Goal: Task Accomplishment & Management: Manage account settings

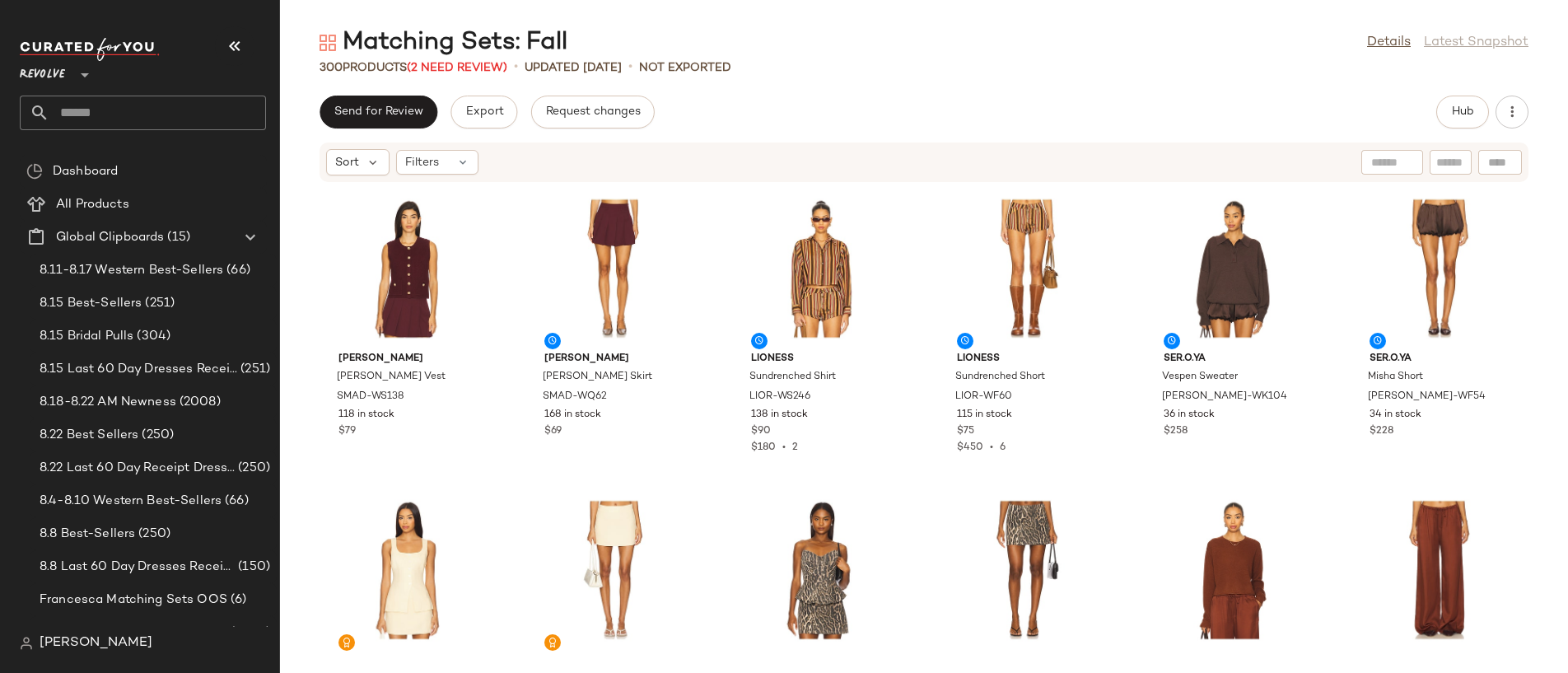
click at [1380, 28] on div "Matching Sets: Fall Details Latest Snapshot" at bounding box center [923, 42] width 1288 height 33
click at [1380, 38] on link "Details" at bounding box center [1389, 42] width 43 height 20
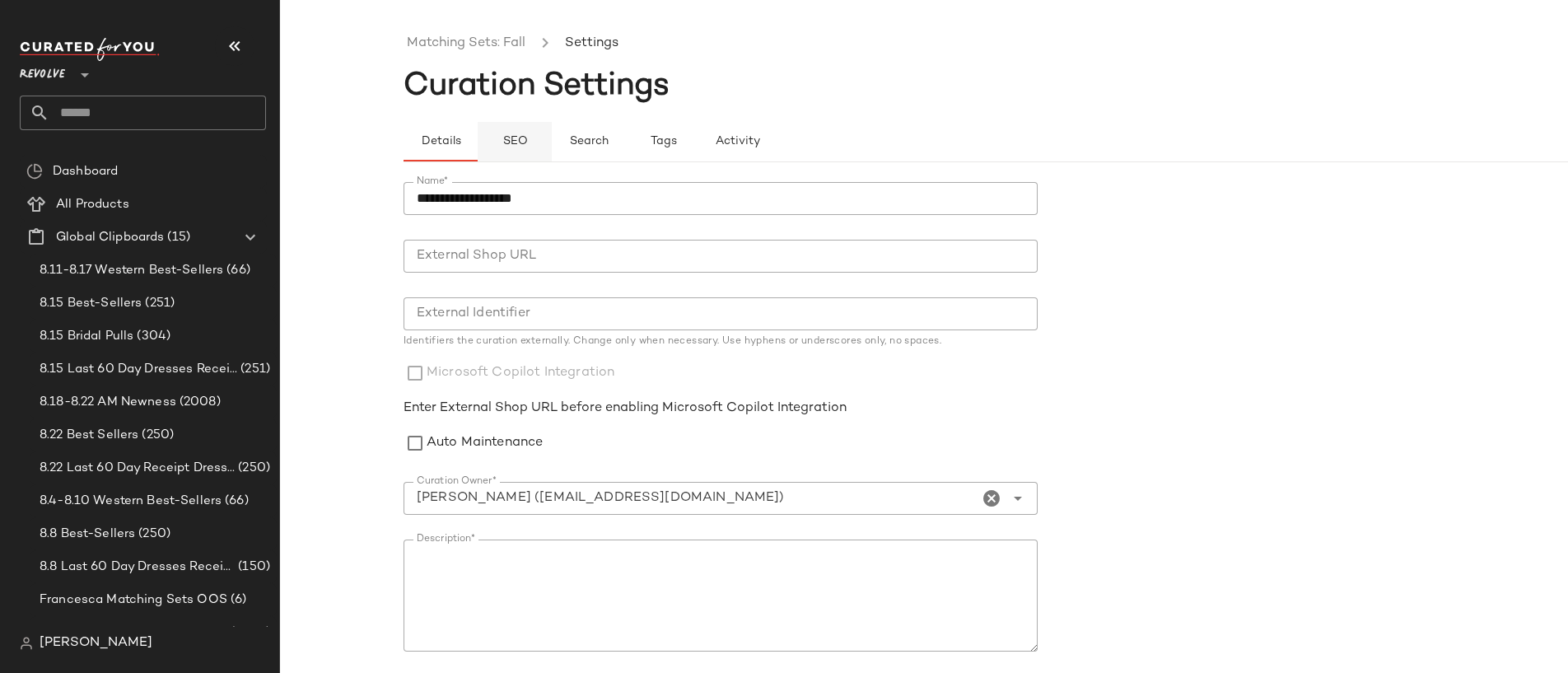
click at [626, 135] on button "SEO" at bounding box center [662, 141] width 74 height 40
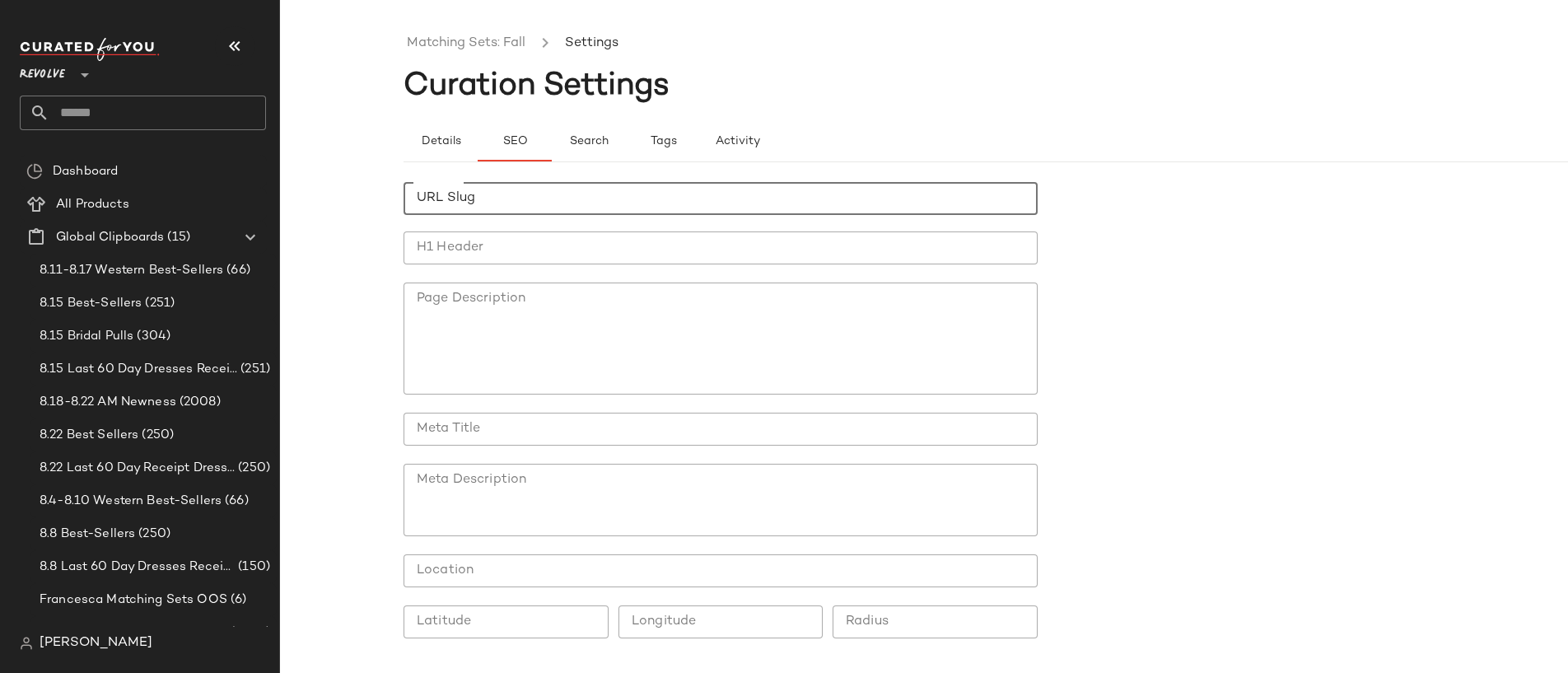
click at [518, 188] on input "URL Slug" at bounding box center [720, 198] width 634 height 33
type input "**********"
click at [503, 264] on input "H1 Header" at bounding box center [720, 248] width 634 height 33
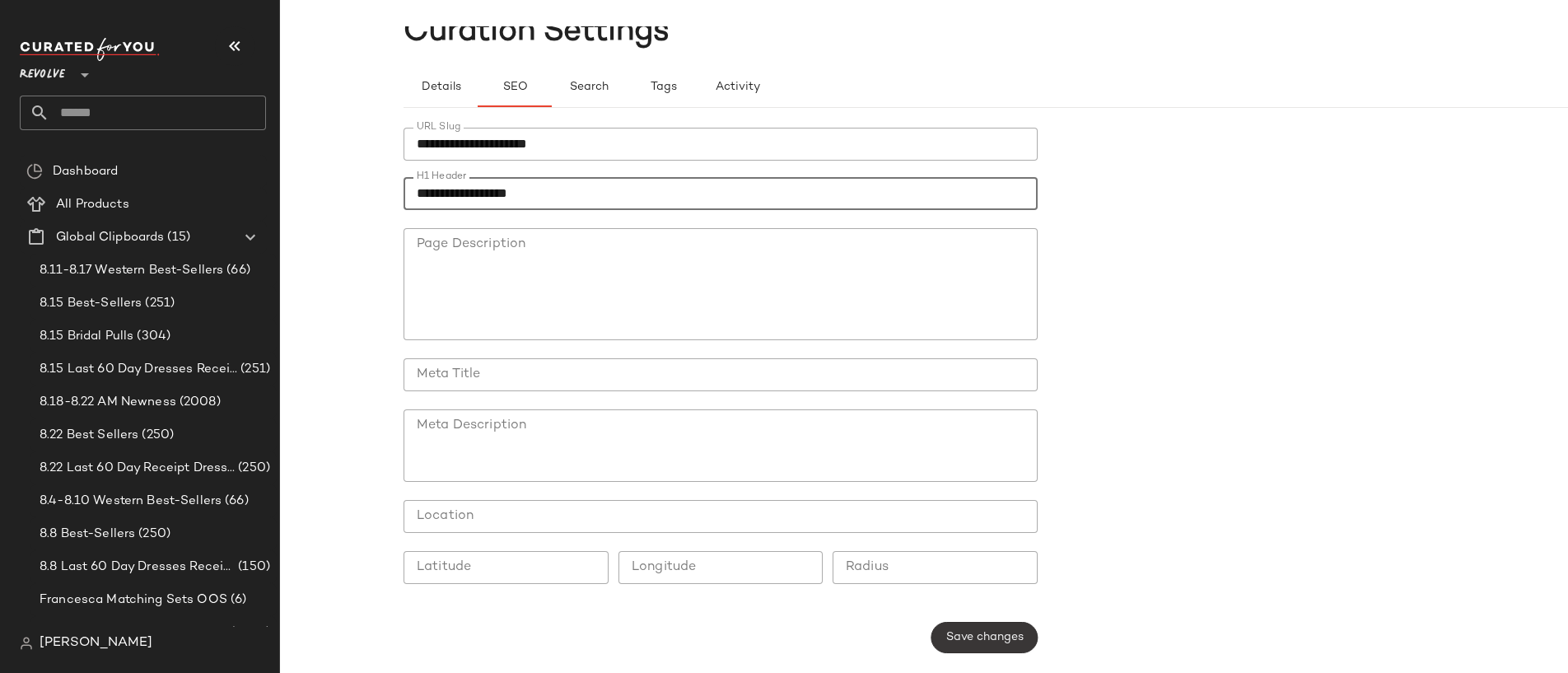
type input "**********"
click at [994, 626] on button "Save changes" at bounding box center [985, 637] width 106 height 31
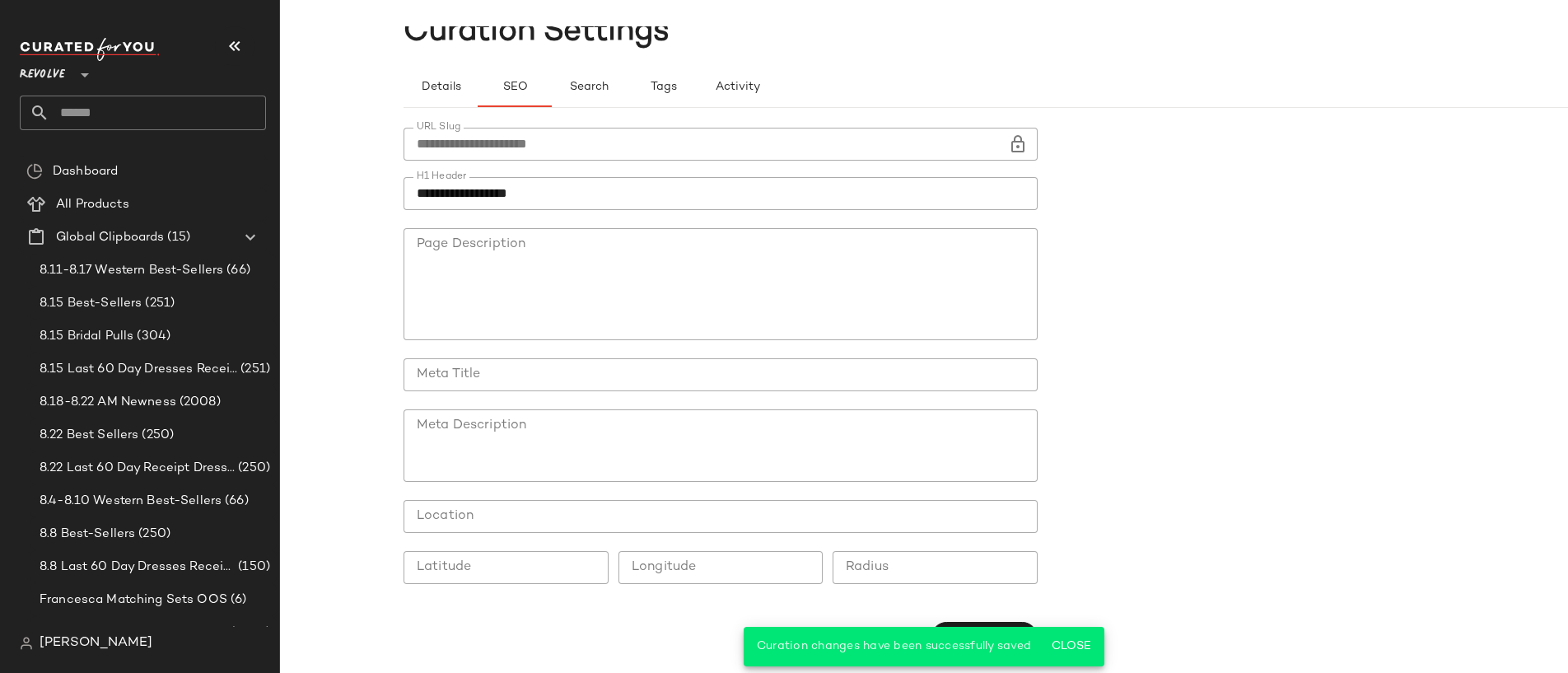
scroll to position [0, 0]
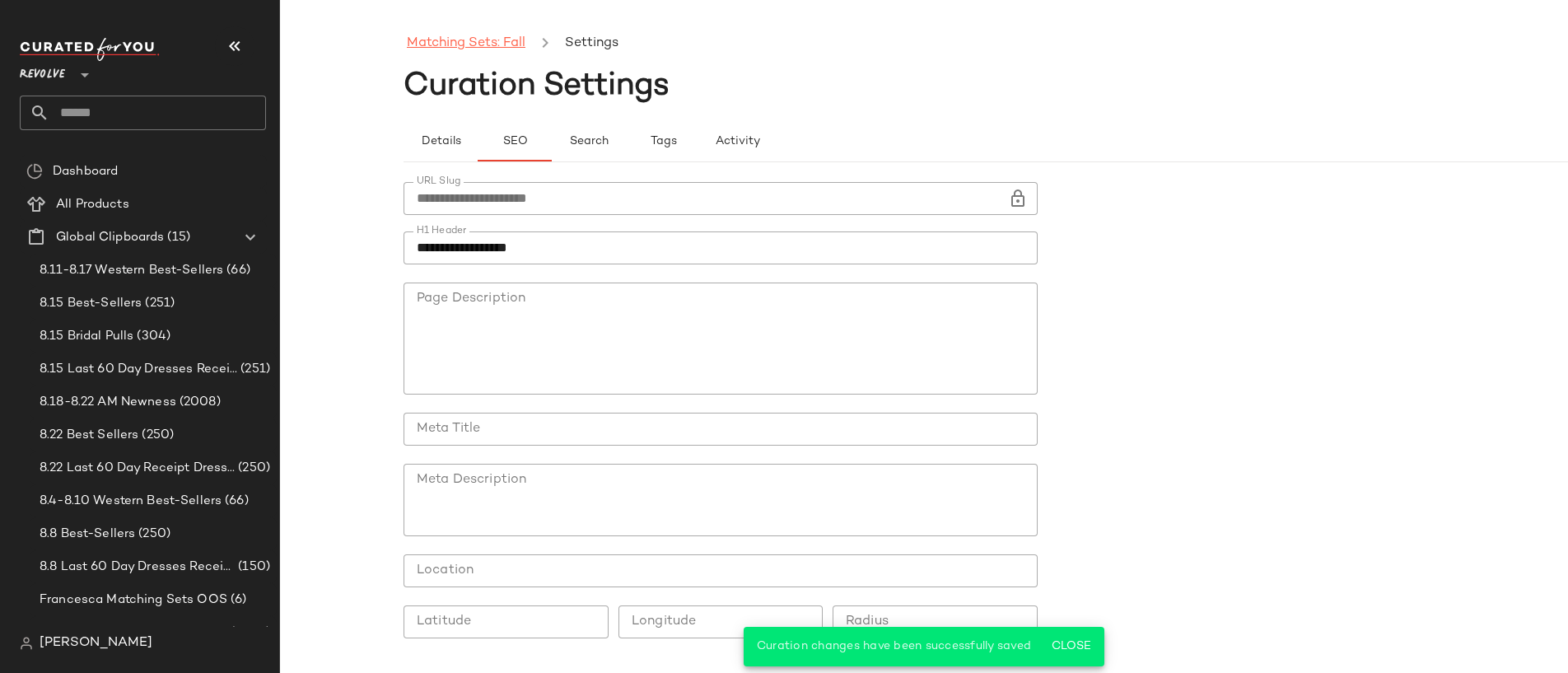
click at [487, 46] on link "Matching Sets: Fall" at bounding box center [466, 43] width 119 height 22
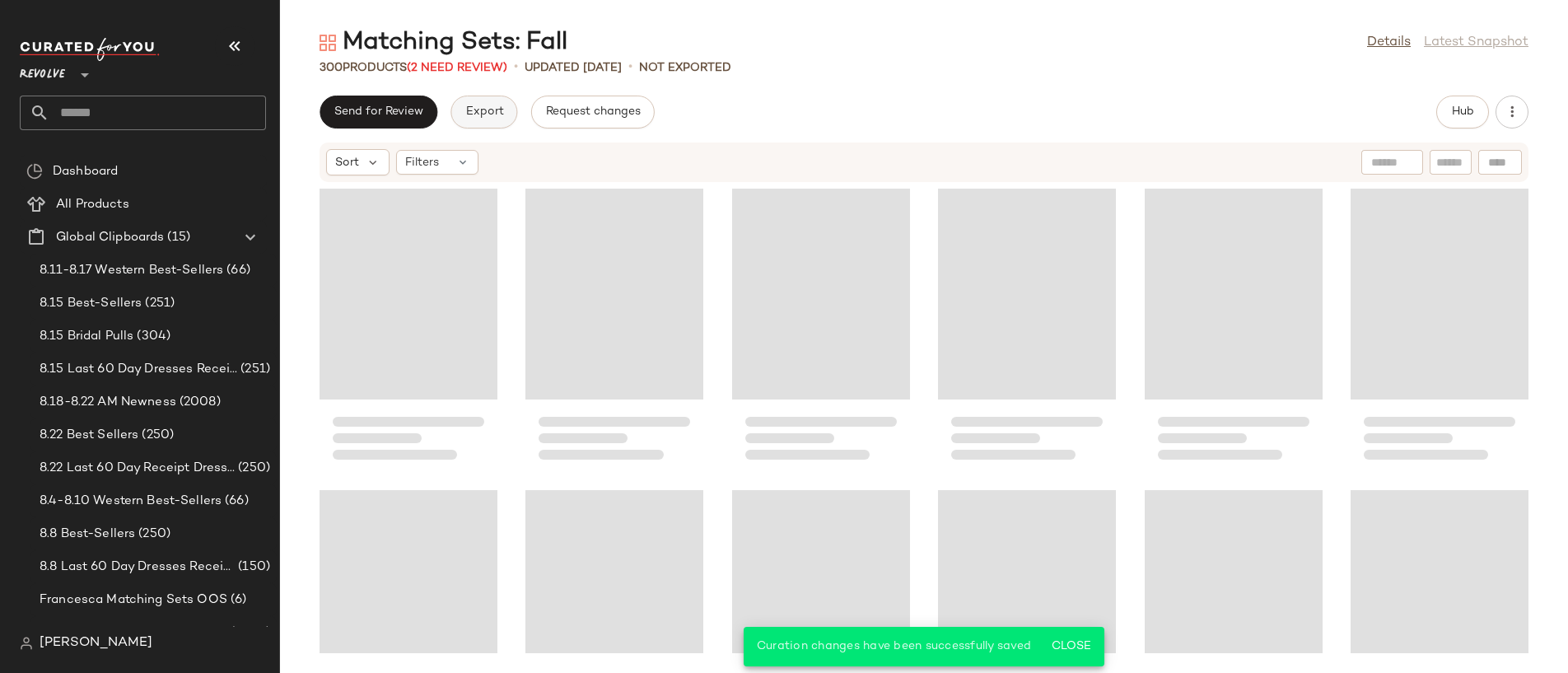
click at [500, 113] on span "Export" at bounding box center [483, 112] width 39 height 13
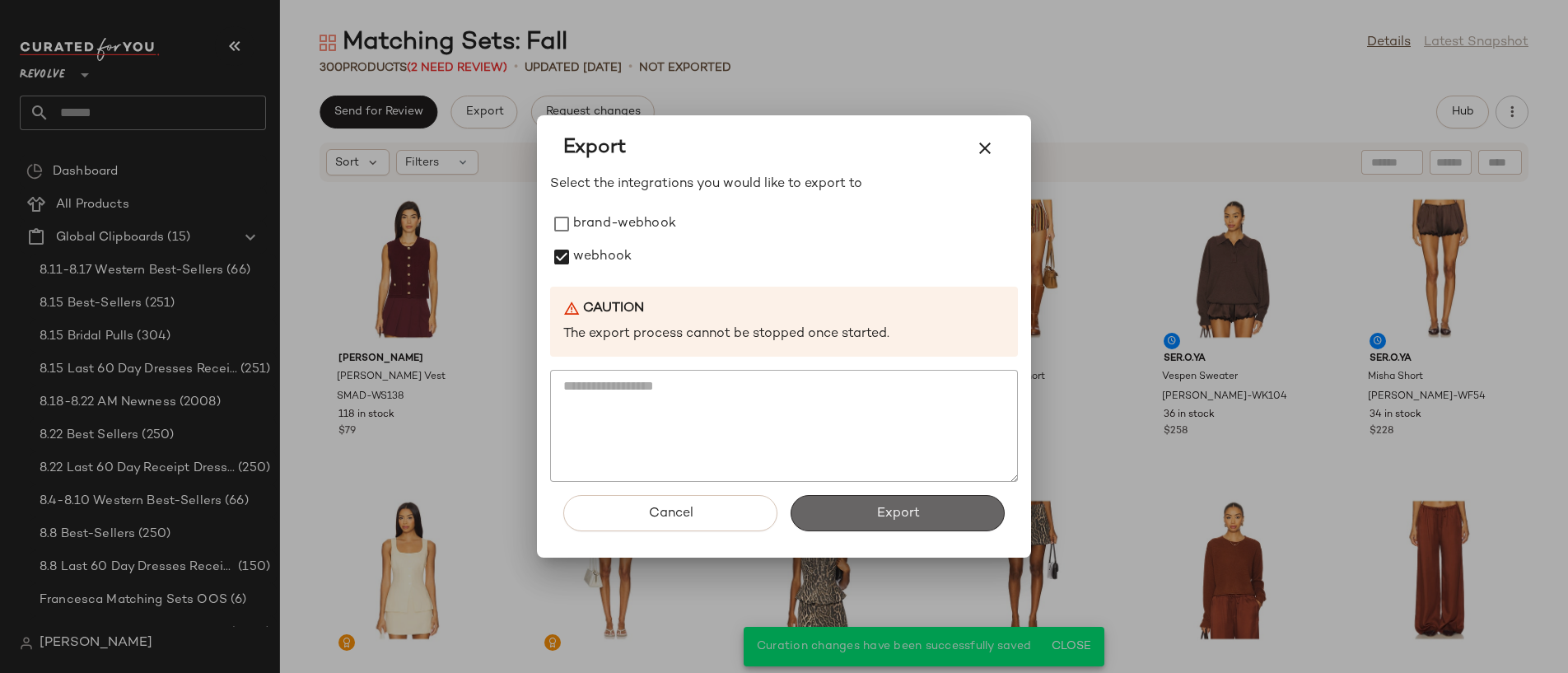
click at [907, 521] on button "Export" at bounding box center [897, 513] width 214 height 36
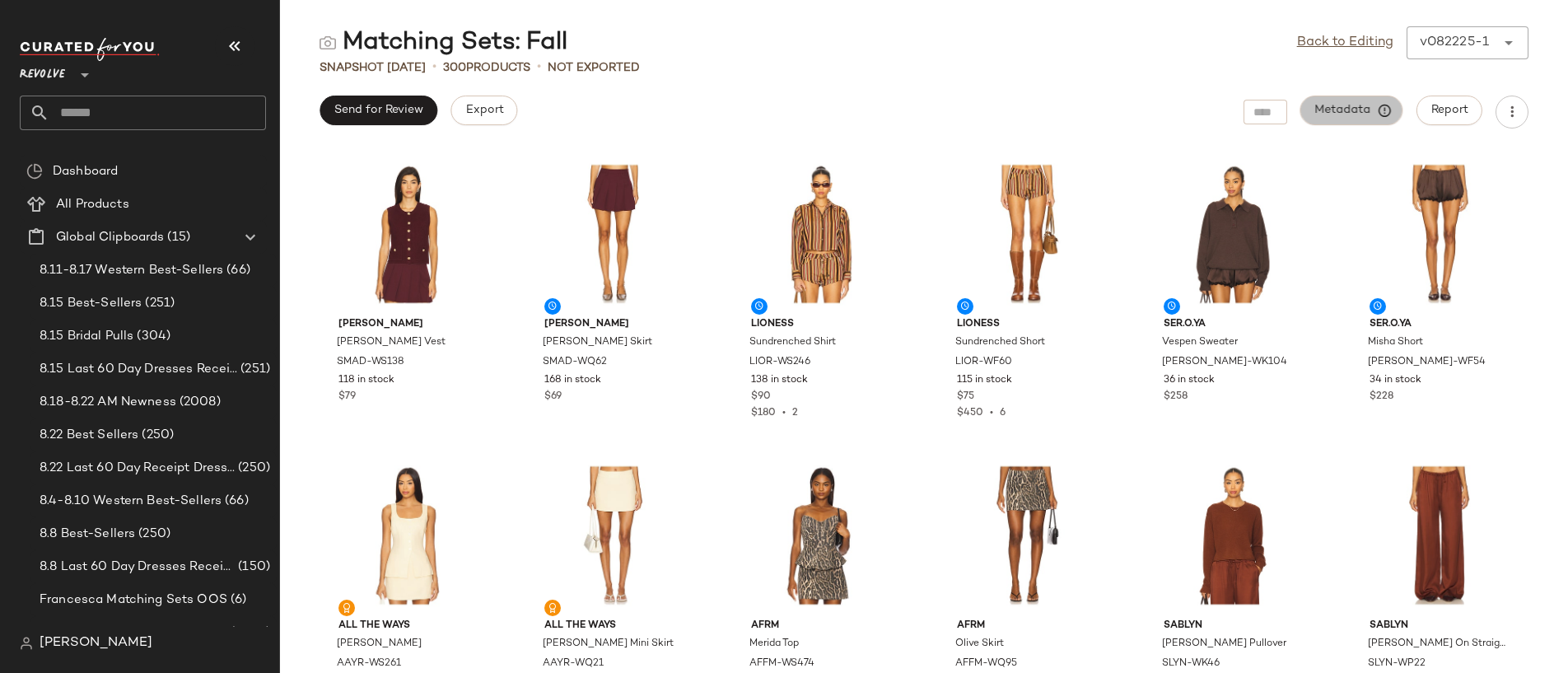
click at [1352, 114] on span "Metadata" at bounding box center [1352, 110] width 75 height 15
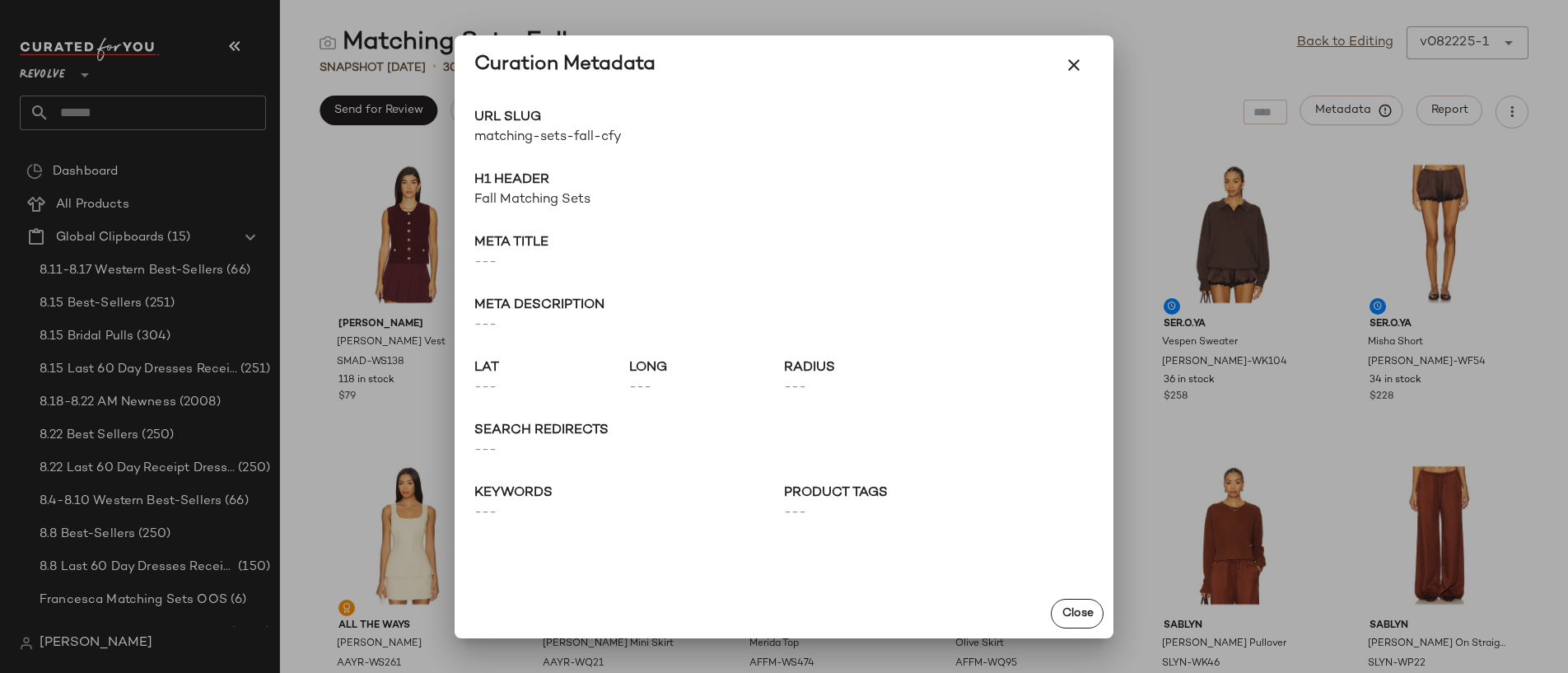
click at [1325, 176] on div at bounding box center [784, 336] width 1568 height 673
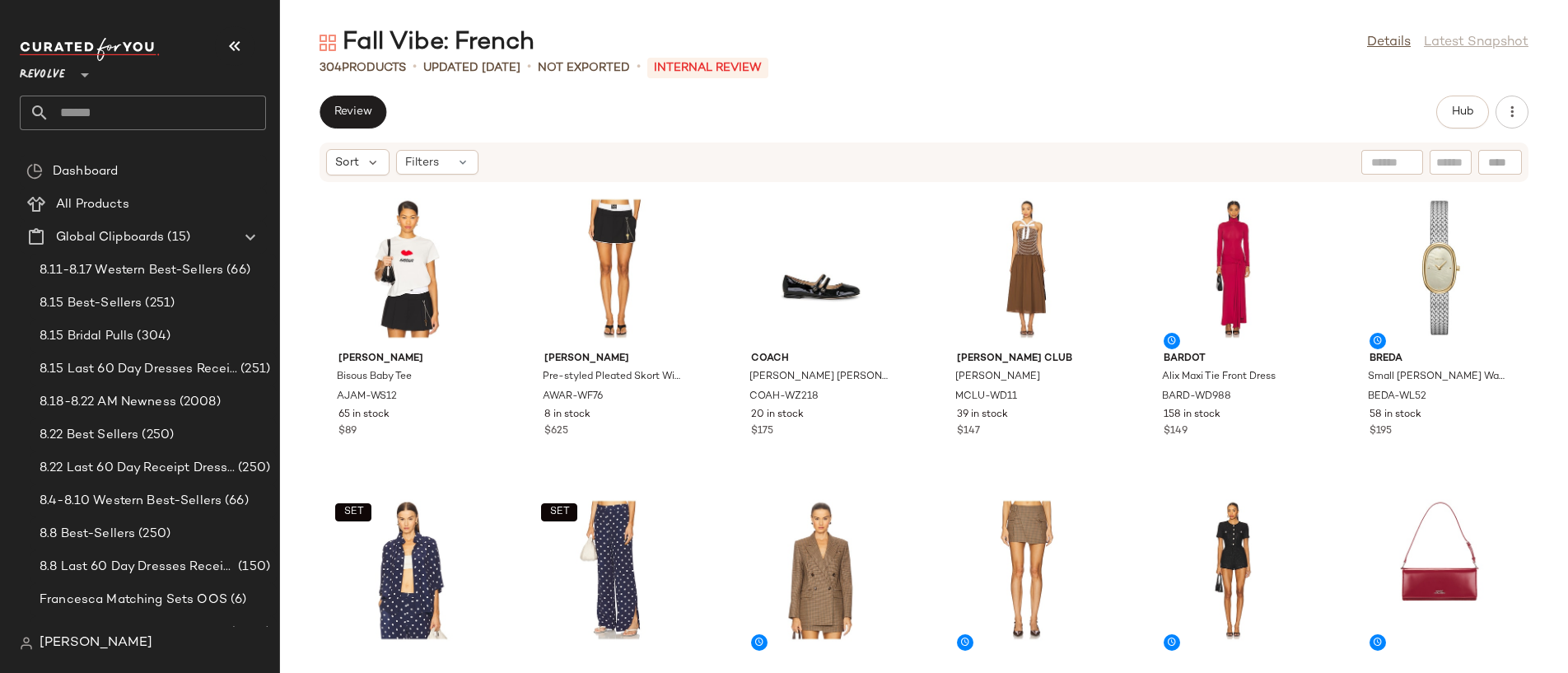
click at [1379, 31] on div "Fall Vibe: French Details Latest Snapshot" at bounding box center [923, 42] width 1288 height 33
click at [1379, 40] on link "Details" at bounding box center [1389, 42] width 43 height 20
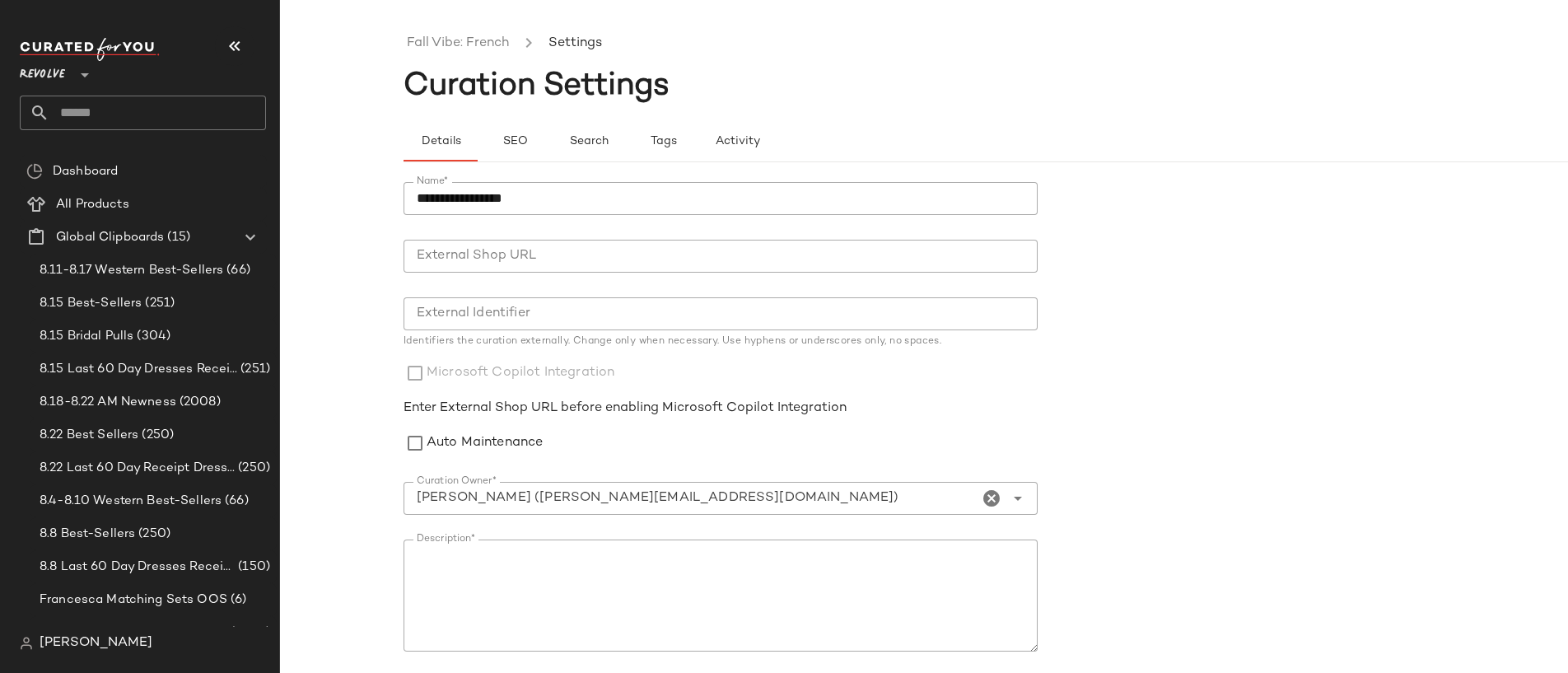
click at [506, 162] on div "**********" at bounding box center [1047, 516] width 1288 height 707
click at [626, 154] on button "SEO" at bounding box center [662, 141] width 74 height 40
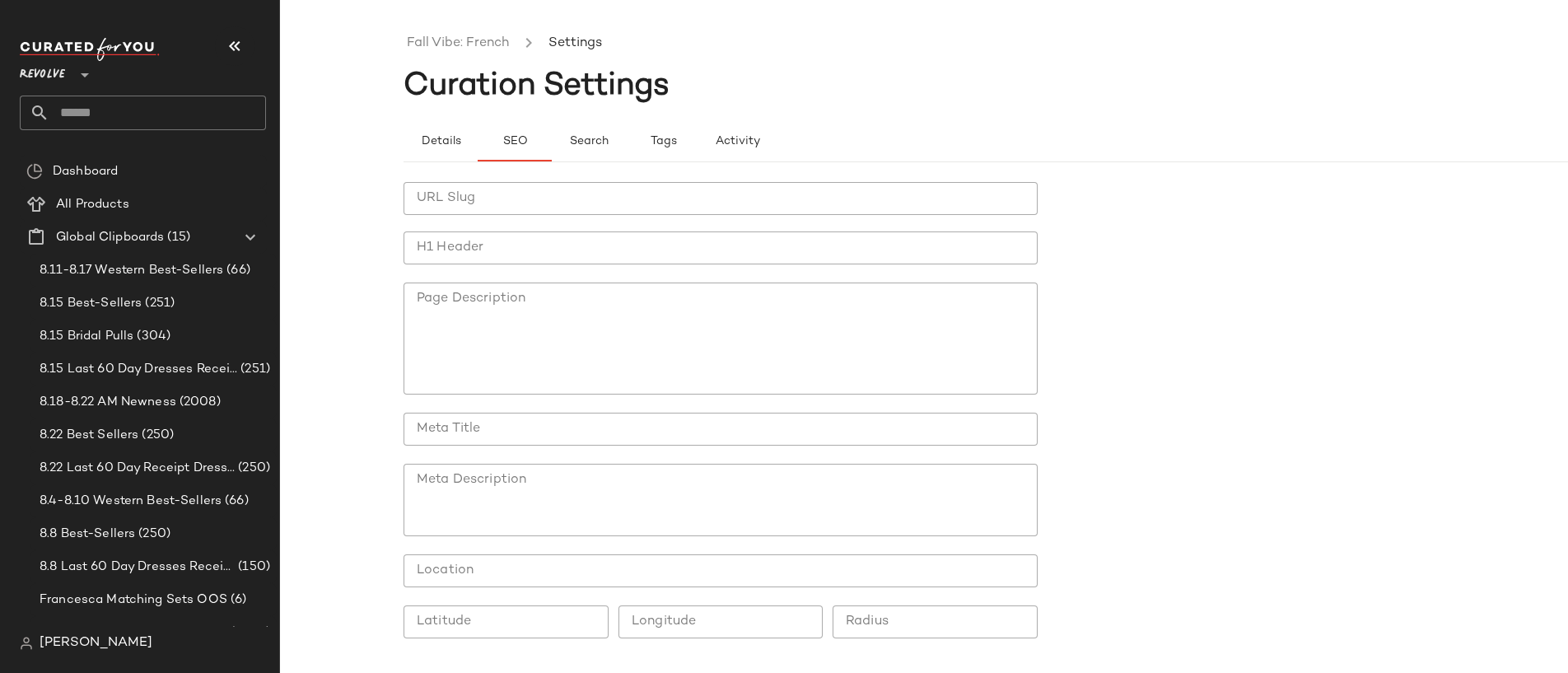
click at [467, 205] on input "URL Slug" at bounding box center [720, 198] width 634 height 33
type input "**********"
click at [436, 258] on input "H1 Header" at bounding box center [720, 248] width 634 height 33
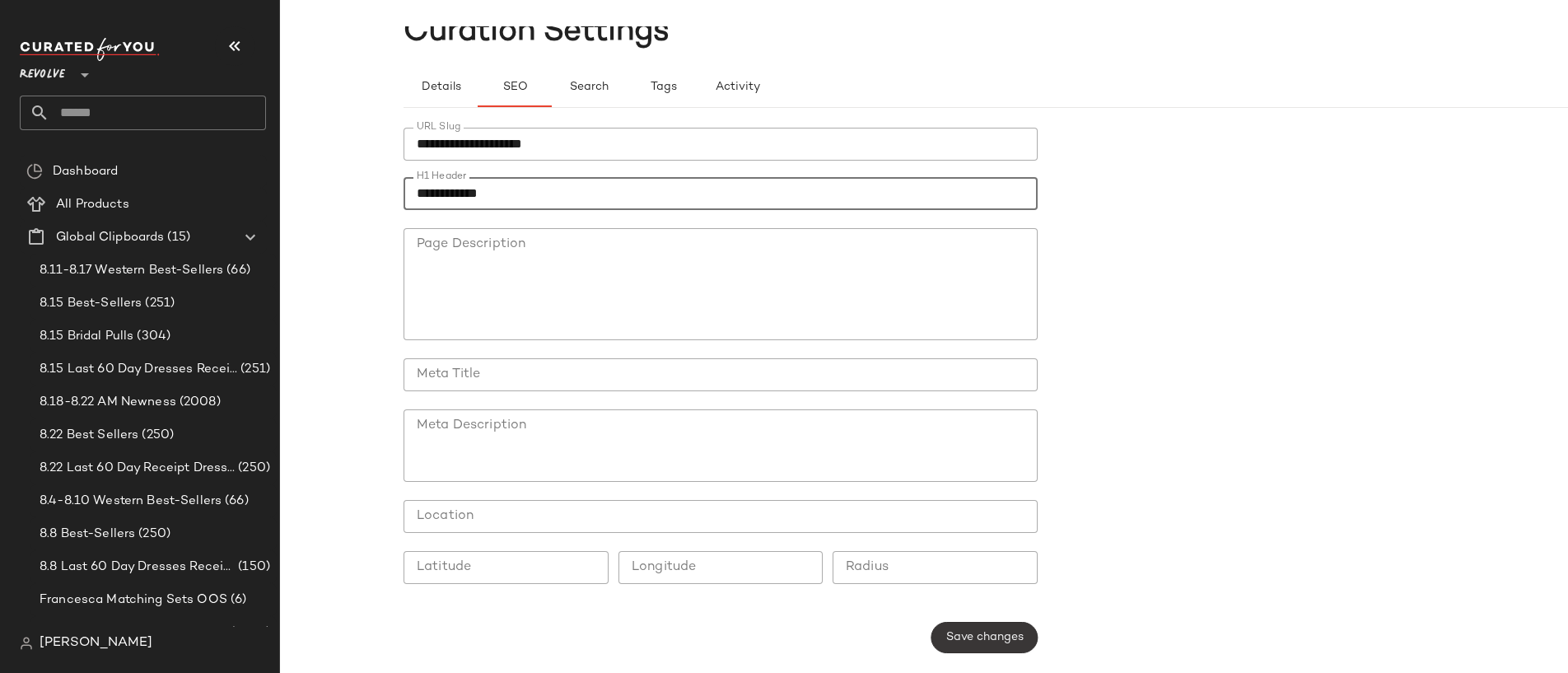
type input "**********"
click at [997, 644] on span "Save changes" at bounding box center [984, 638] width 78 height 13
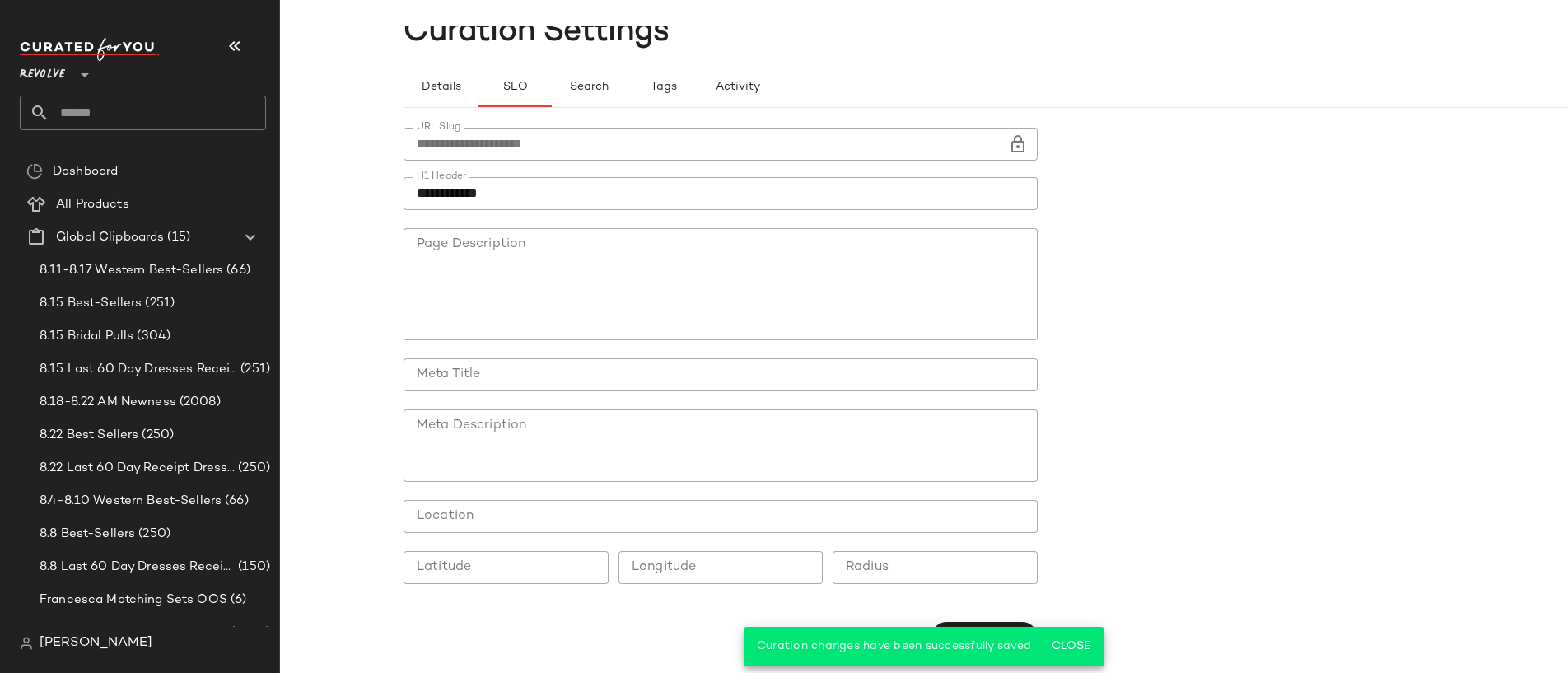
scroll to position [0, 0]
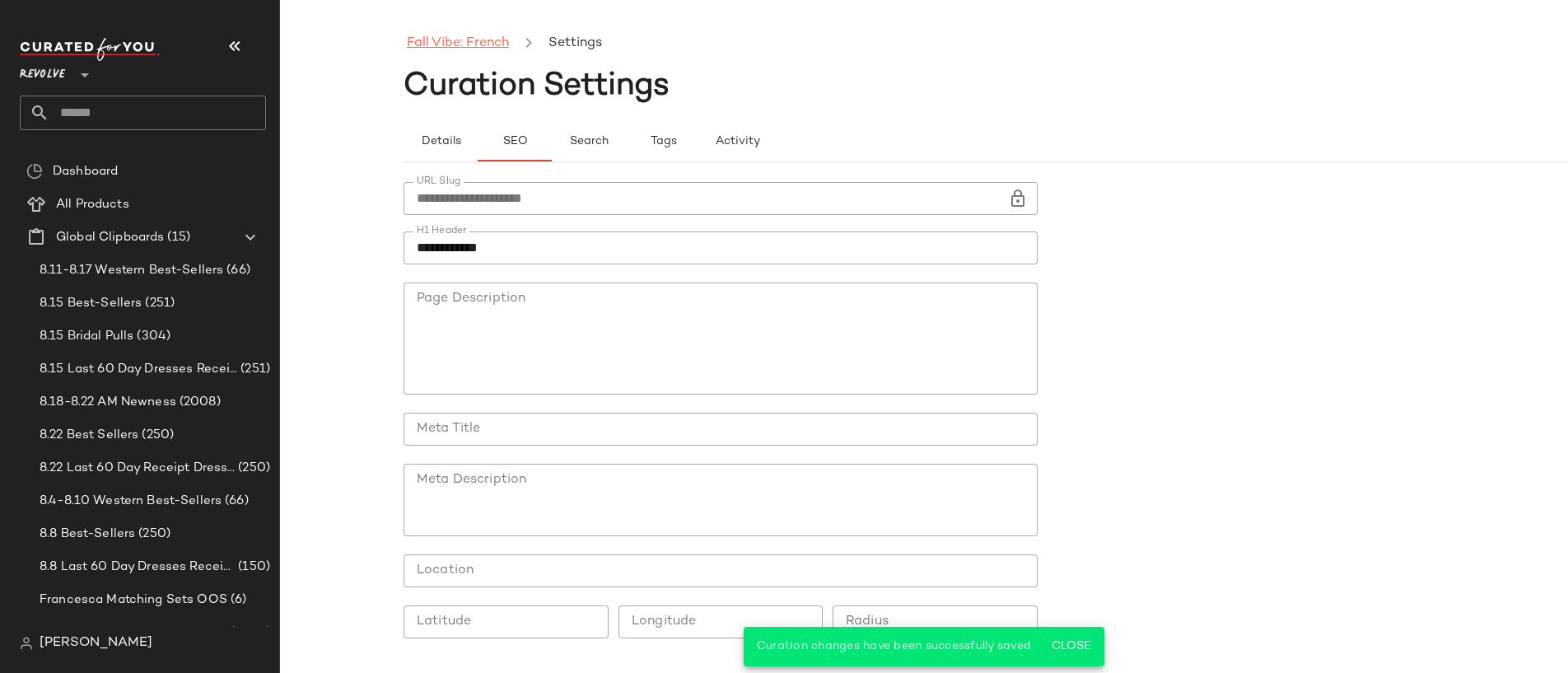
click at [484, 48] on link "Fall Vibe: French" at bounding box center [458, 43] width 102 height 22
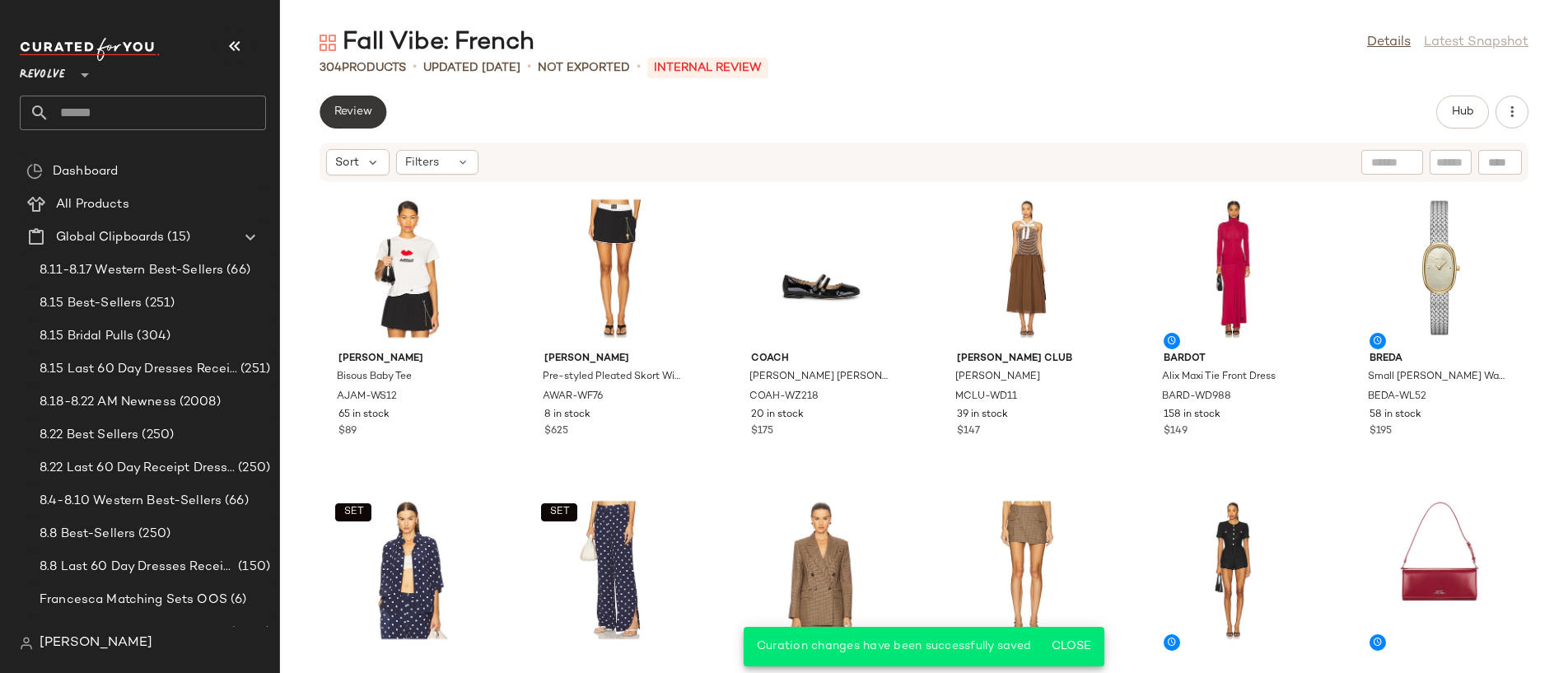
click at [353, 106] on span "Review" at bounding box center [352, 112] width 39 height 13
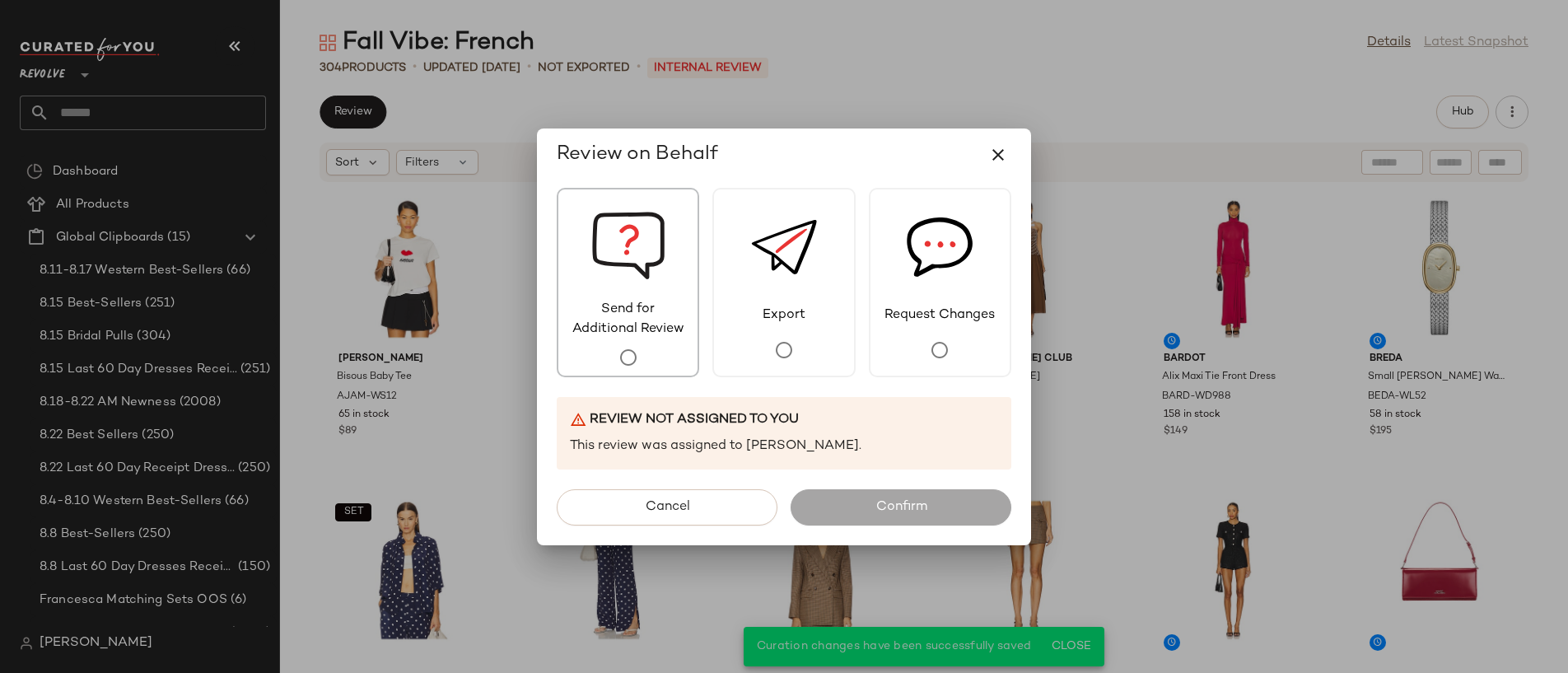
click at [645, 300] on span "Send for Additional Review" at bounding box center [629, 320] width 139 height 40
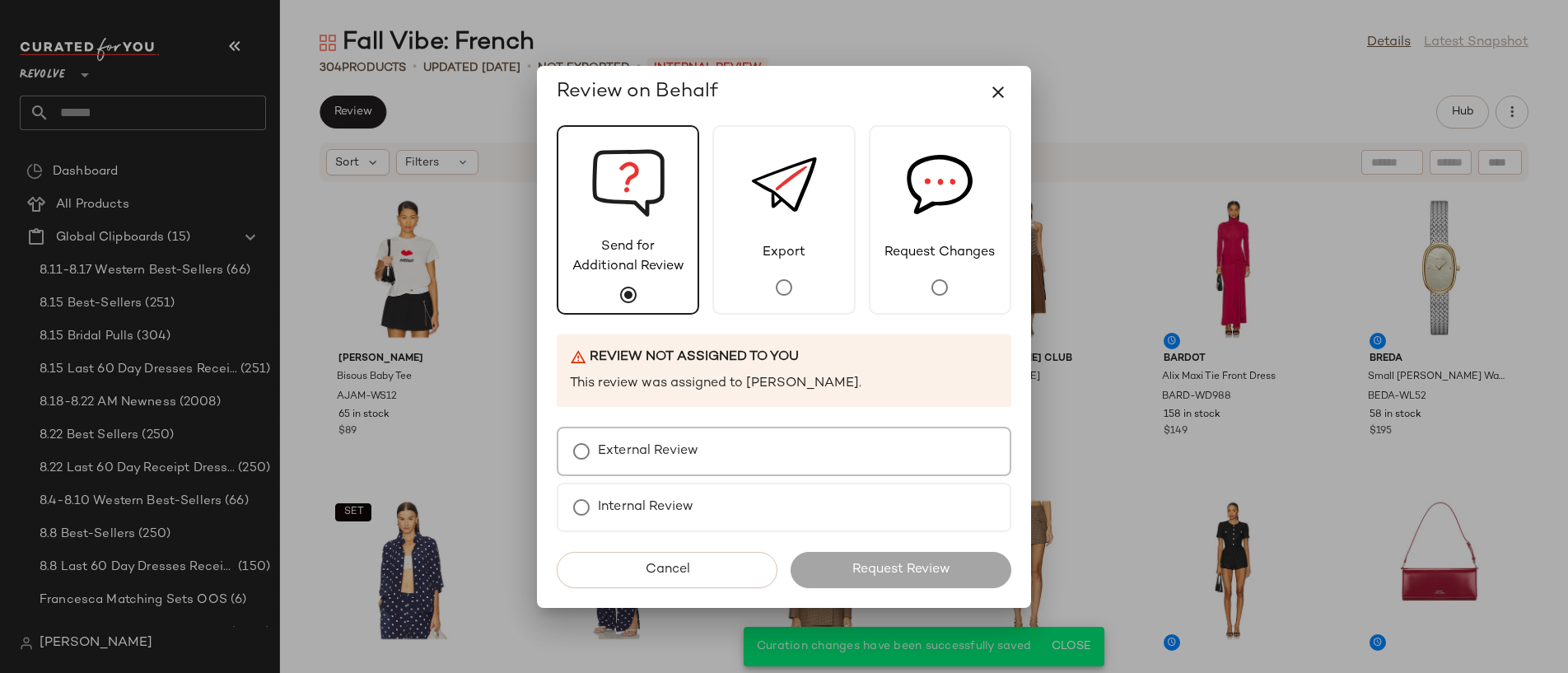
click at [649, 435] on label "External Review" at bounding box center [648, 451] width 101 height 33
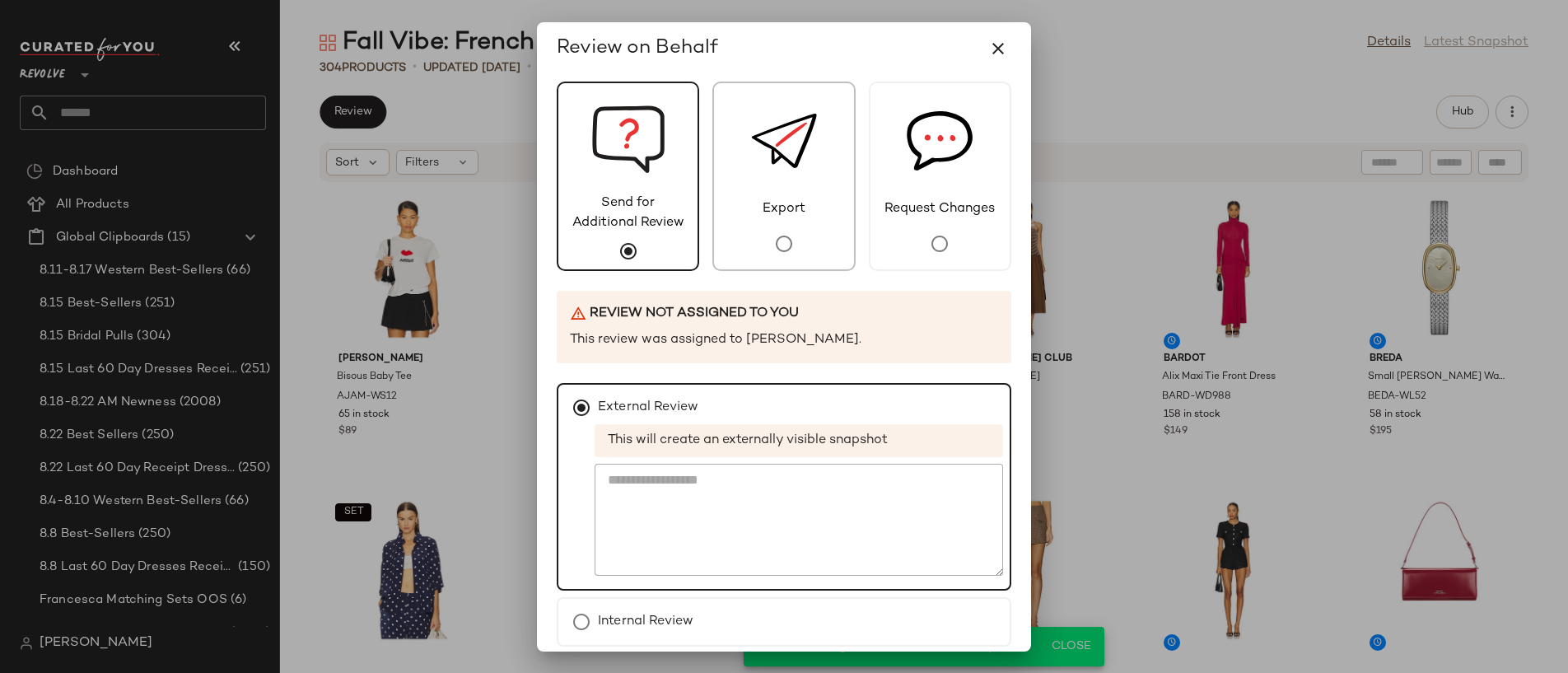
click at [774, 206] on span "Export" at bounding box center [784, 209] width 66 height 20
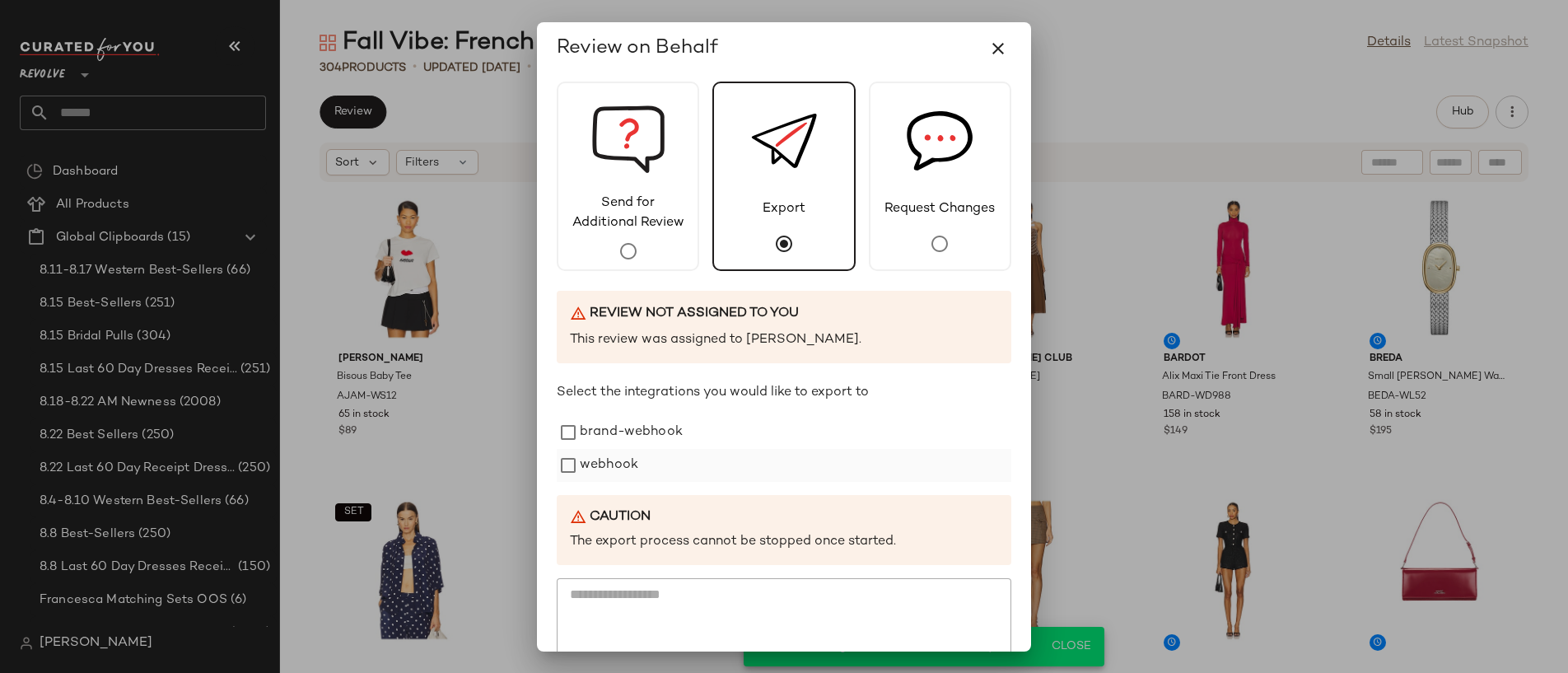
click at [618, 453] on label "webhook" at bounding box center [609, 465] width 58 height 33
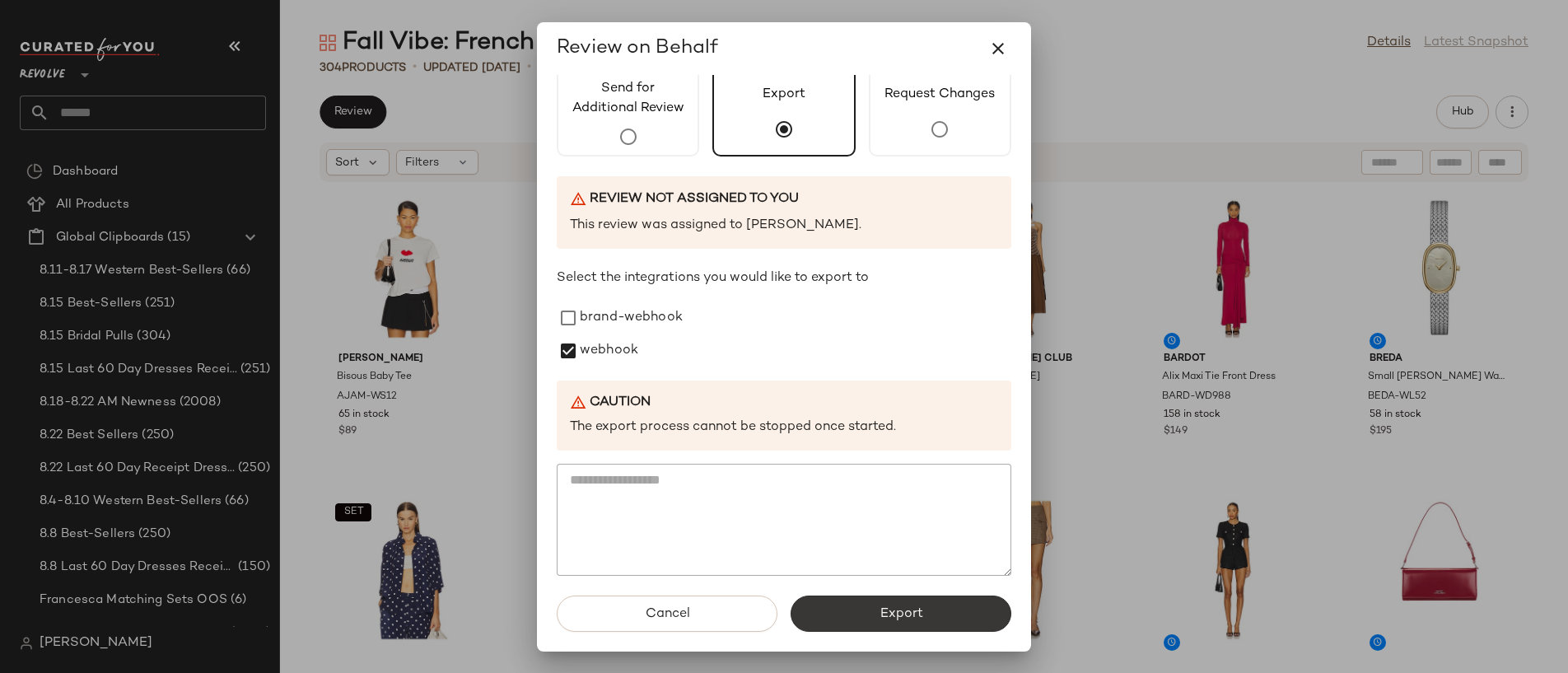
click at [952, 630] on button "Export" at bounding box center [901, 614] width 220 height 36
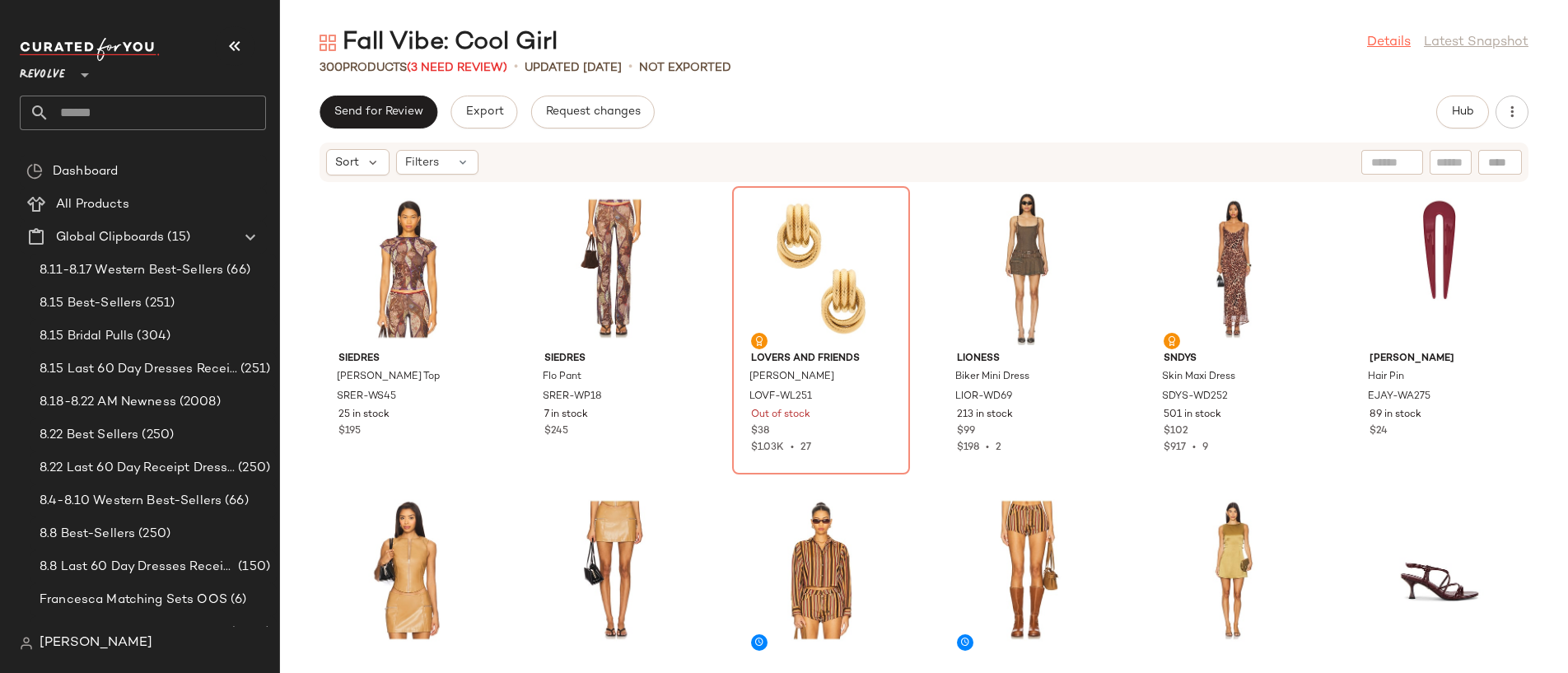
click at [1396, 43] on link "Details" at bounding box center [1389, 42] width 43 height 20
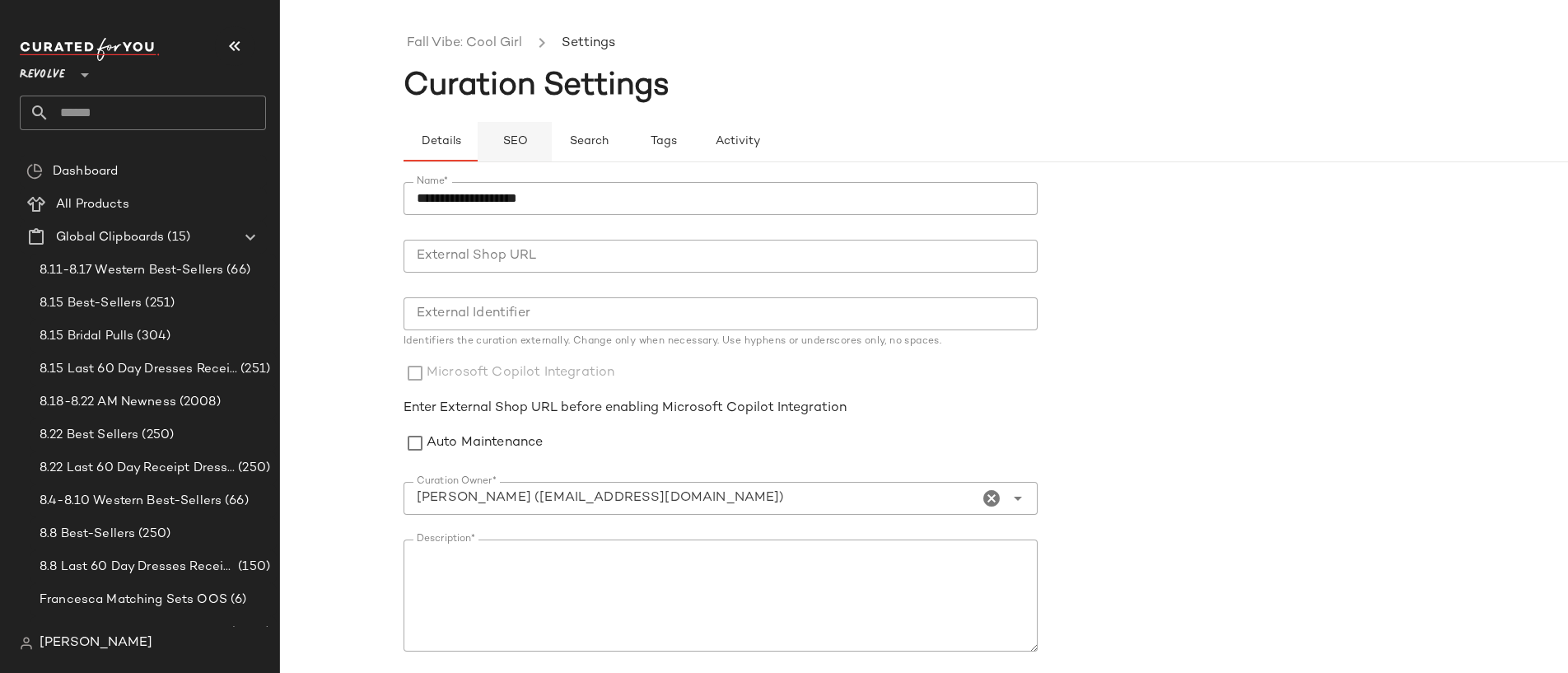
click at [626, 143] on button "SEO" at bounding box center [662, 141] width 74 height 40
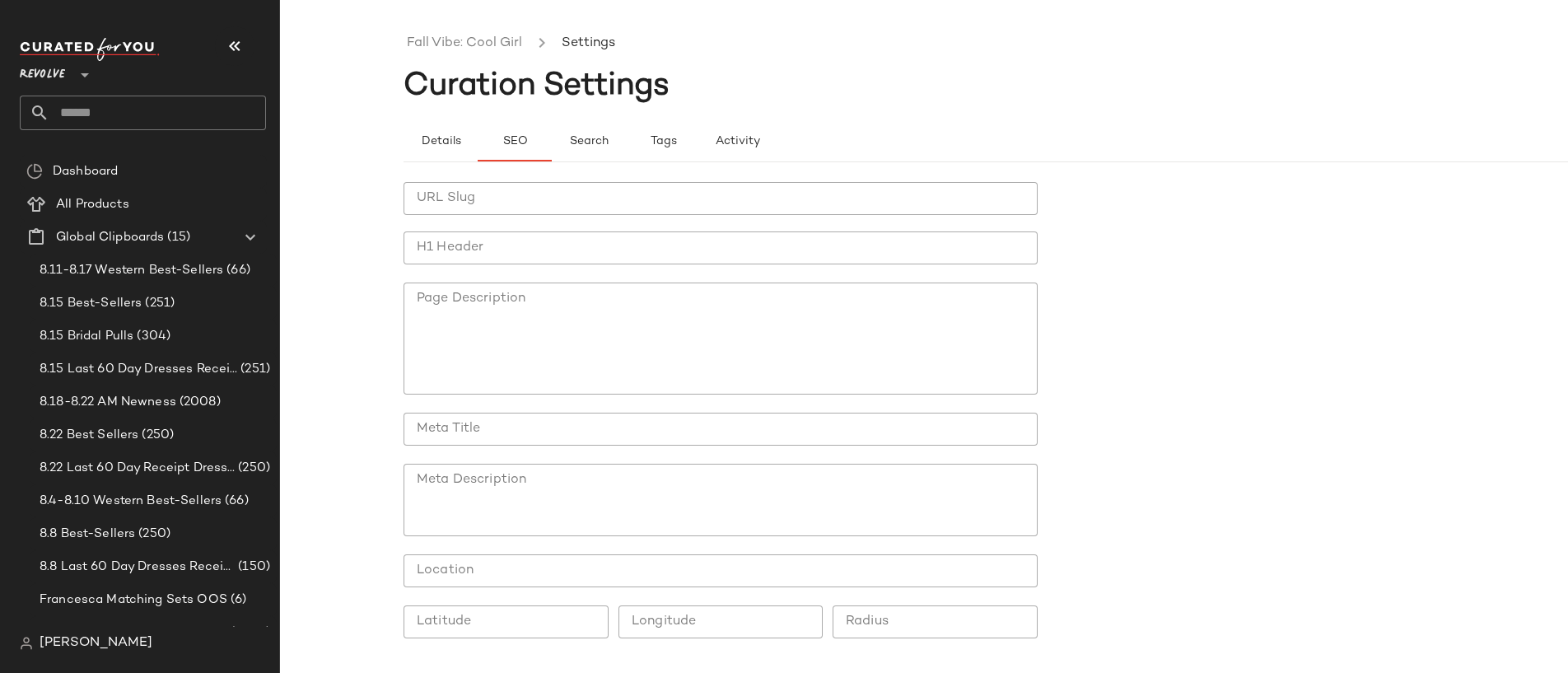
click at [492, 206] on input "URL Slug" at bounding box center [720, 198] width 634 height 33
type input "**********"
click at [503, 245] on input "H1 Header" at bounding box center [720, 248] width 634 height 33
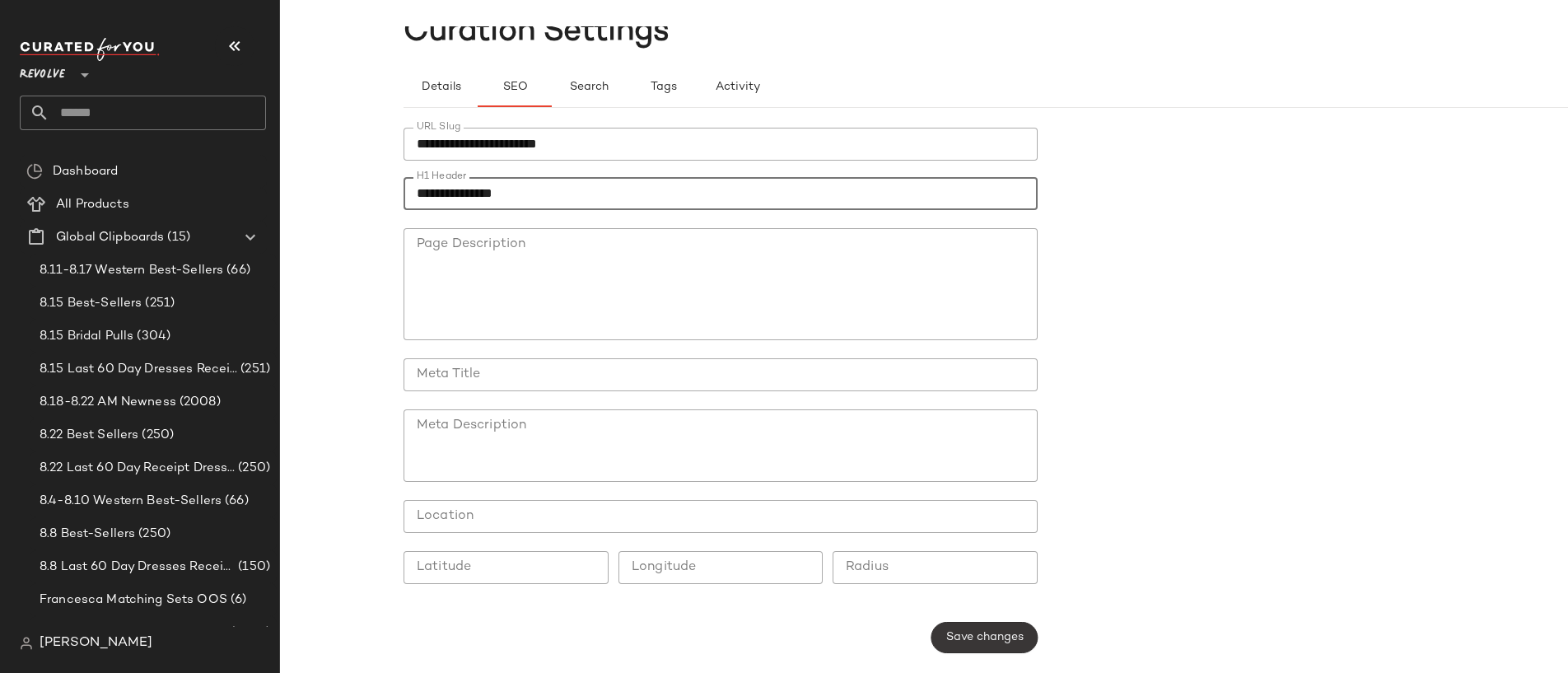
type input "**********"
click at [976, 638] on span "Save changes" at bounding box center [984, 638] width 78 height 13
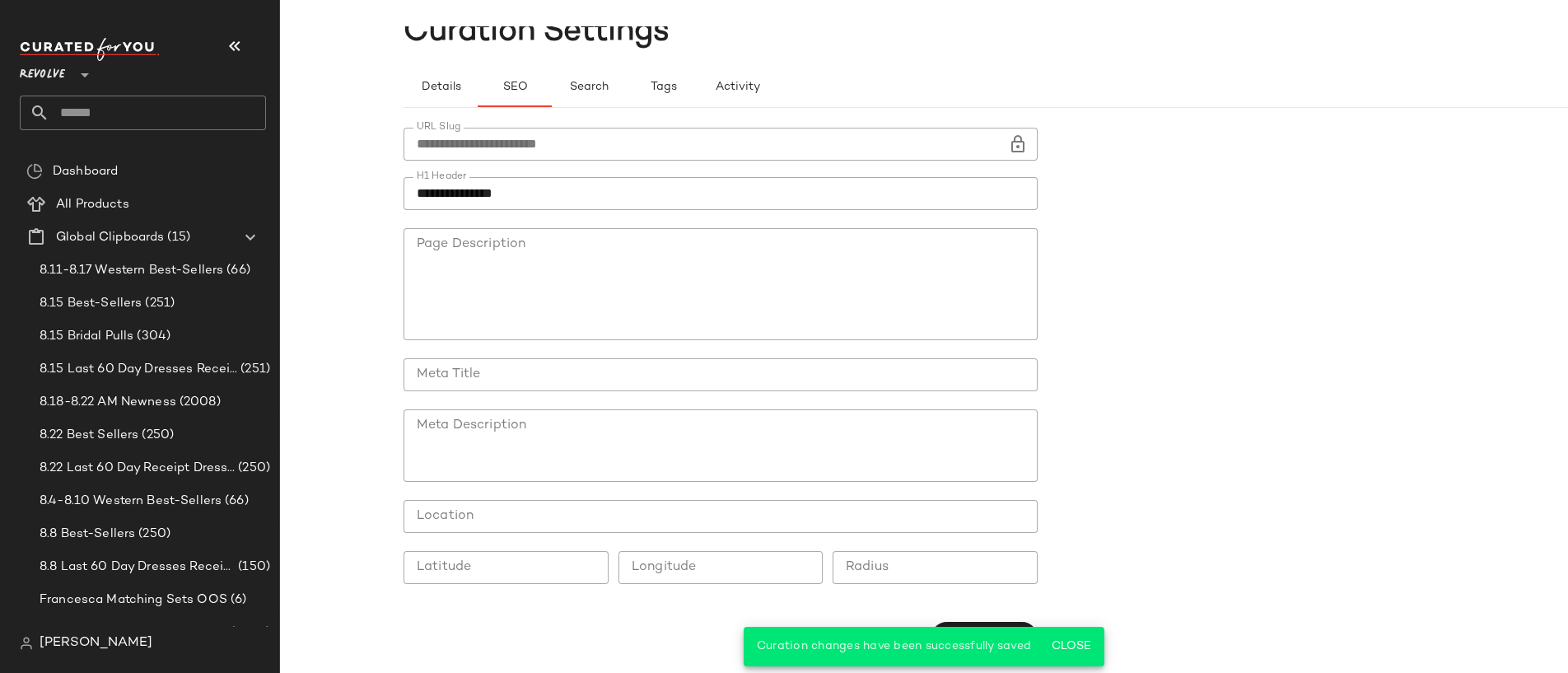
scroll to position [0, 0]
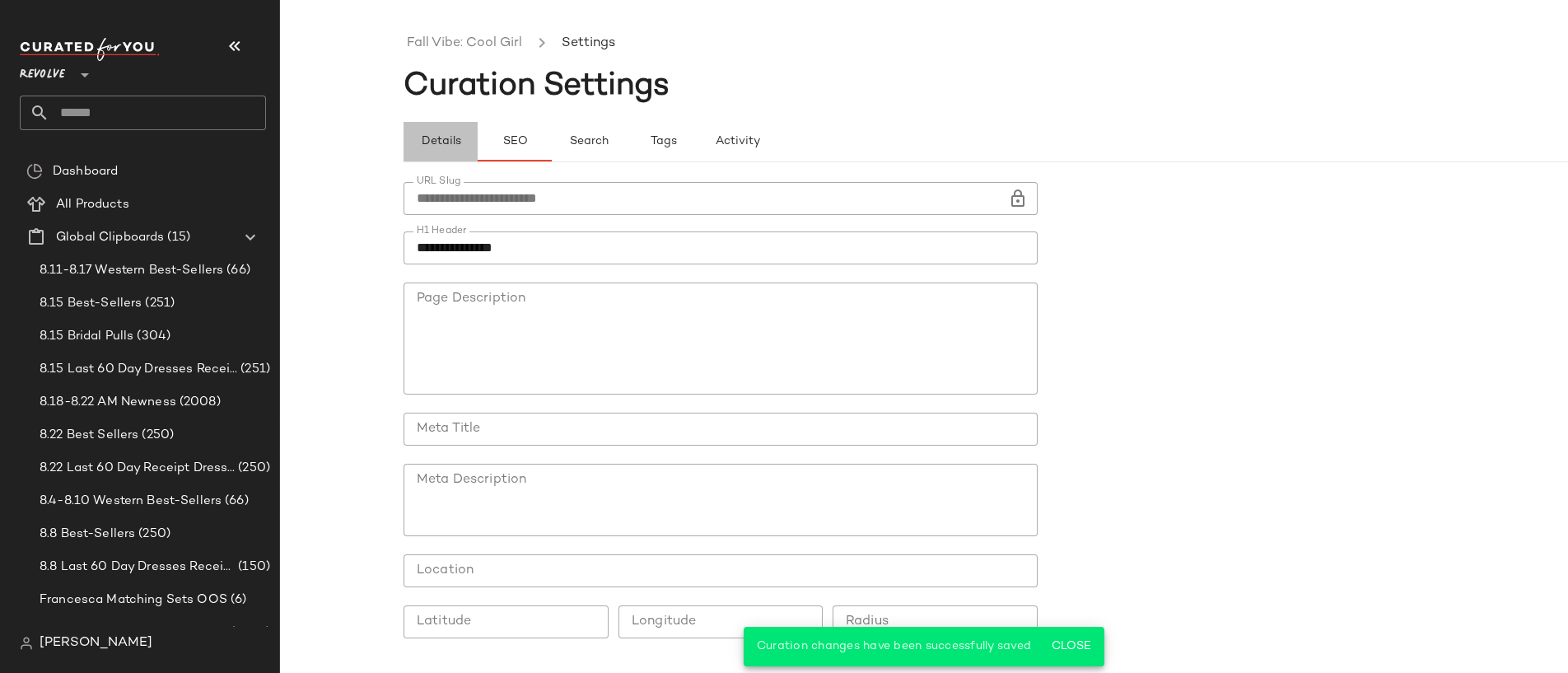
click at [444, 137] on span "Details" at bounding box center [440, 141] width 41 height 13
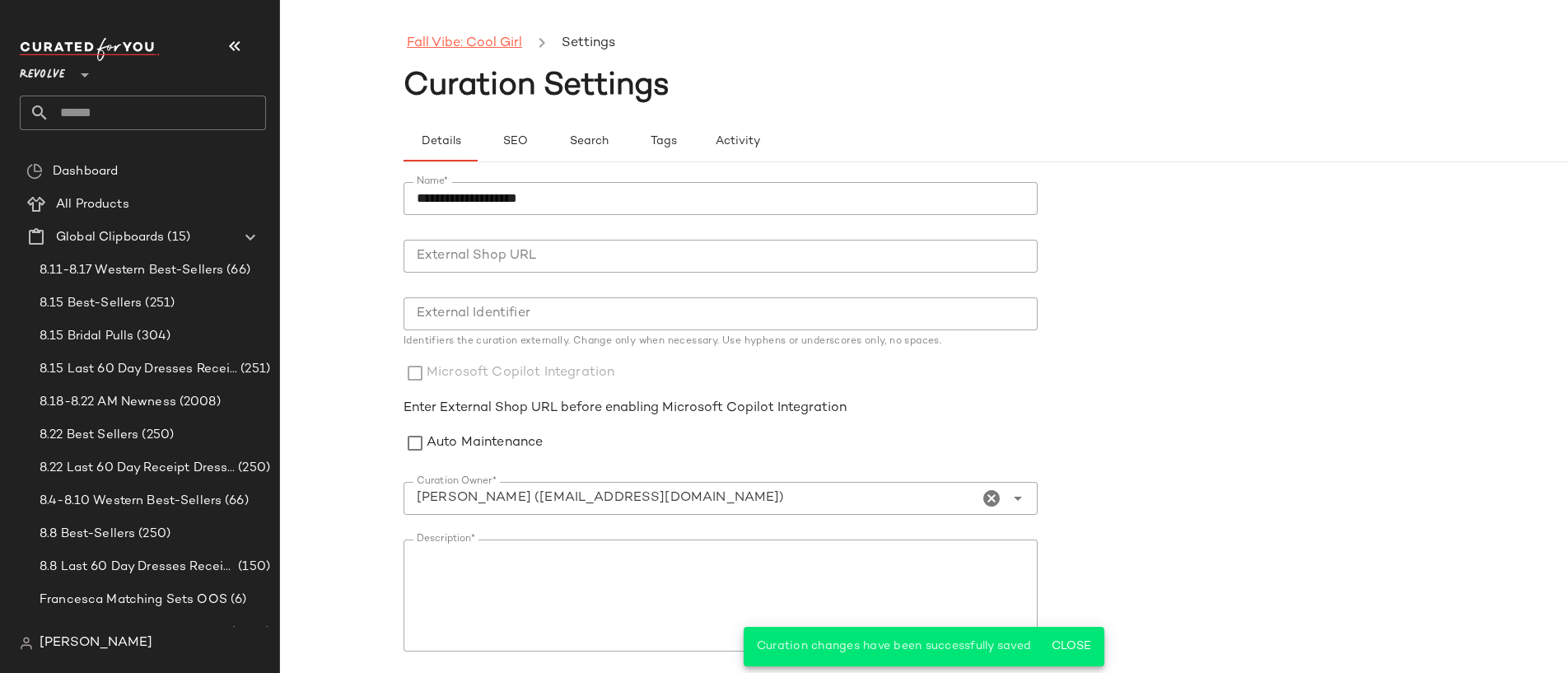
click at [469, 41] on link "Fall Vibe: Cool Girl" at bounding box center [465, 43] width 115 height 22
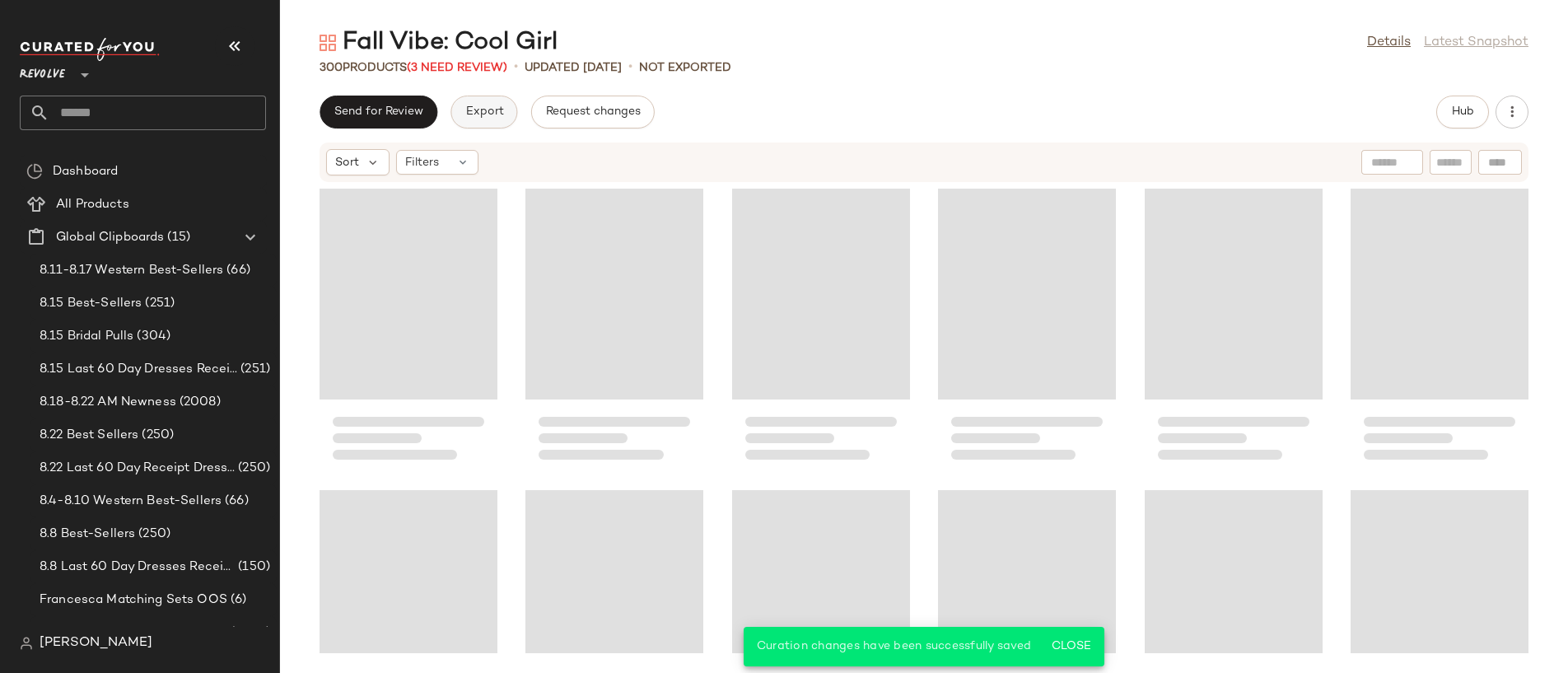
click at [477, 110] on span "Export" at bounding box center [483, 112] width 39 height 13
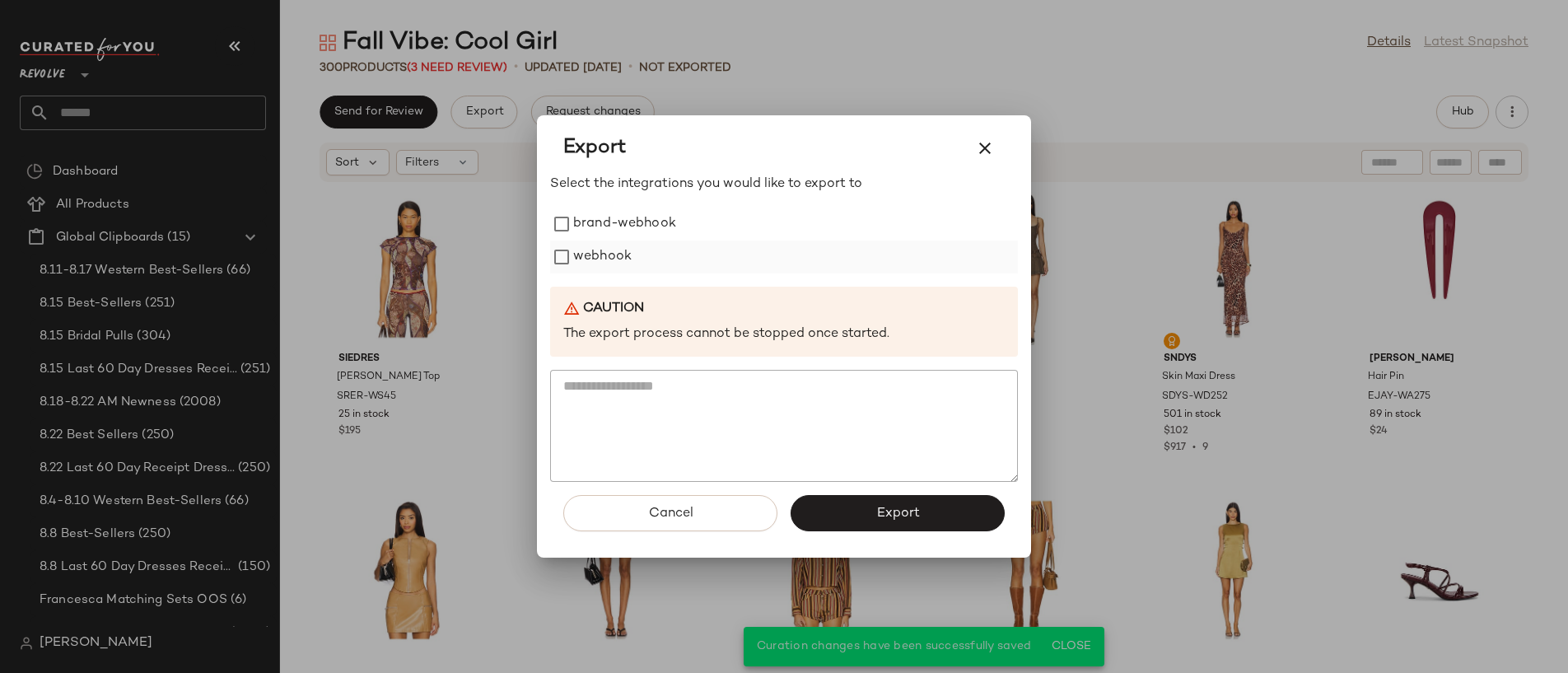
click at [583, 265] on label "webhook" at bounding box center [602, 256] width 58 height 33
click at [880, 509] on span "Export" at bounding box center [897, 514] width 43 height 16
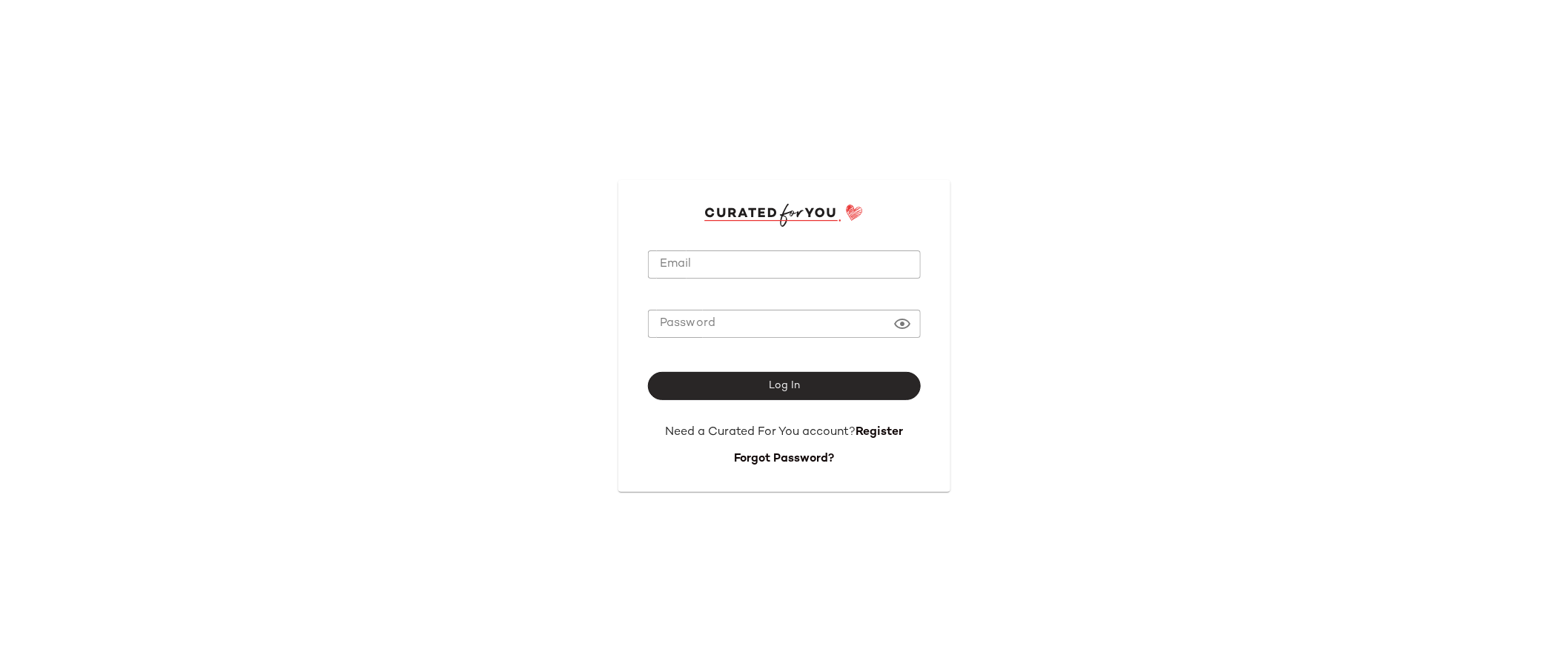
type input "**********"
click at [871, 384] on button "Log In" at bounding box center [784, 386] width 273 height 28
type input "**********"
click at [757, 381] on button "Log In" at bounding box center [784, 386] width 273 height 28
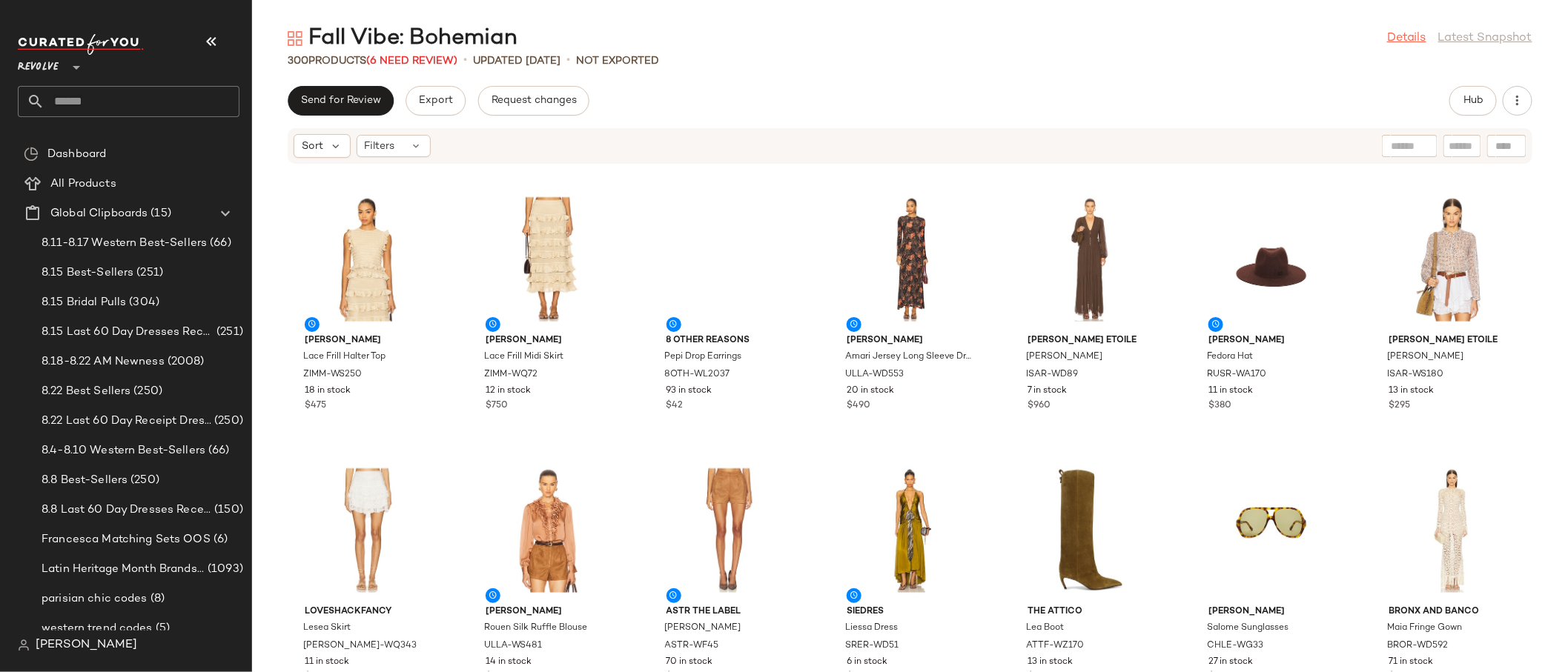
click at [1403, 33] on link "Details" at bounding box center [1406, 38] width 39 height 18
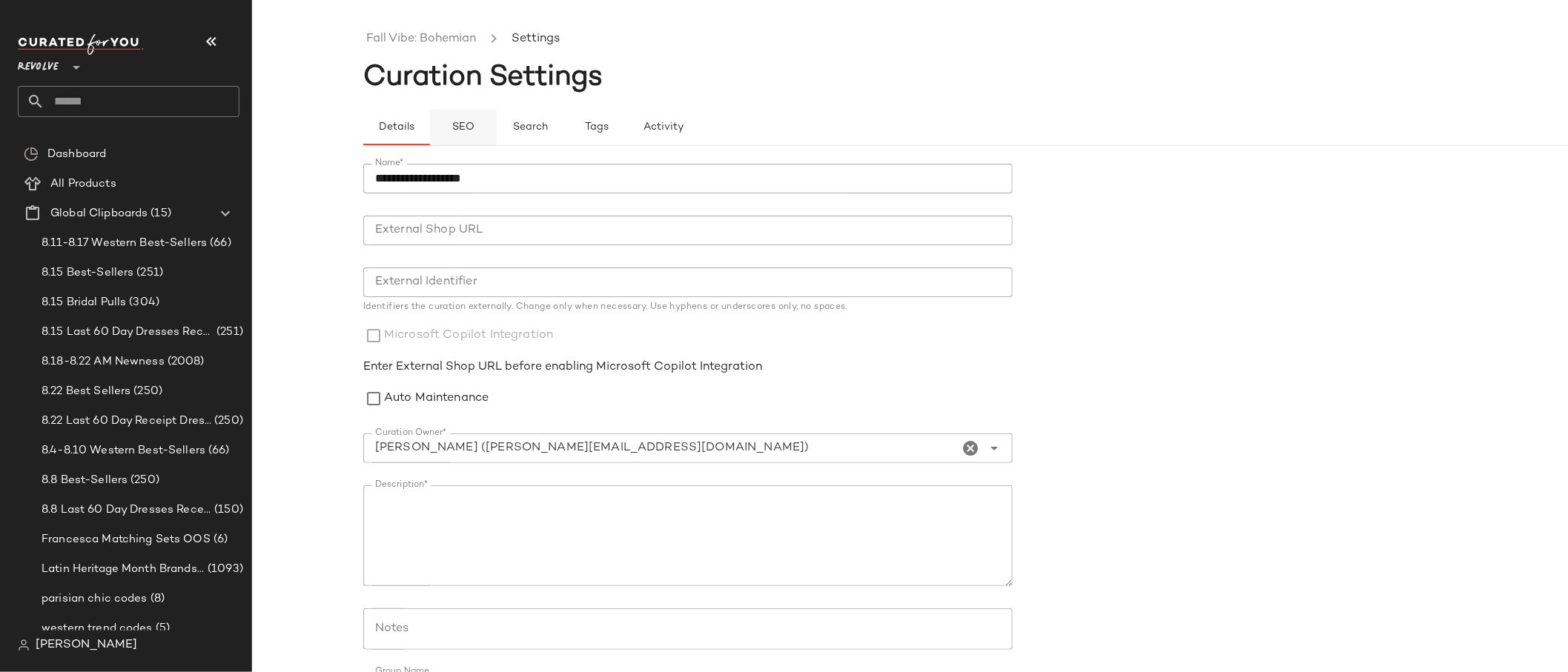
click at [466, 125] on span "SEO" at bounding box center [462, 127] width 23 height 12
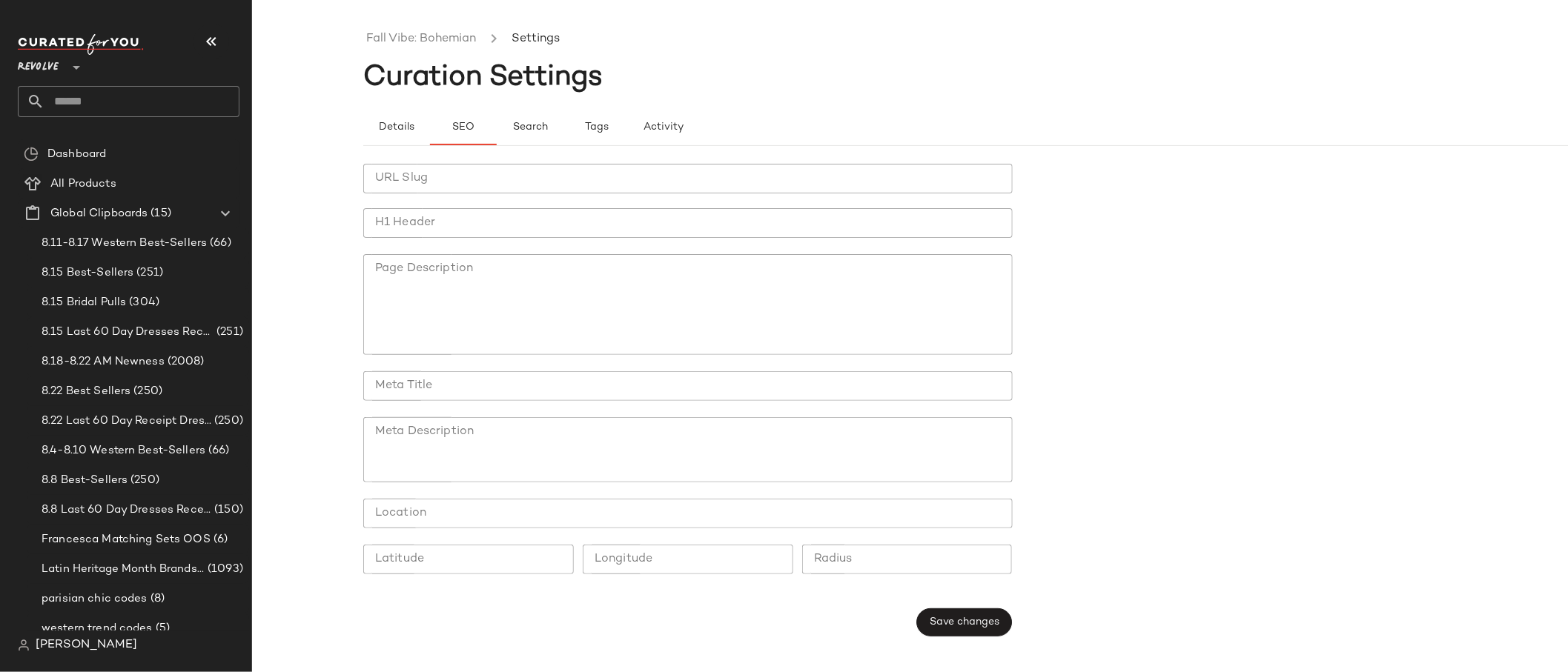
click at [415, 191] on input "URL Slug" at bounding box center [688, 178] width 650 height 30
type input "**********"
click at [421, 225] on input "H1 Header" at bounding box center [688, 223] width 650 height 30
type input "**********"
click at [983, 617] on span "Save changes" at bounding box center [963, 622] width 70 height 12
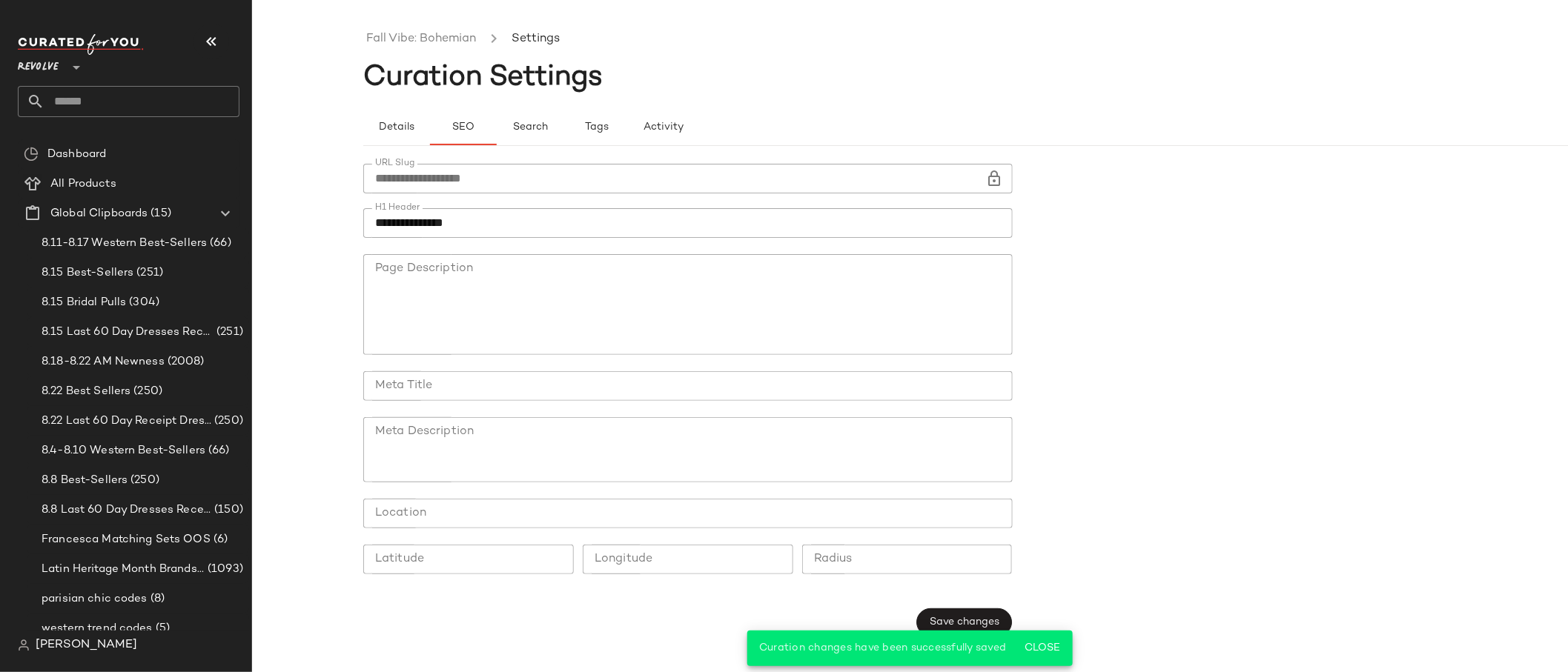
click at [432, 52] on ul "Fall Vibe: Bohemian Settings" at bounding box center [1020, 39] width 1315 height 34
click at [428, 38] on link "Fall Vibe: Bohemian" at bounding box center [421, 39] width 109 height 19
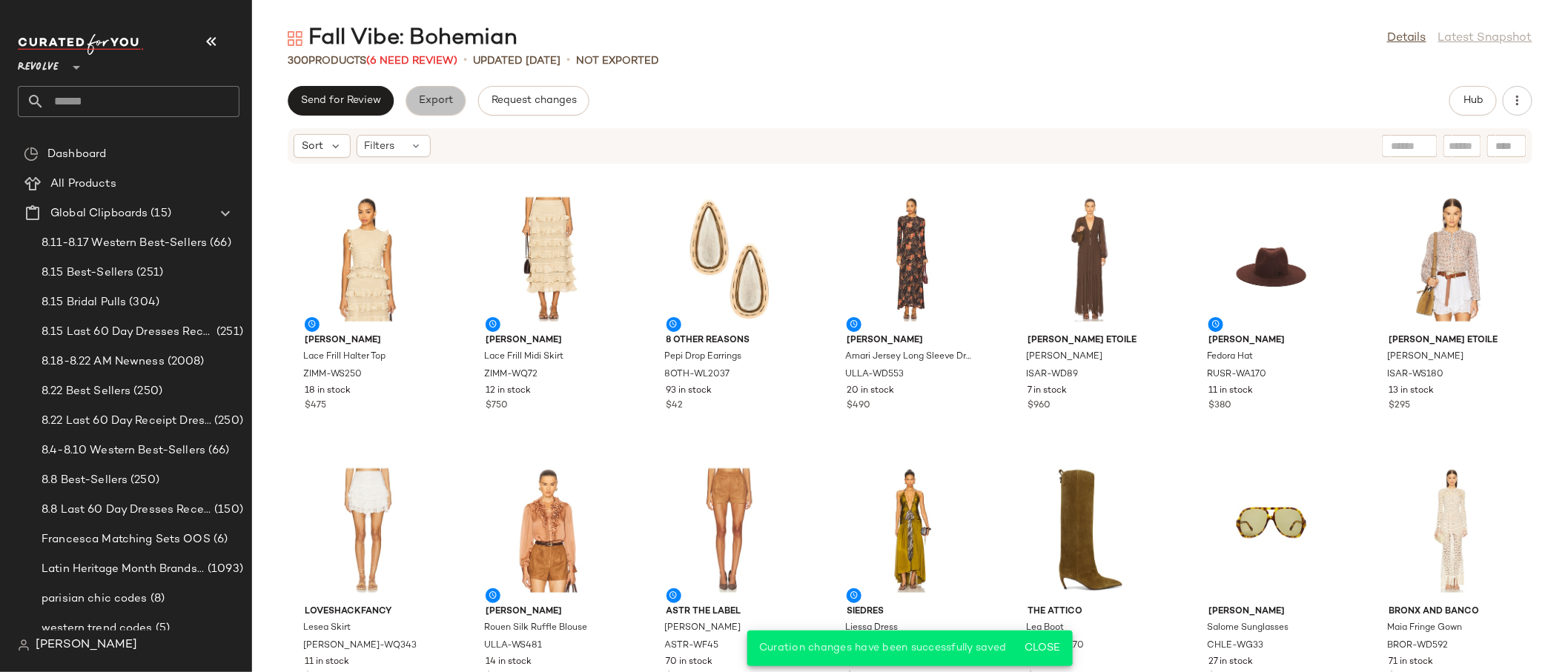
click at [440, 114] on button "Export" at bounding box center [435, 100] width 60 height 30
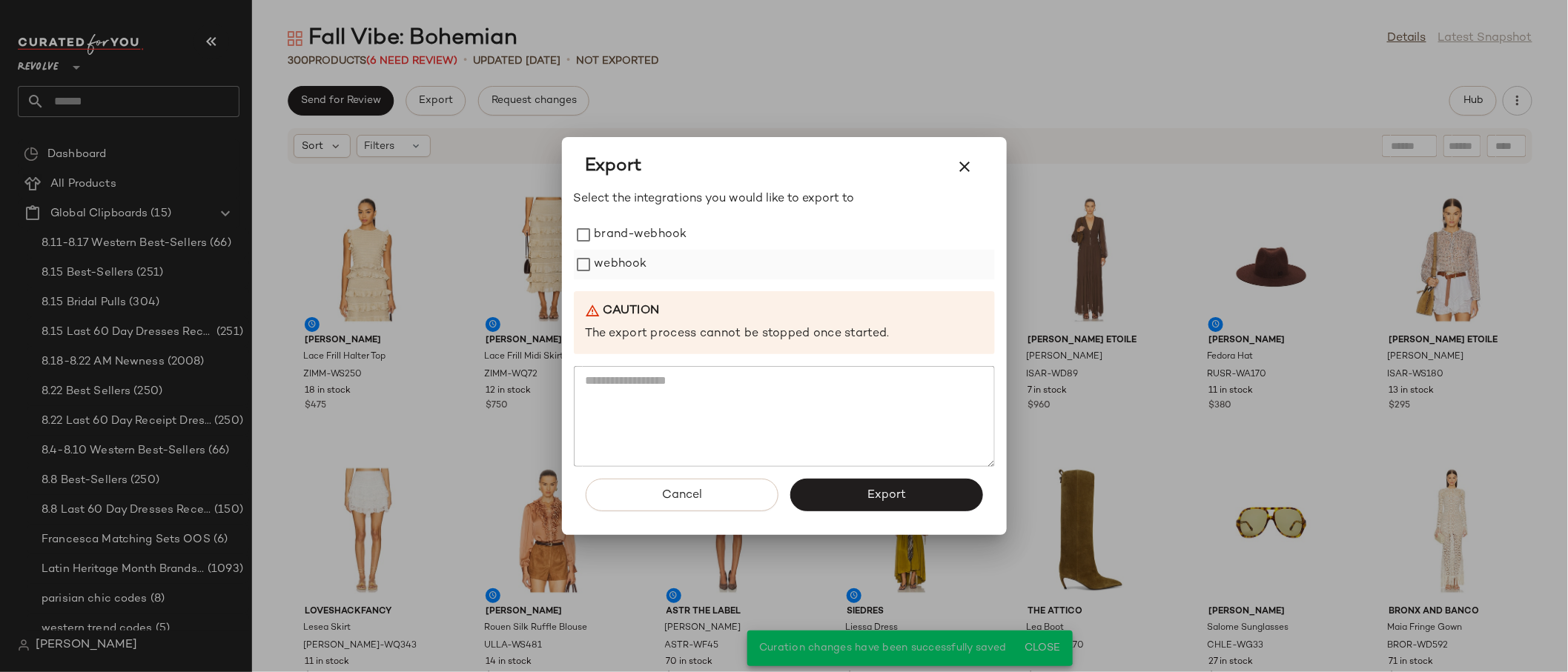
click at [621, 261] on label "webhook" at bounding box center [621, 264] width 53 height 30
click at [898, 492] on span "Export" at bounding box center [886, 495] width 39 height 14
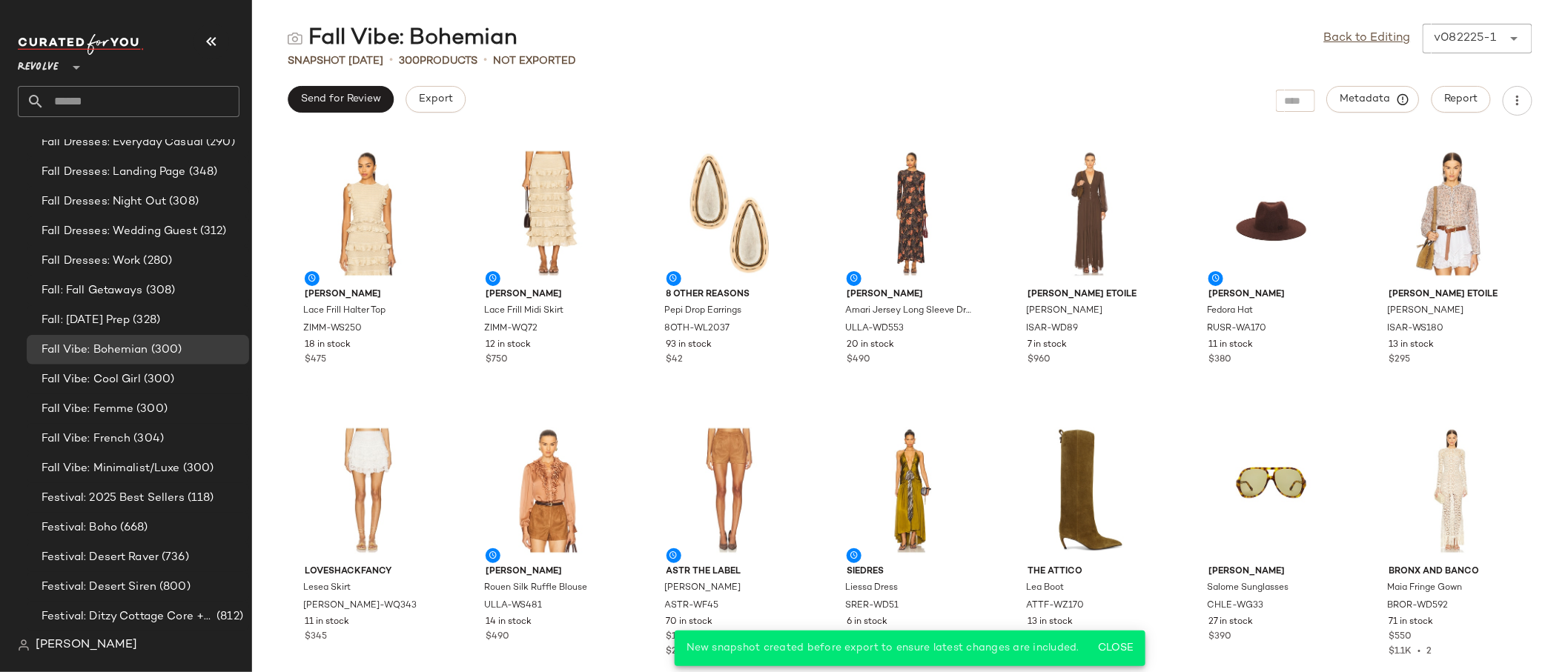
scroll to position [3264, 0]
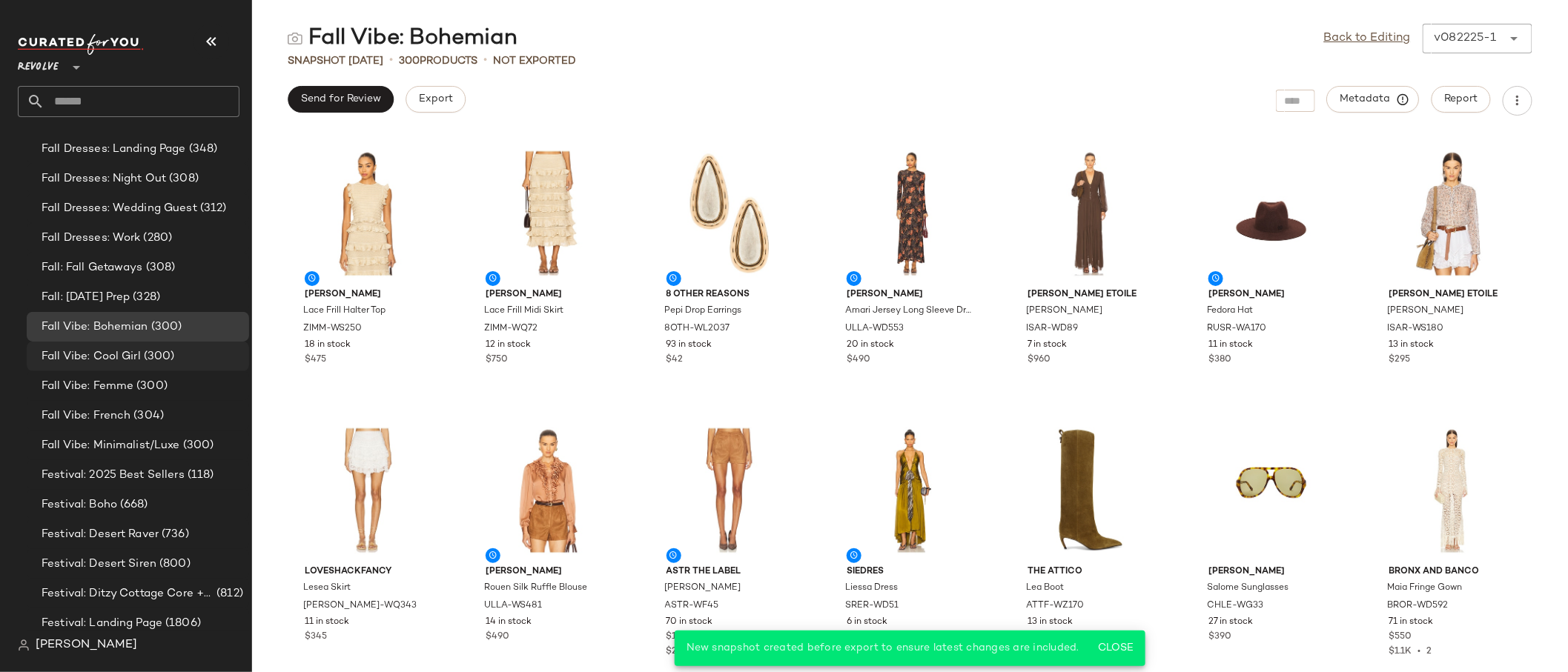
click at [146, 350] on span "(300)" at bounding box center [158, 357] width 34 height 17
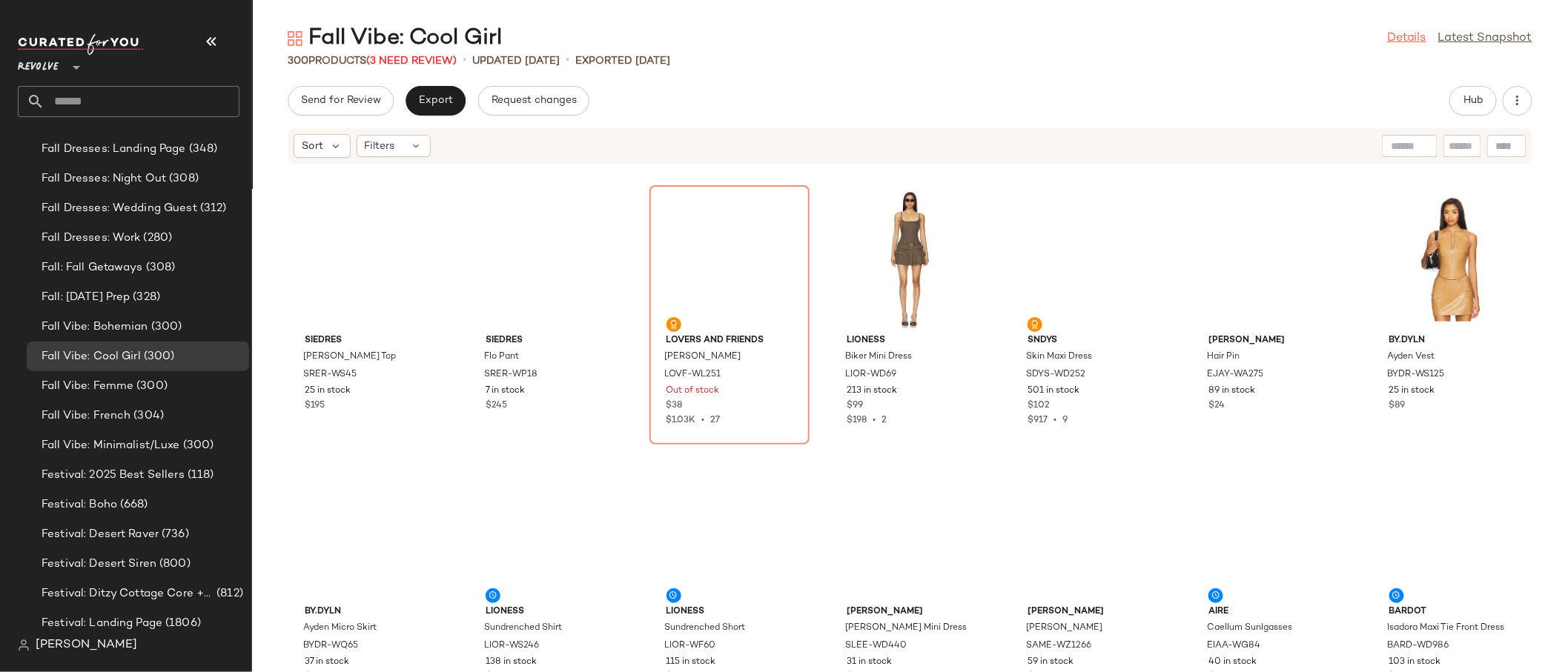
click at [1398, 36] on link "Details" at bounding box center [1406, 38] width 39 height 18
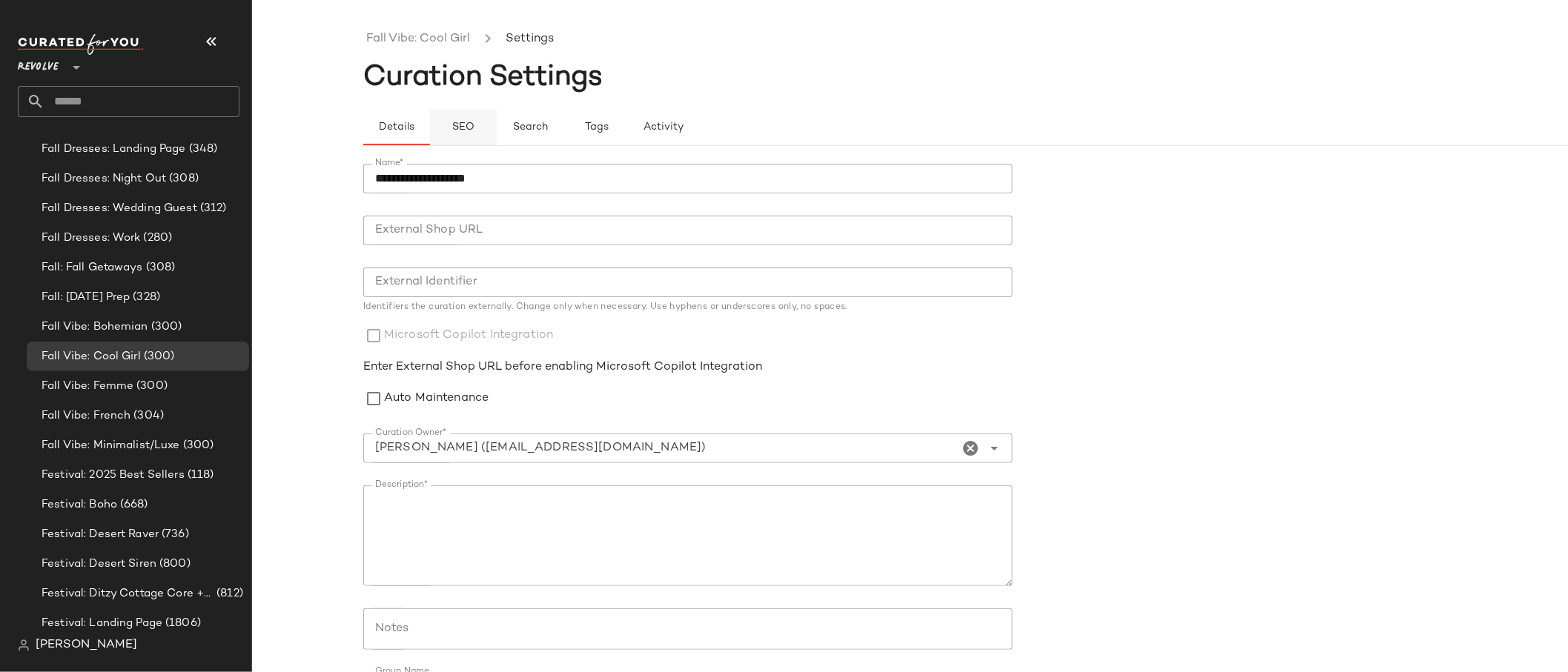
click at [457, 126] on span "SEO" at bounding box center [462, 127] width 23 height 12
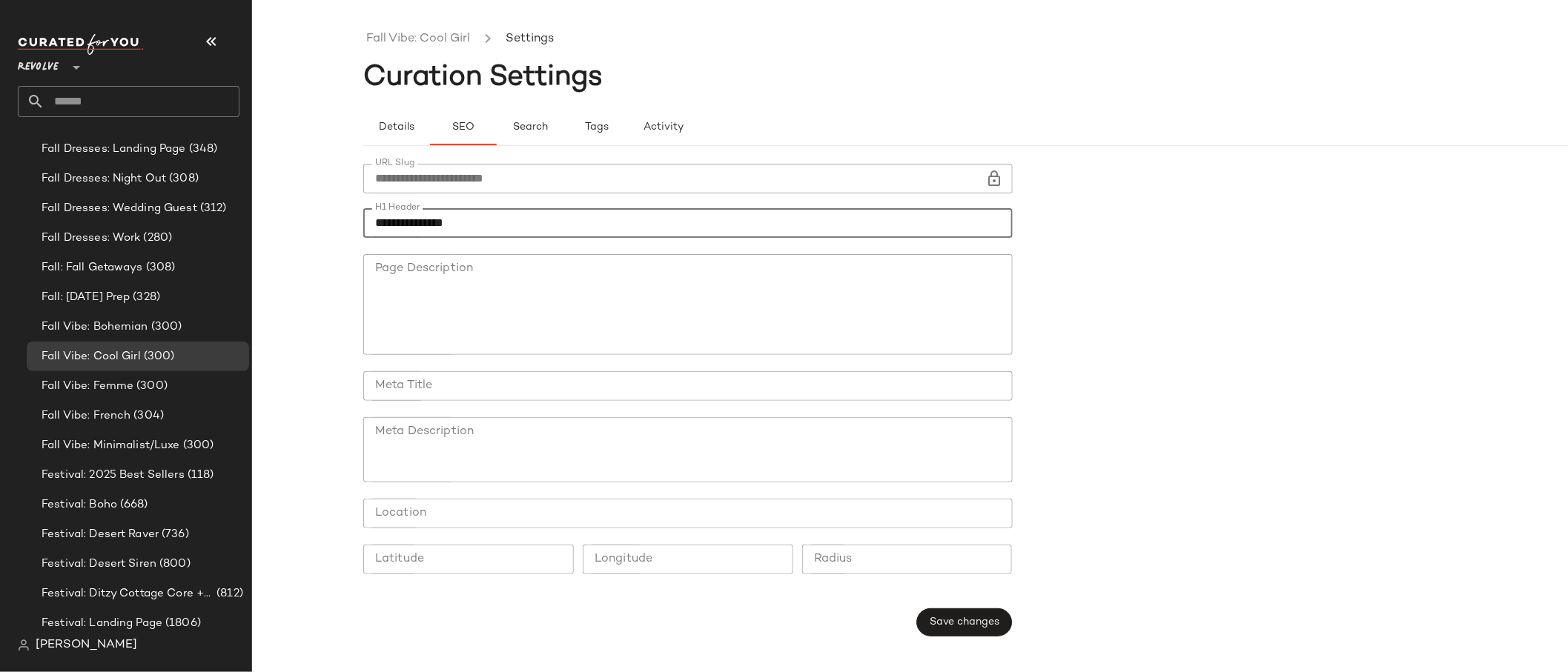
click at [380, 228] on input "**********" at bounding box center [688, 223] width 650 height 30
type input "**********"
click at [985, 625] on span "Save changes" at bounding box center [963, 622] width 70 height 12
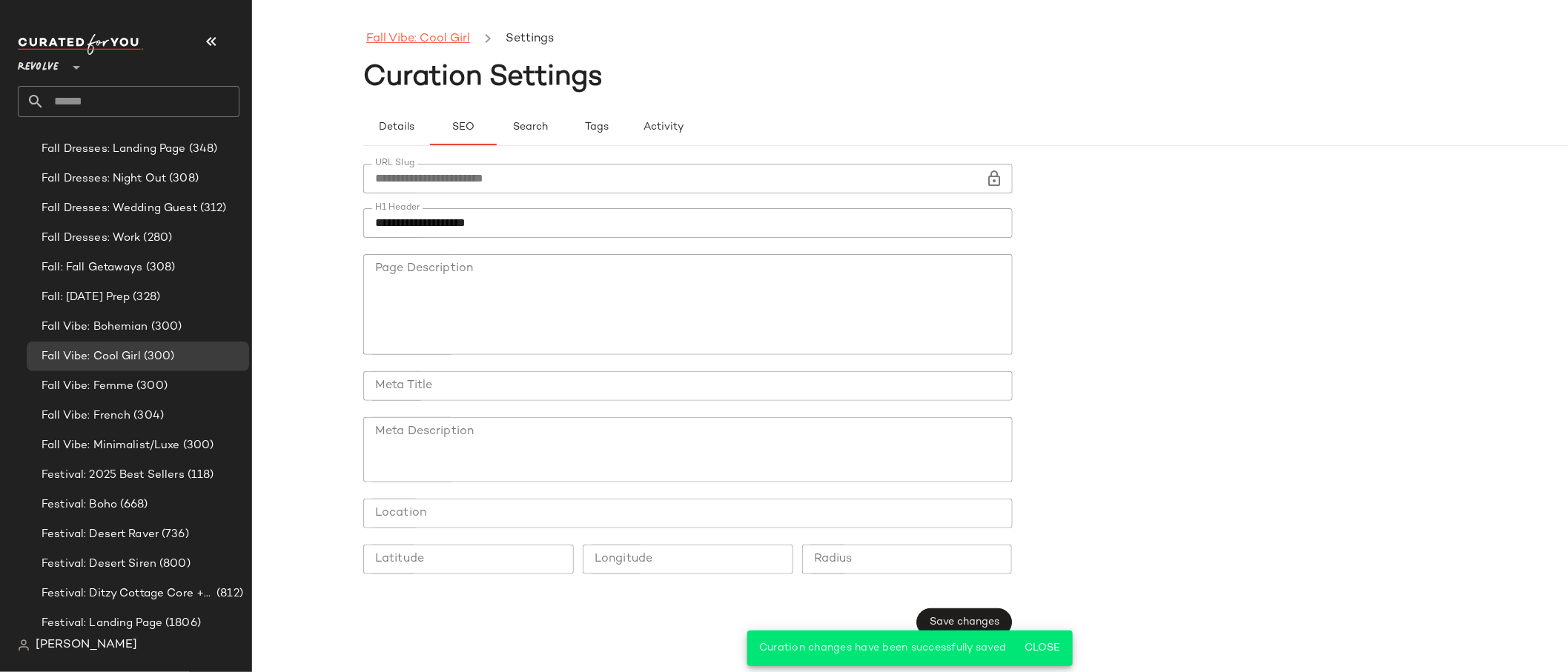
click at [438, 35] on link "Fall Vibe: Cool Girl" at bounding box center [418, 39] width 103 height 19
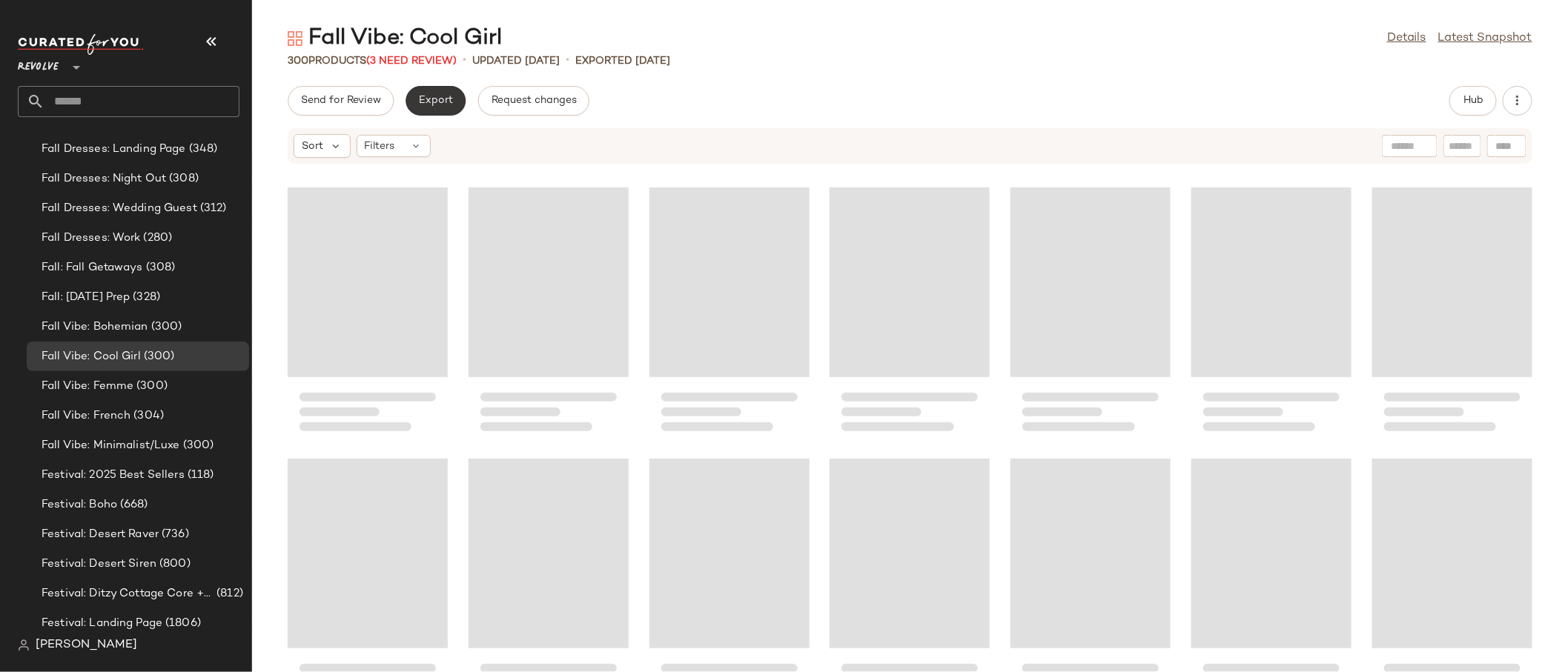
click at [445, 104] on span "Export" at bounding box center [435, 101] width 35 height 12
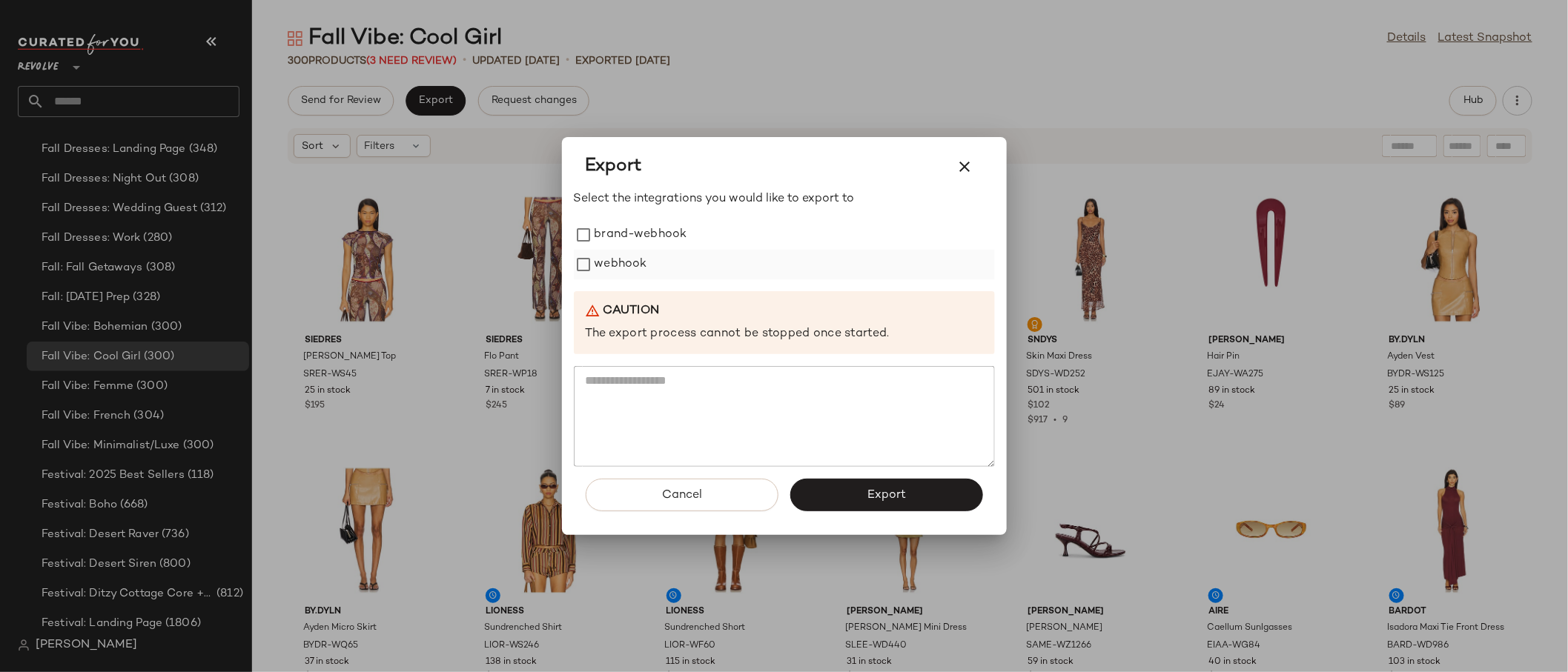
click at [617, 258] on label "webhook" at bounding box center [621, 264] width 53 height 30
click at [885, 498] on span "Export" at bounding box center [886, 495] width 39 height 14
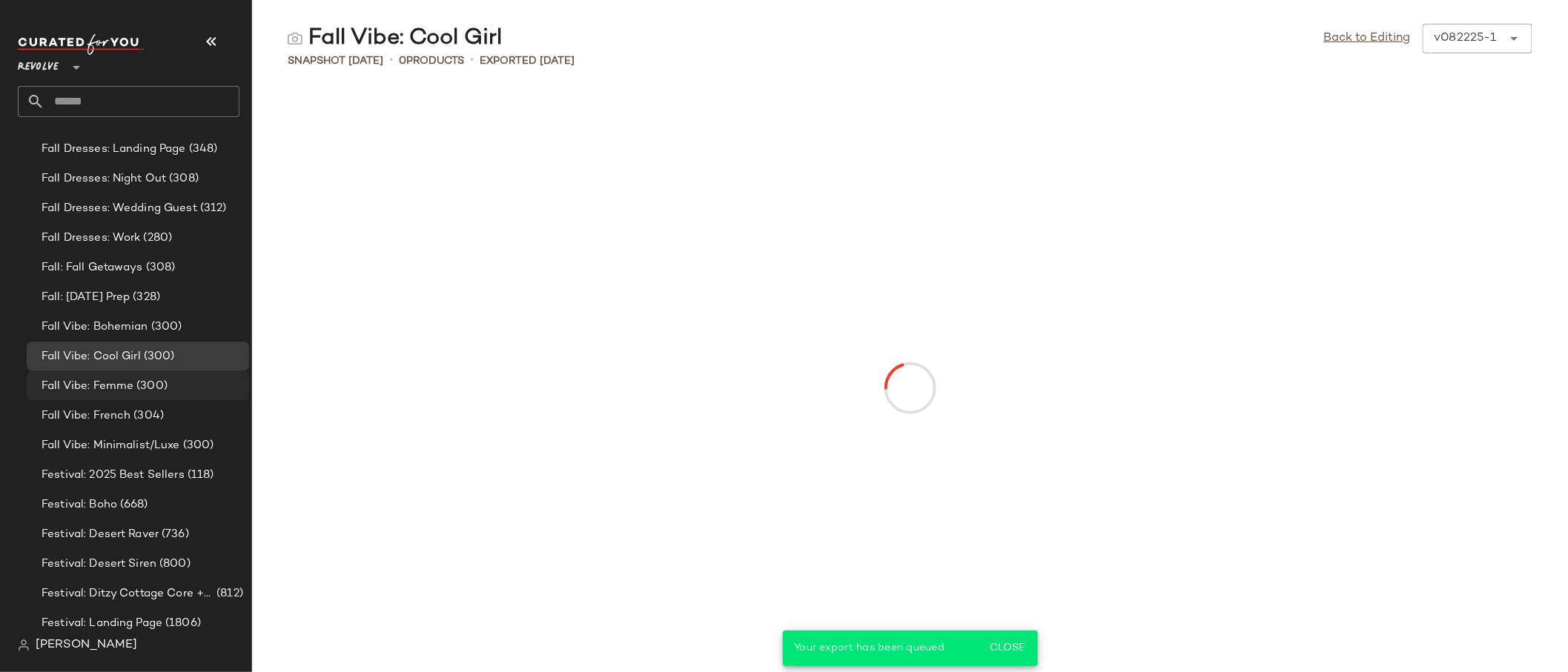
click at [177, 380] on div "Fall Vibe: Femme (300)" at bounding box center [140, 386] width 206 height 17
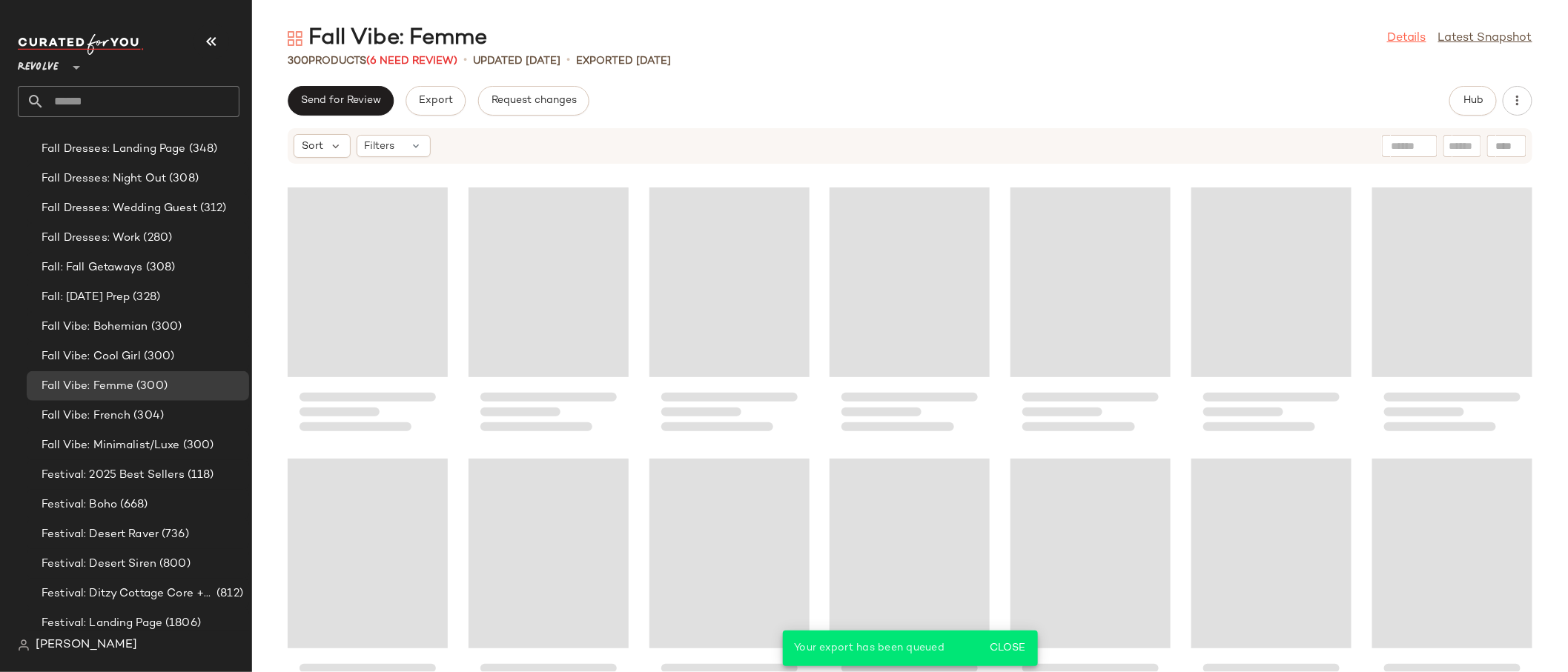
click at [1394, 38] on link "Details" at bounding box center [1406, 38] width 39 height 18
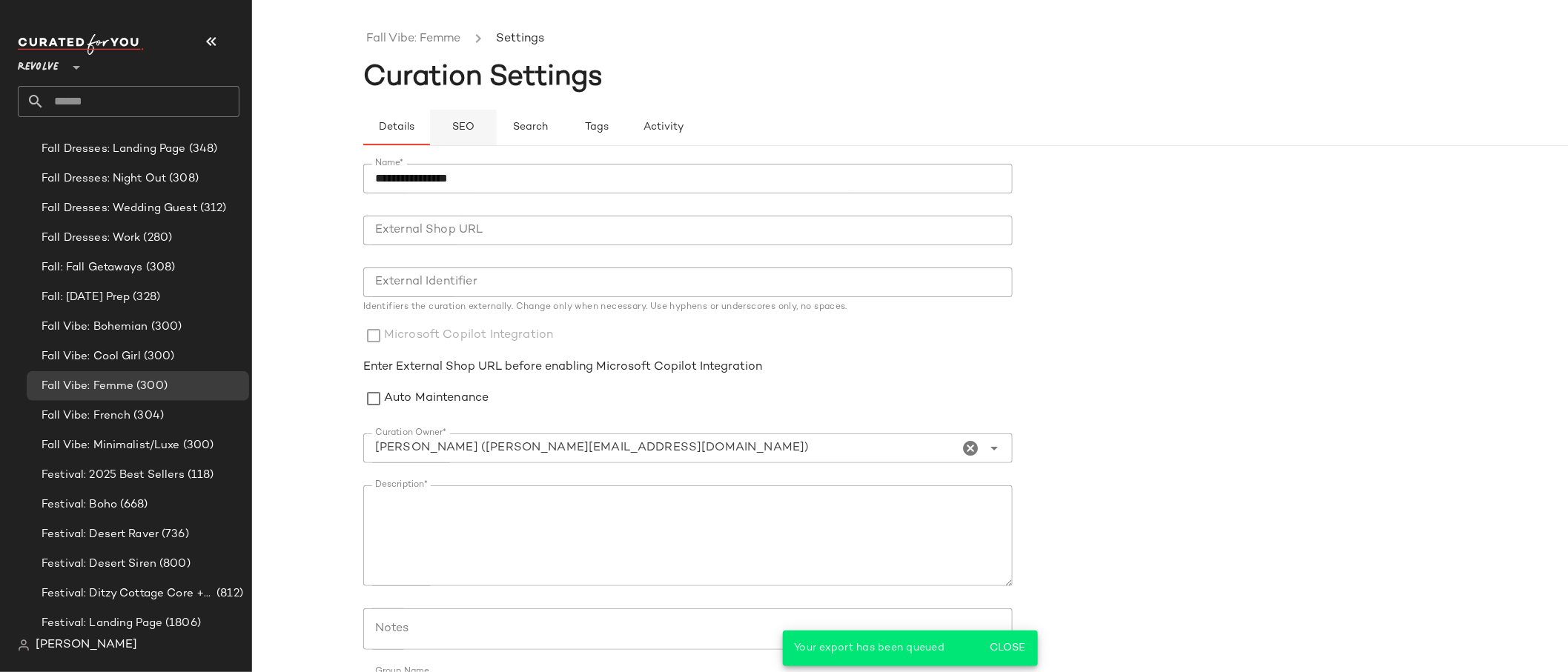
click at [563, 109] on button "SEO" at bounding box center [596, 127] width 67 height 36
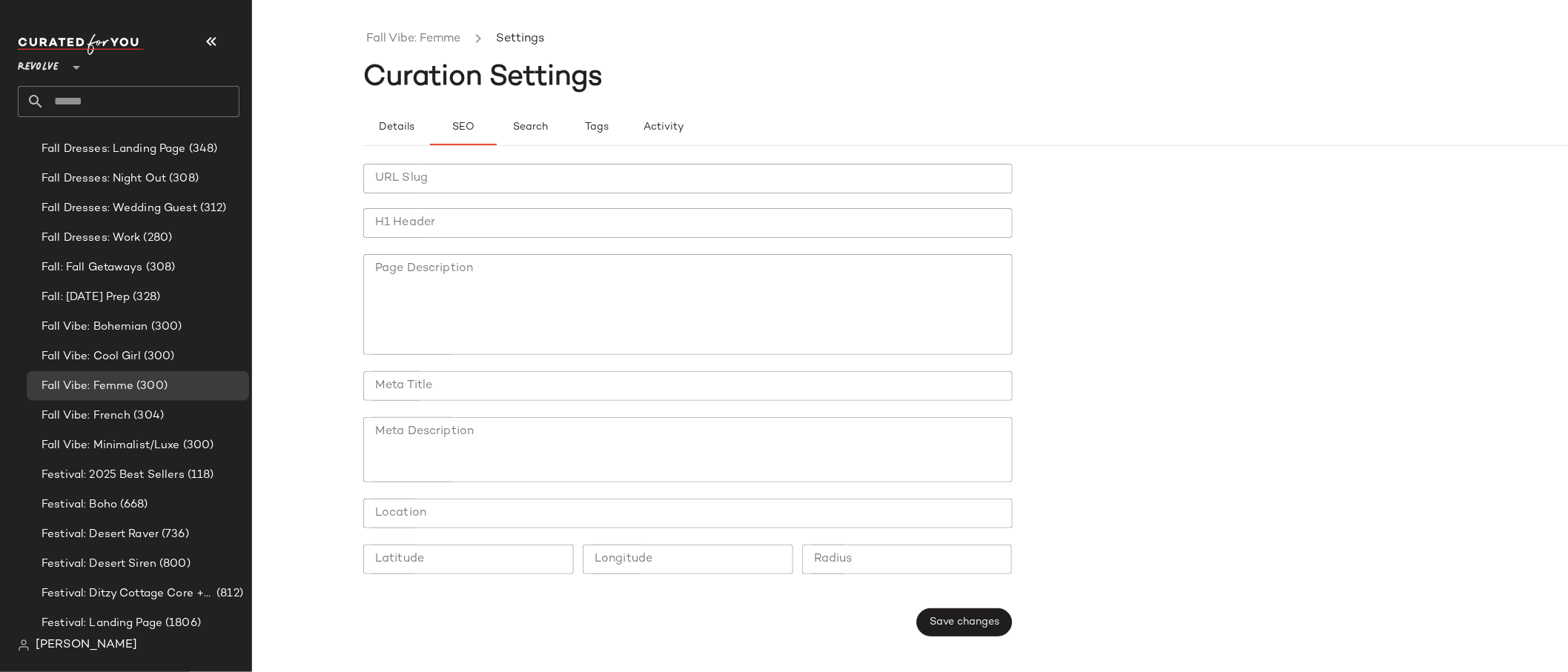
click at [371, 221] on input "H1 Header" at bounding box center [688, 223] width 650 height 30
type input "**********"
click at [421, 183] on input "URL Slug" at bounding box center [688, 178] width 650 height 30
type input "**********"
click at [951, 632] on button "Save changes" at bounding box center [963, 622] width 96 height 28
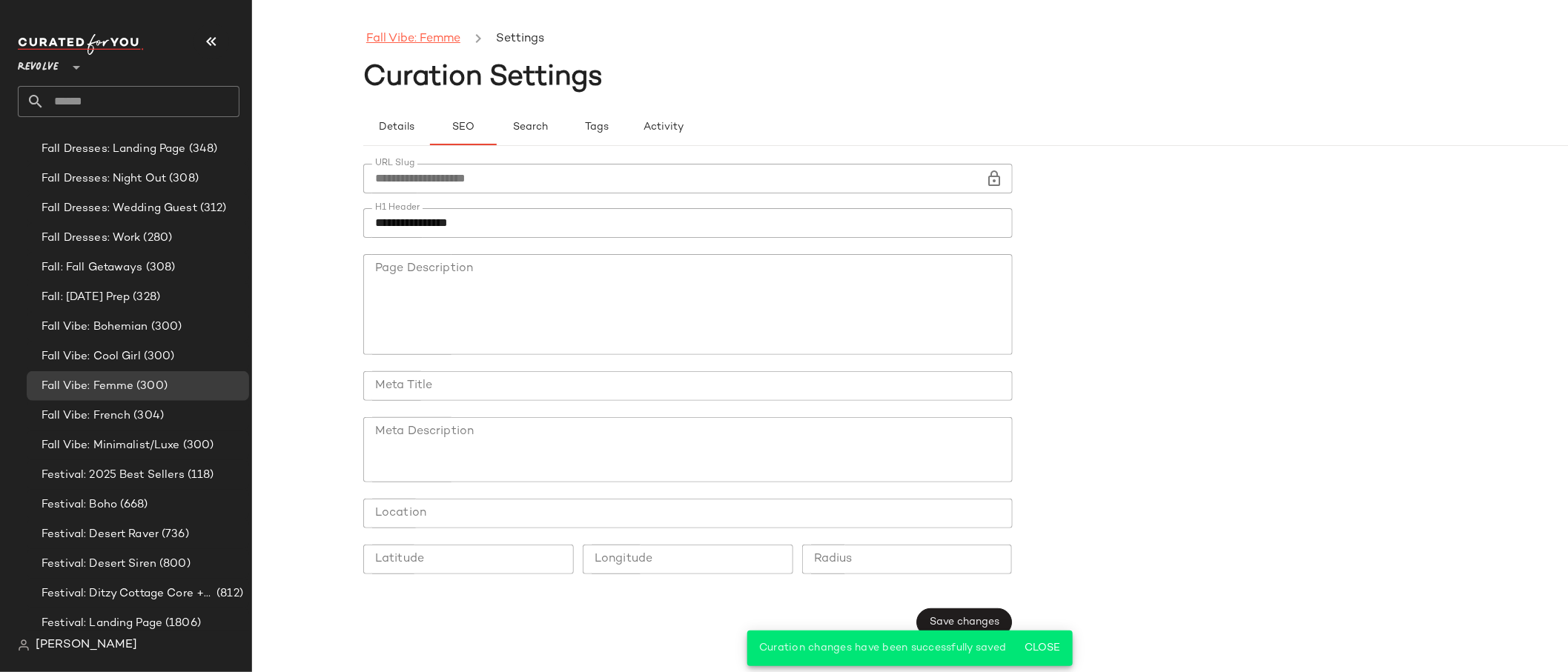
click at [405, 33] on link "Fall Vibe: Femme" at bounding box center [413, 39] width 94 height 19
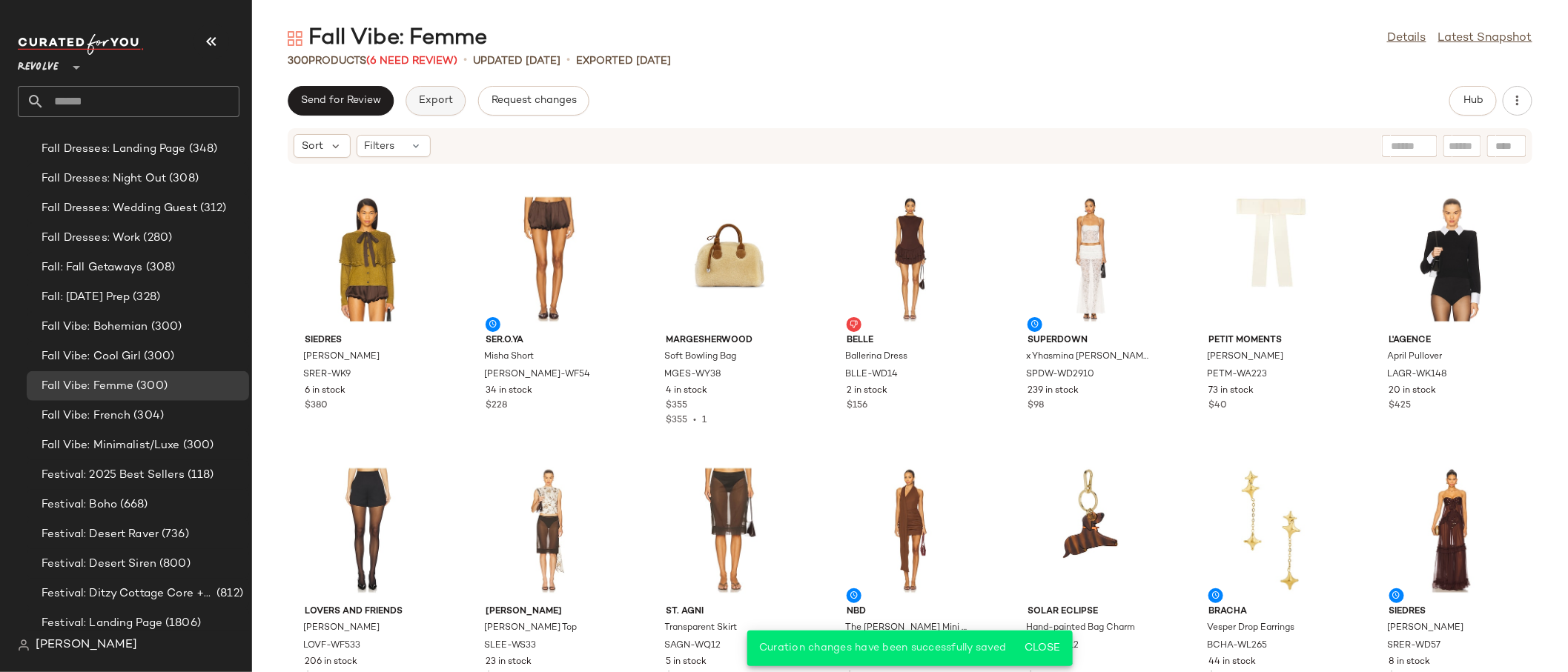
click at [432, 92] on button "Export" at bounding box center [435, 100] width 60 height 30
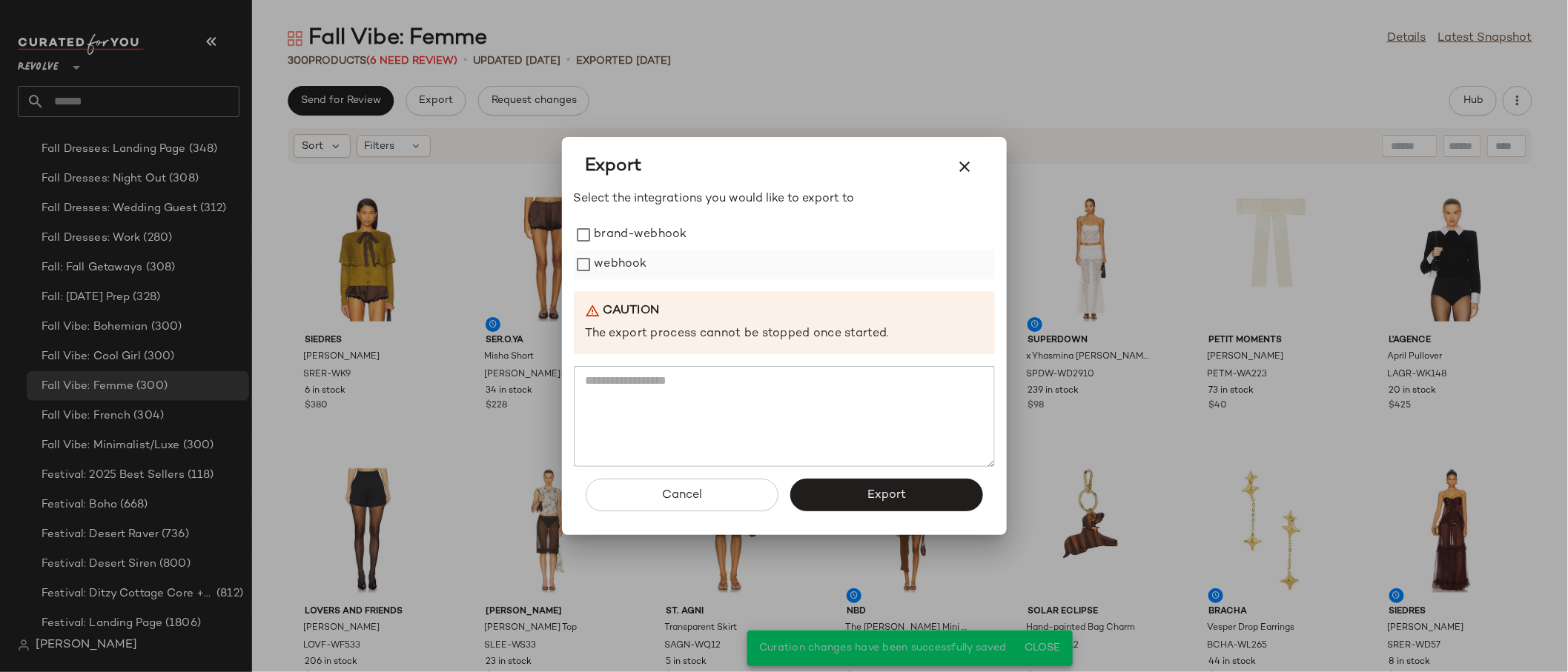
click at [618, 267] on label "webhook" at bounding box center [621, 264] width 53 height 30
click at [906, 503] on button "Export" at bounding box center [886, 495] width 193 height 32
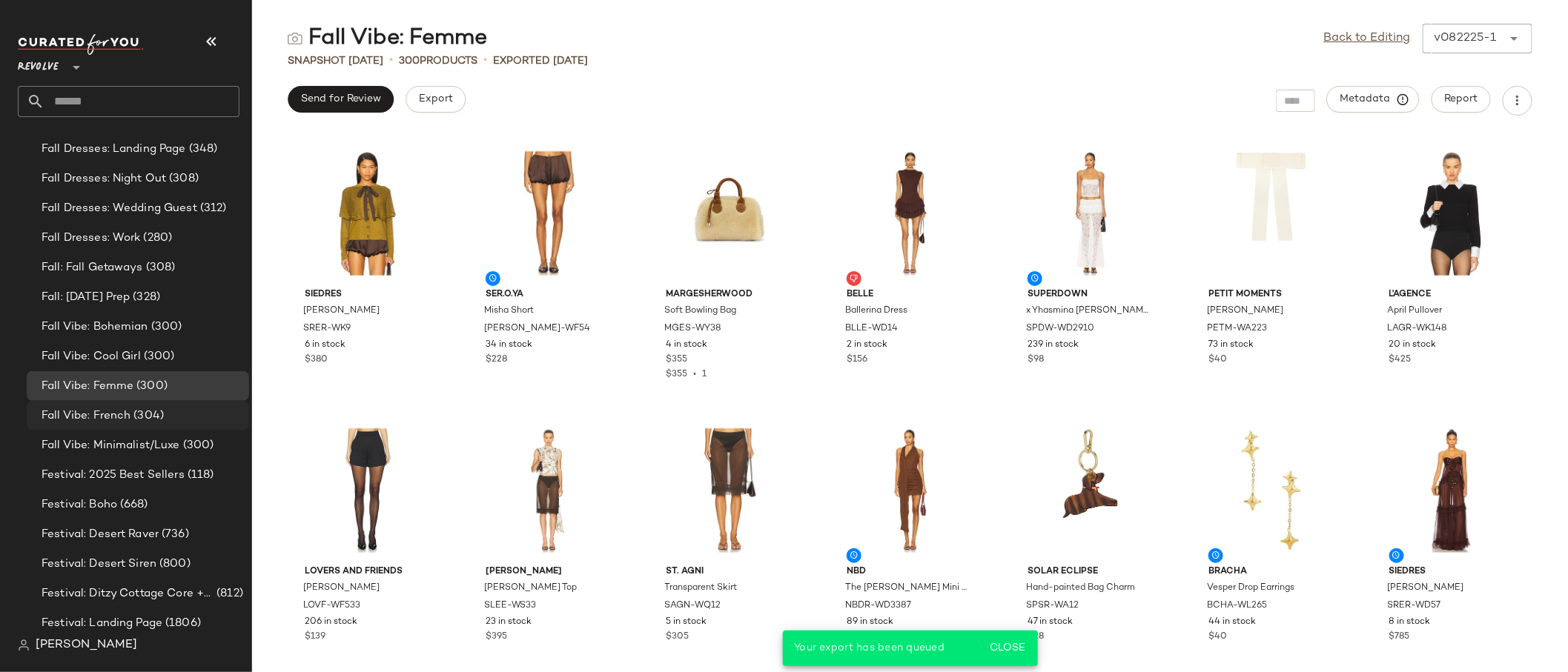
click at [153, 417] on span "(304)" at bounding box center [147, 416] width 33 height 17
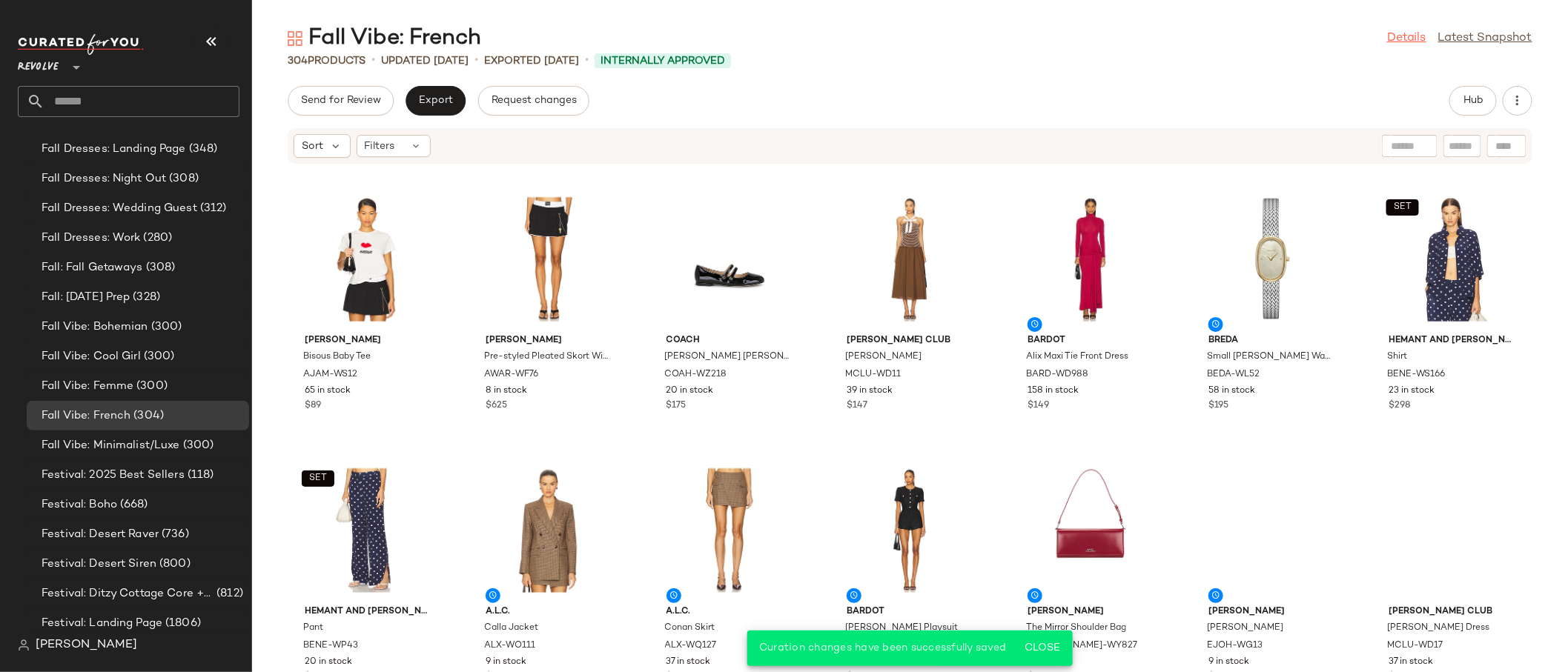
click at [1403, 32] on link "Details" at bounding box center [1406, 38] width 39 height 18
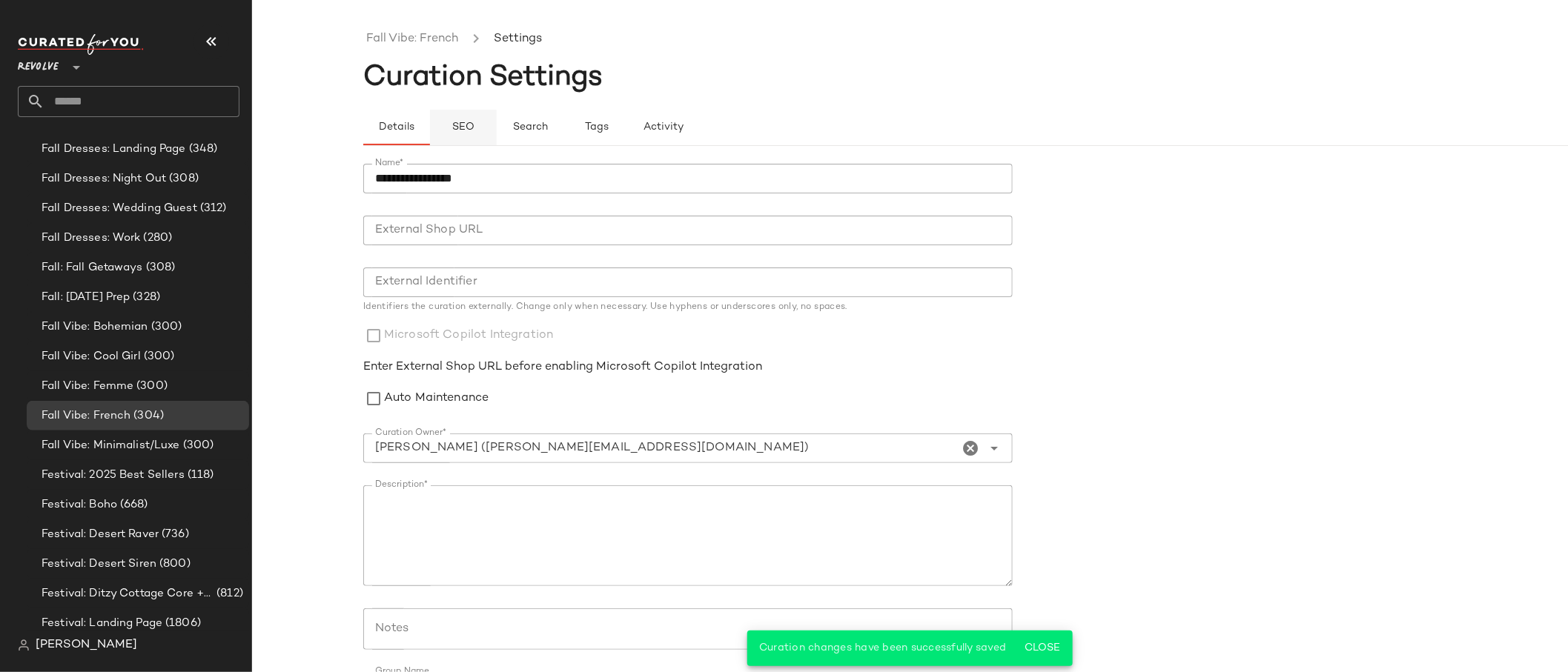
click at [563, 121] on button "SEO" at bounding box center [596, 127] width 67 height 36
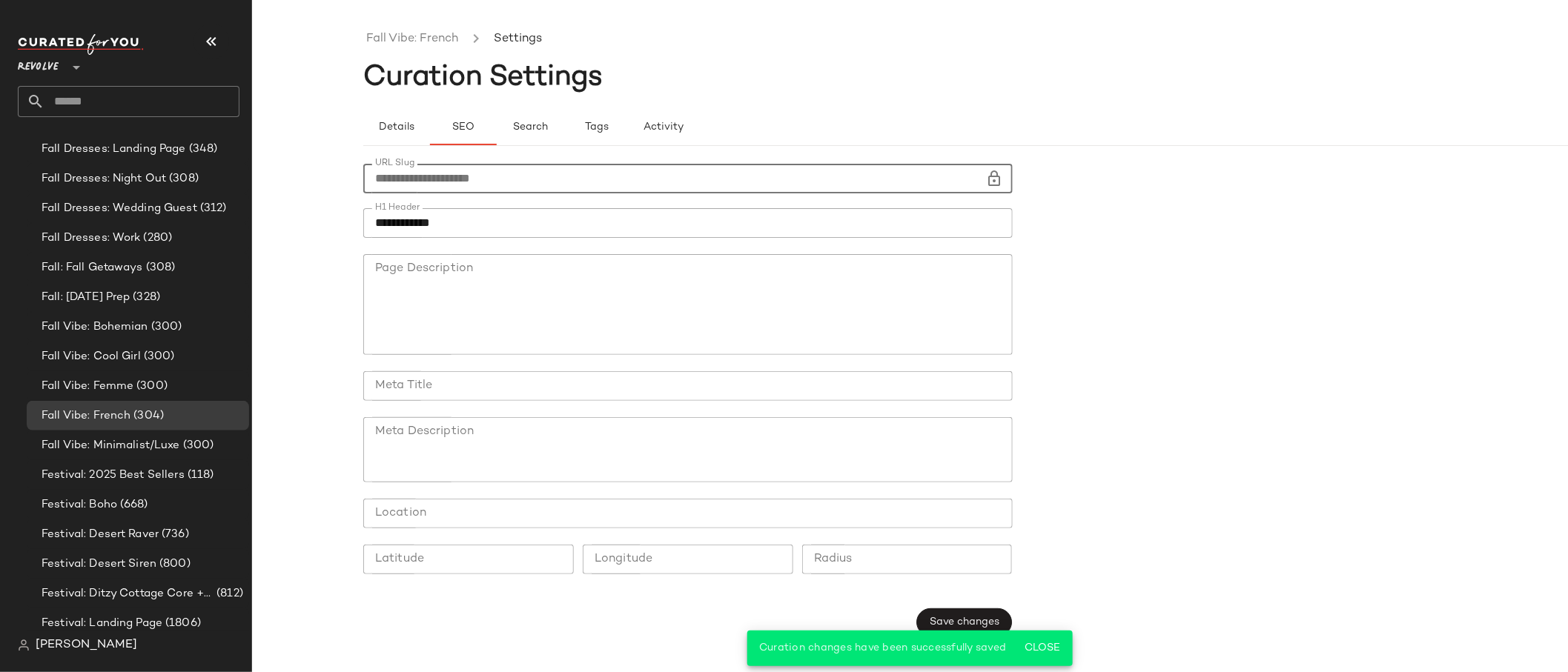
click at [429, 181] on input "**********" at bounding box center [674, 178] width 622 height 30
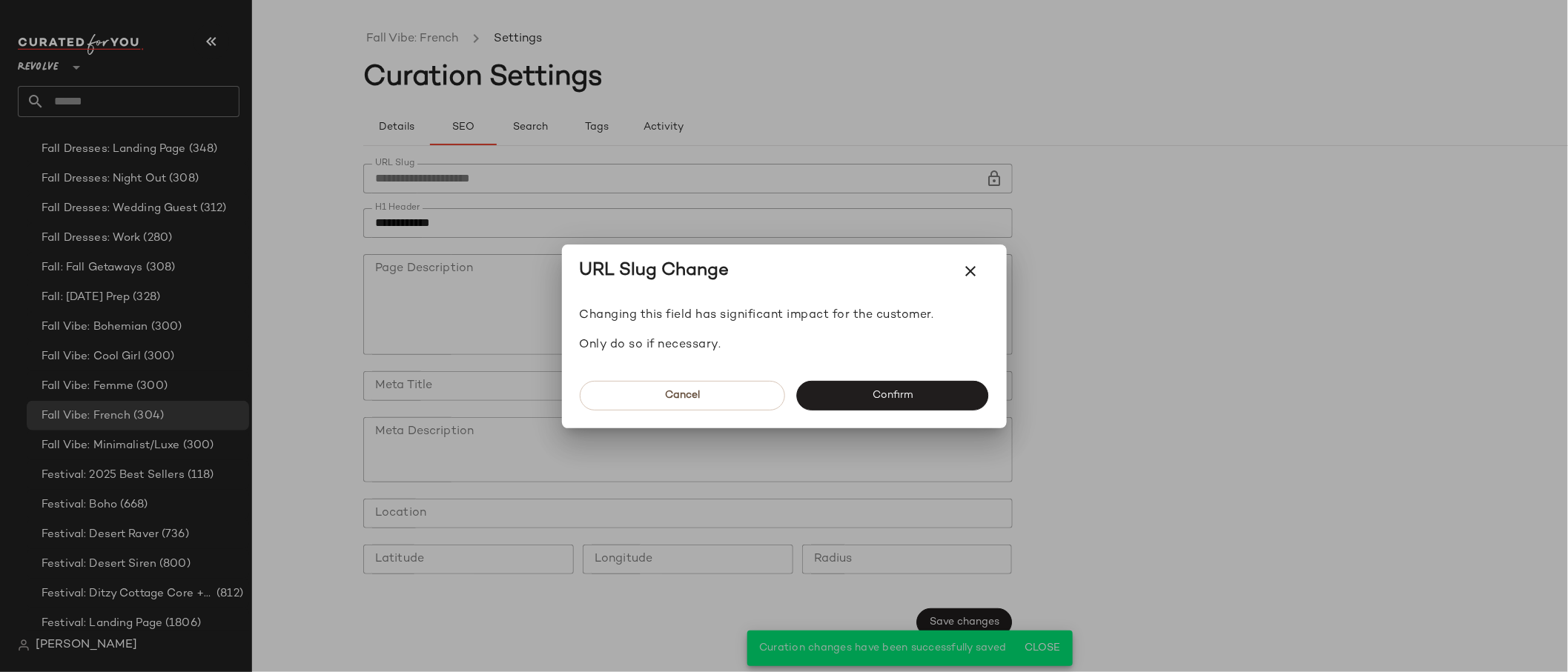
drag, startPoint x: 989, startPoint y: 264, endPoint x: 933, endPoint y: 265, distance: 56.0
click at [990, 264] on div "URL Slug Change" at bounding box center [784, 275] width 444 height 62
click at [982, 276] on button "button" at bounding box center [971, 271] width 36 height 36
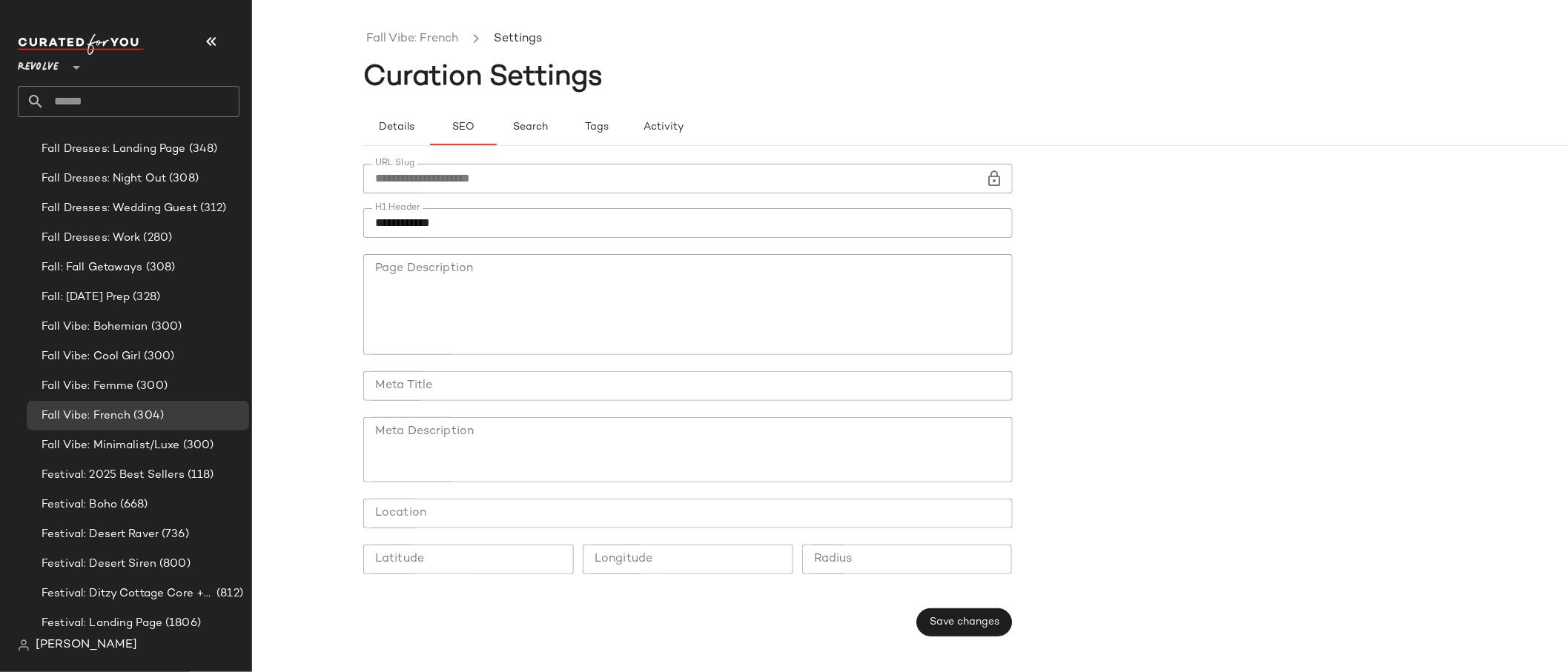
click at [375, 221] on input "**********" at bounding box center [688, 223] width 650 height 30
type input "**********"
click at [978, 619] on span "Save changes" at bounding box center [963, 622] width 70 height 12
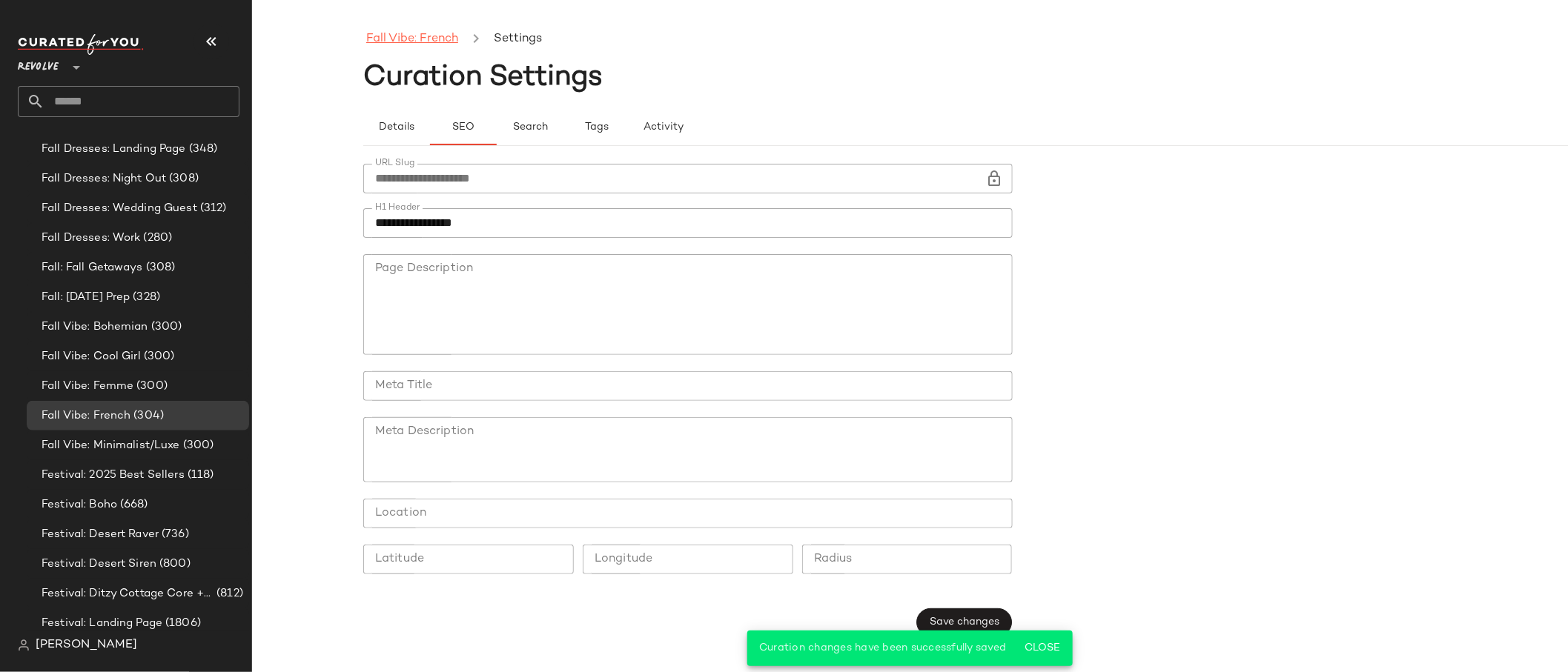
click at [445, 40] on link "Fall Vibe: French" at bounding box center [412, 39] width 92 height 19
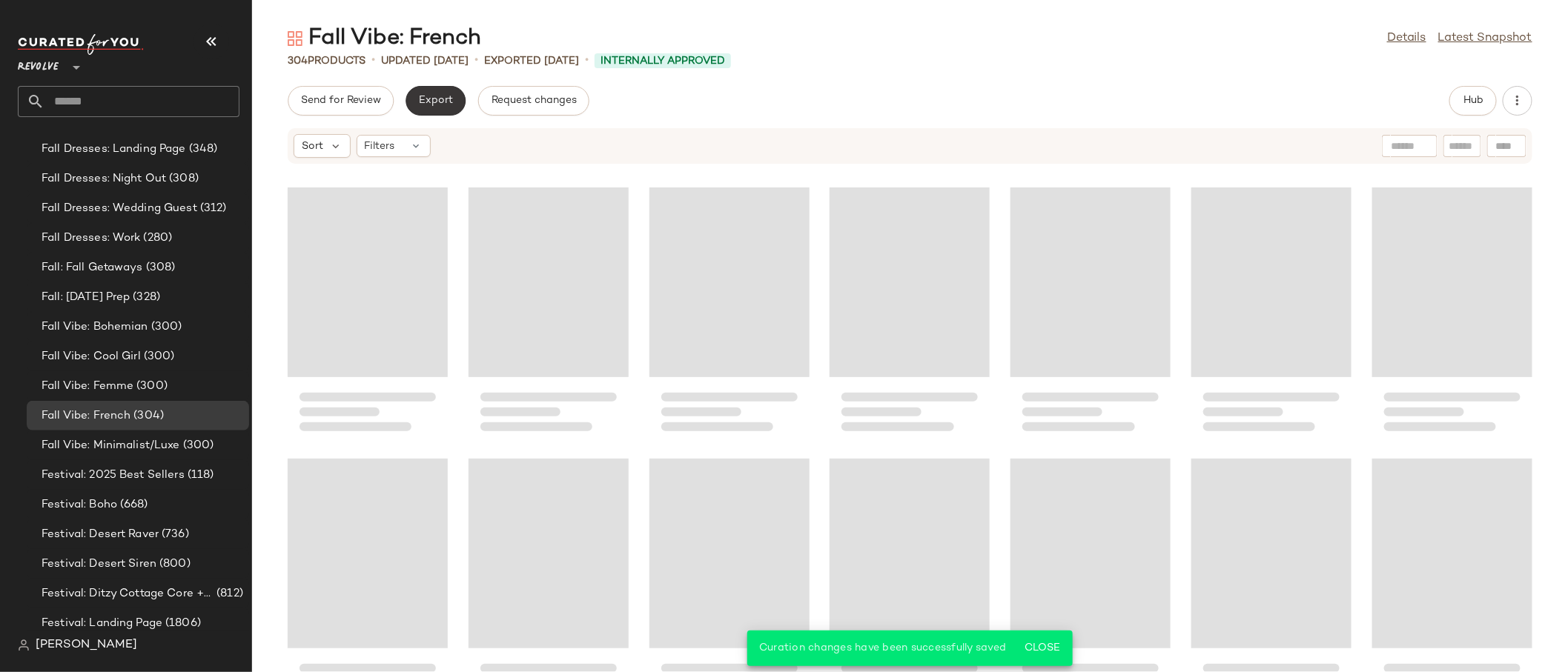
click at [442, 99] on span "Export" at bounding box center [435, 101] width 35 height 12
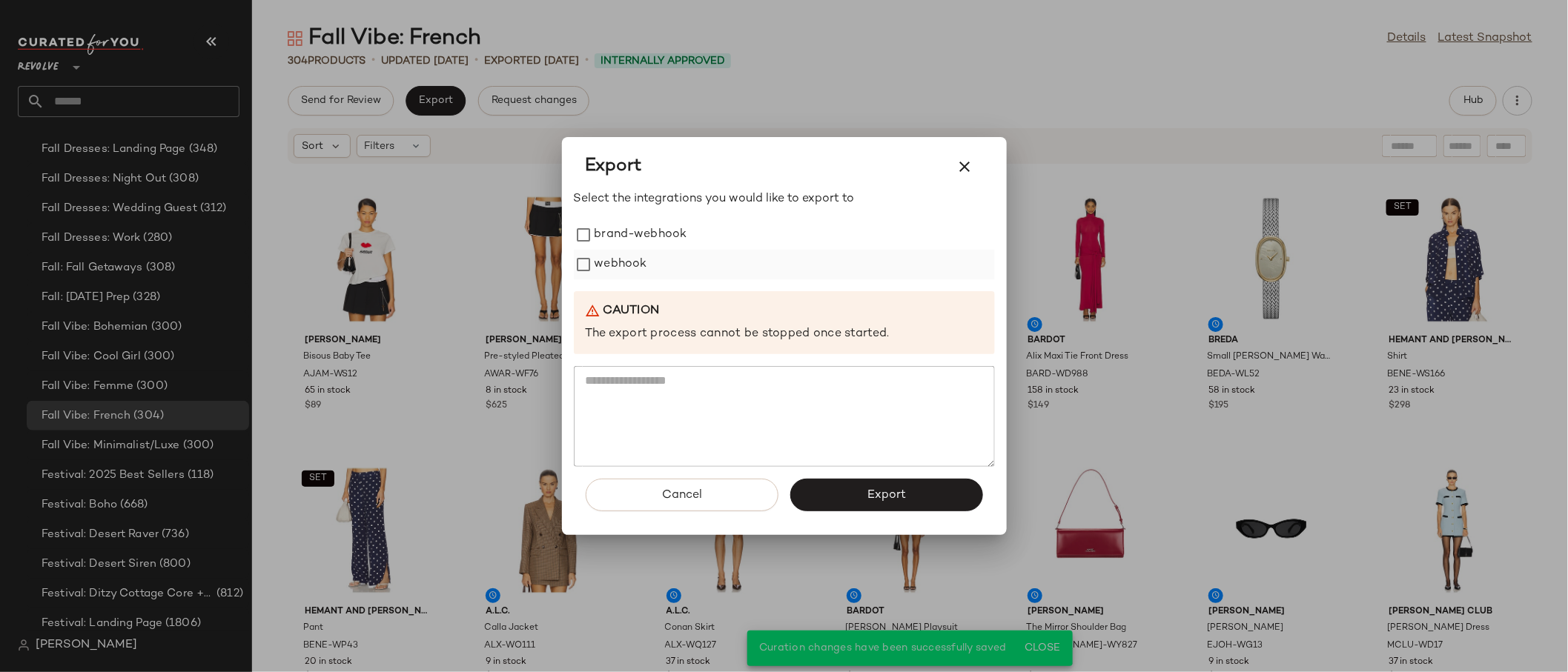
click at [601, 257] on label "webhook" at bounding box center [621, 264] width 53 height 30
click at [844, 489] on button "Export" at bounding box center [886, 495] width 193 height 32
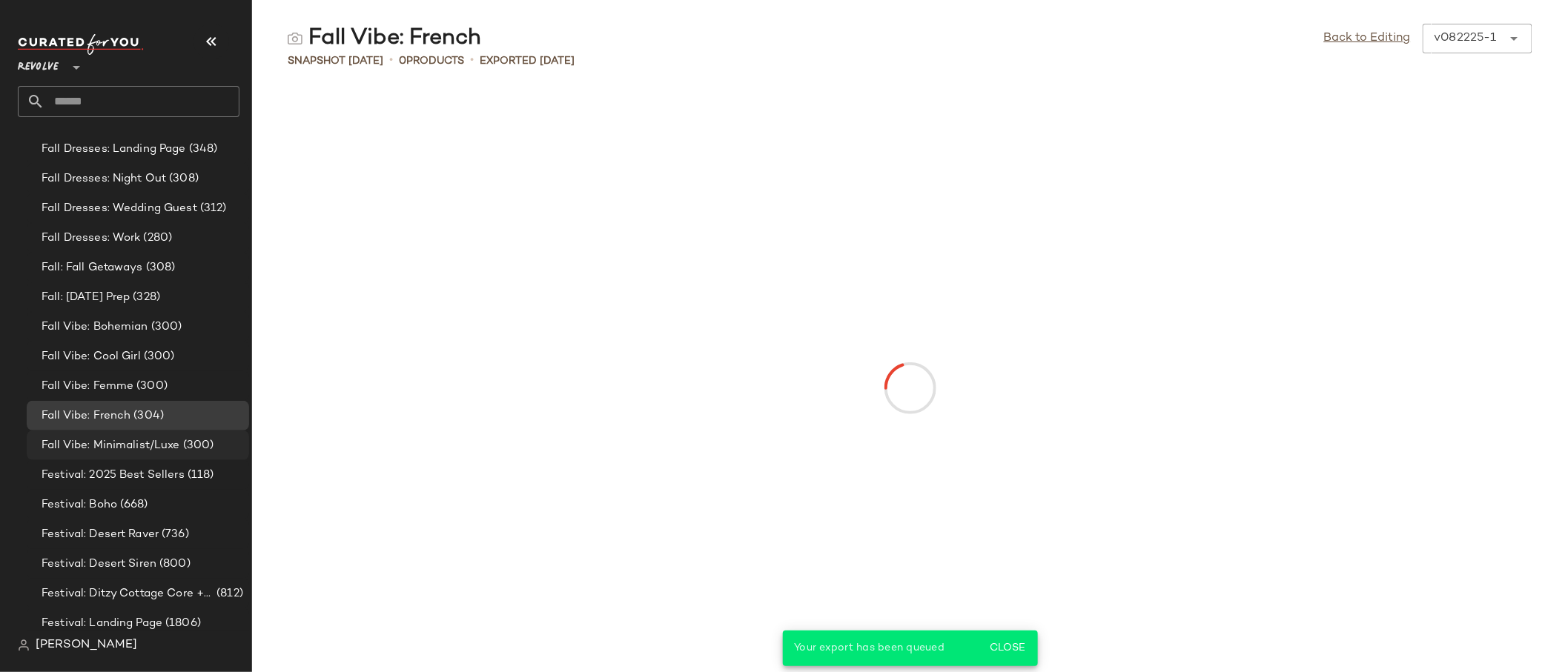
click at [172, 440] on span "Fall Vibe: Minimalist/Luxe" at bounding box center [110, 446] width 138 height 17
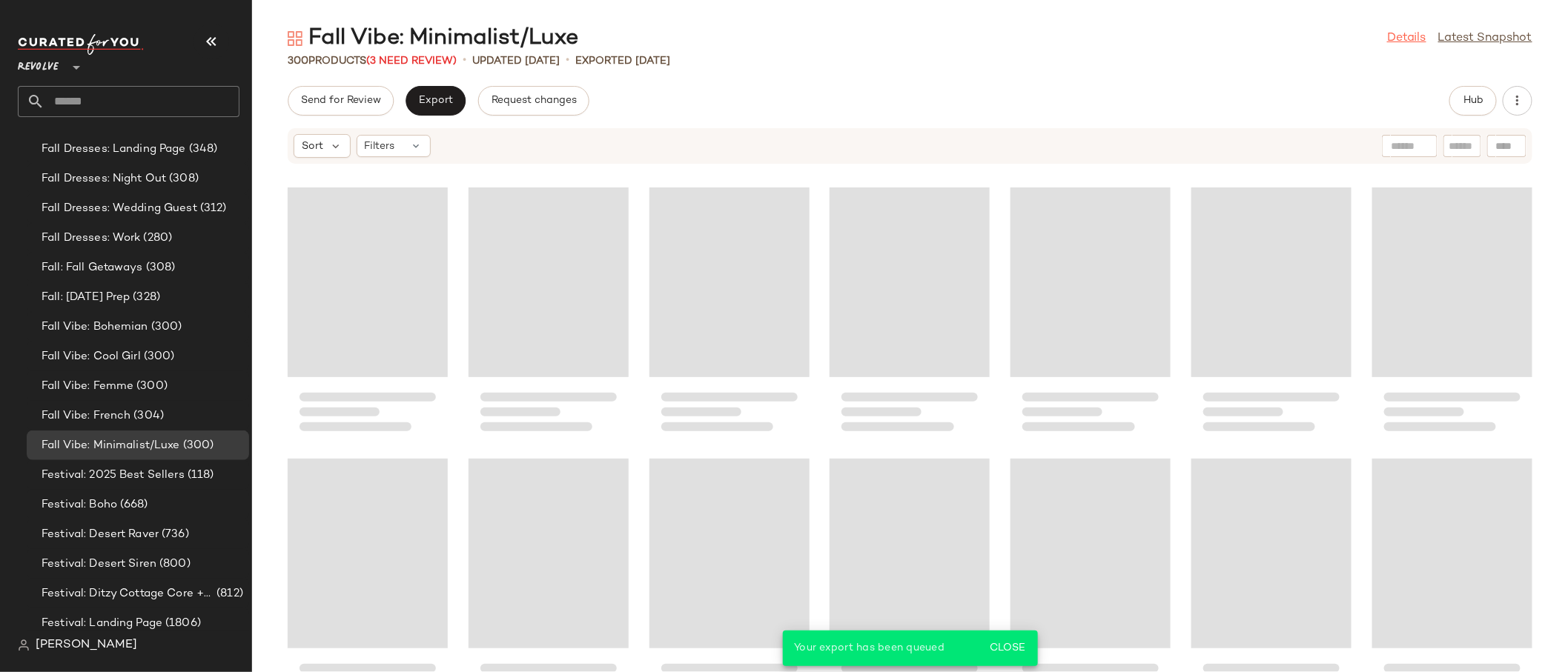
click at [1390, 36] on link "Details" at bounding box center [1406, 38] width 39 height 18
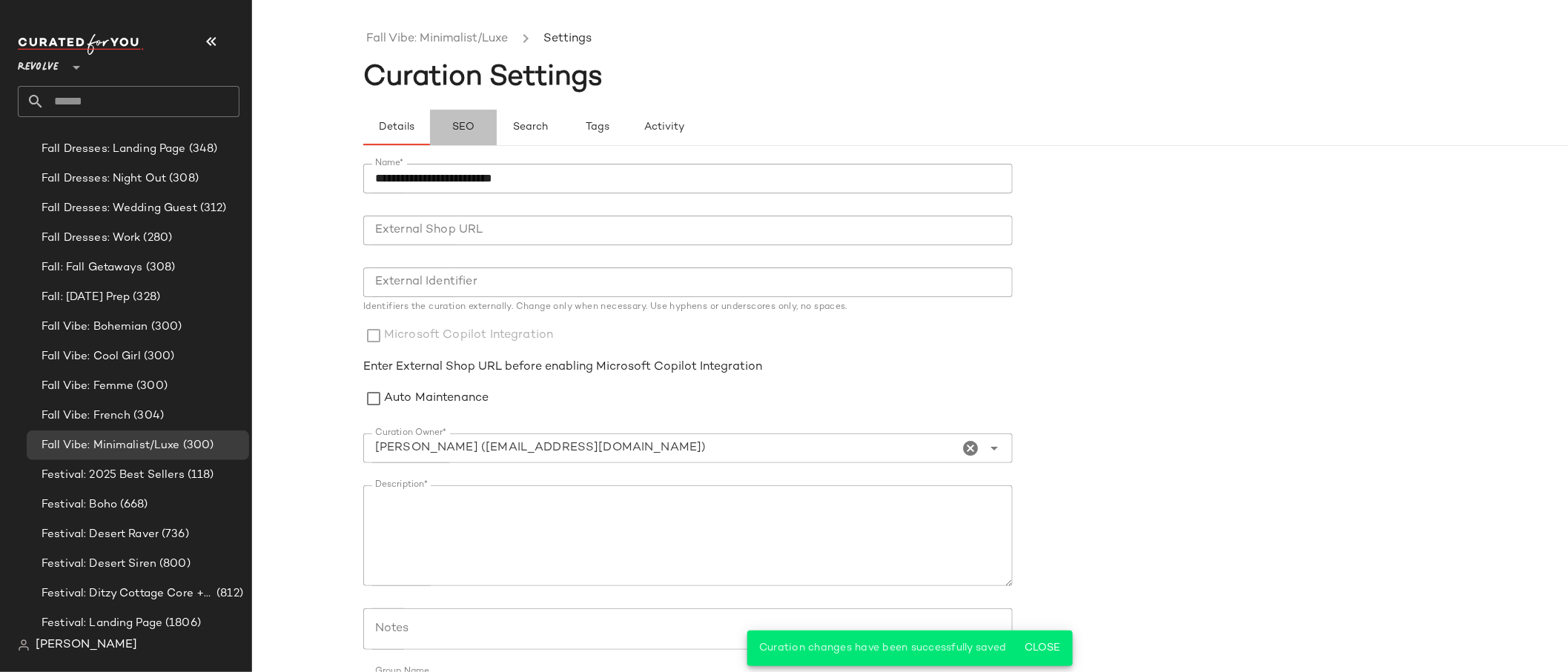
click at [563, 139] on button "SEO" at bounding box center [596, 127] width 67 height 36
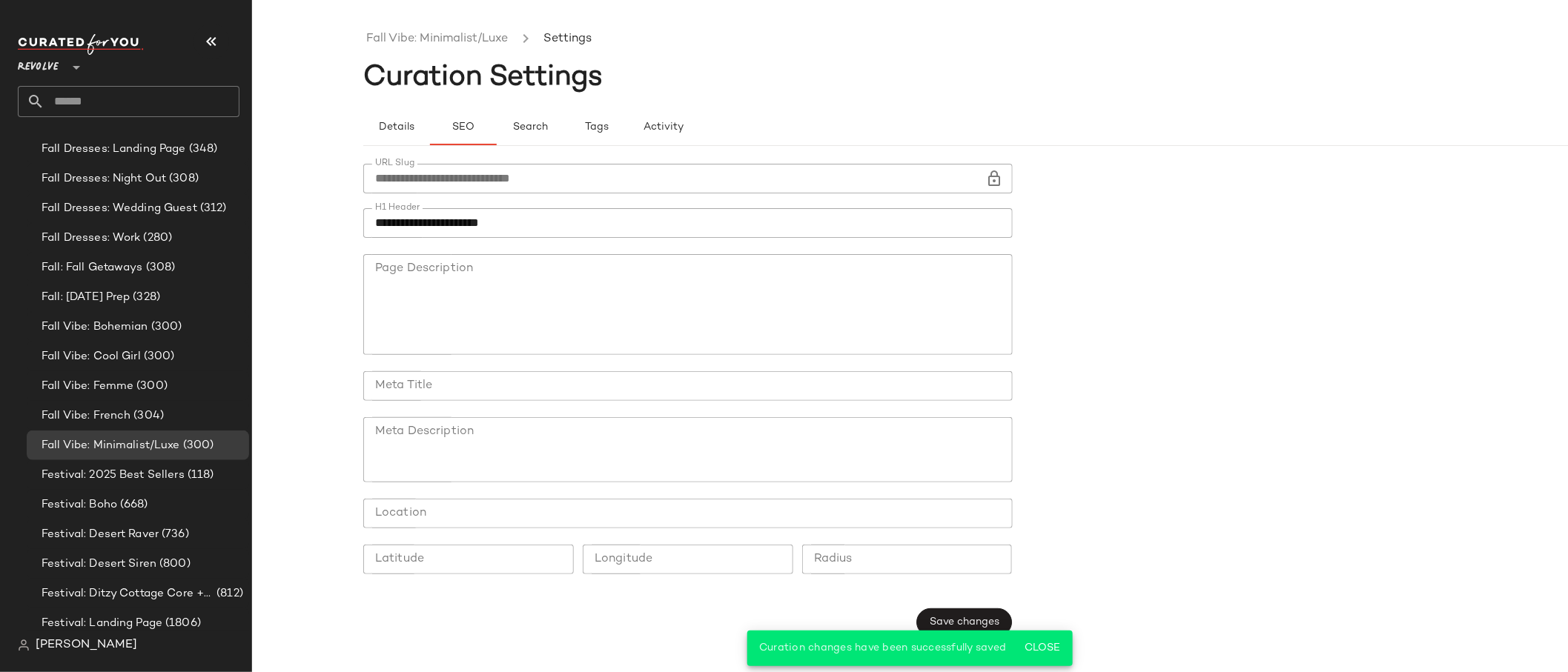
click at [372, 225] on input "**********" at bounding box center [688, 223] width 650 height 30
type input "**********"
click at [974, 624] on span "Save changes" at bounding box center [963, 622] width 70 height 12
click at [448, 44] on link "Fall Vibe: Minimalist/Luxe" at bounding box center [437, 39] width 142 height 19
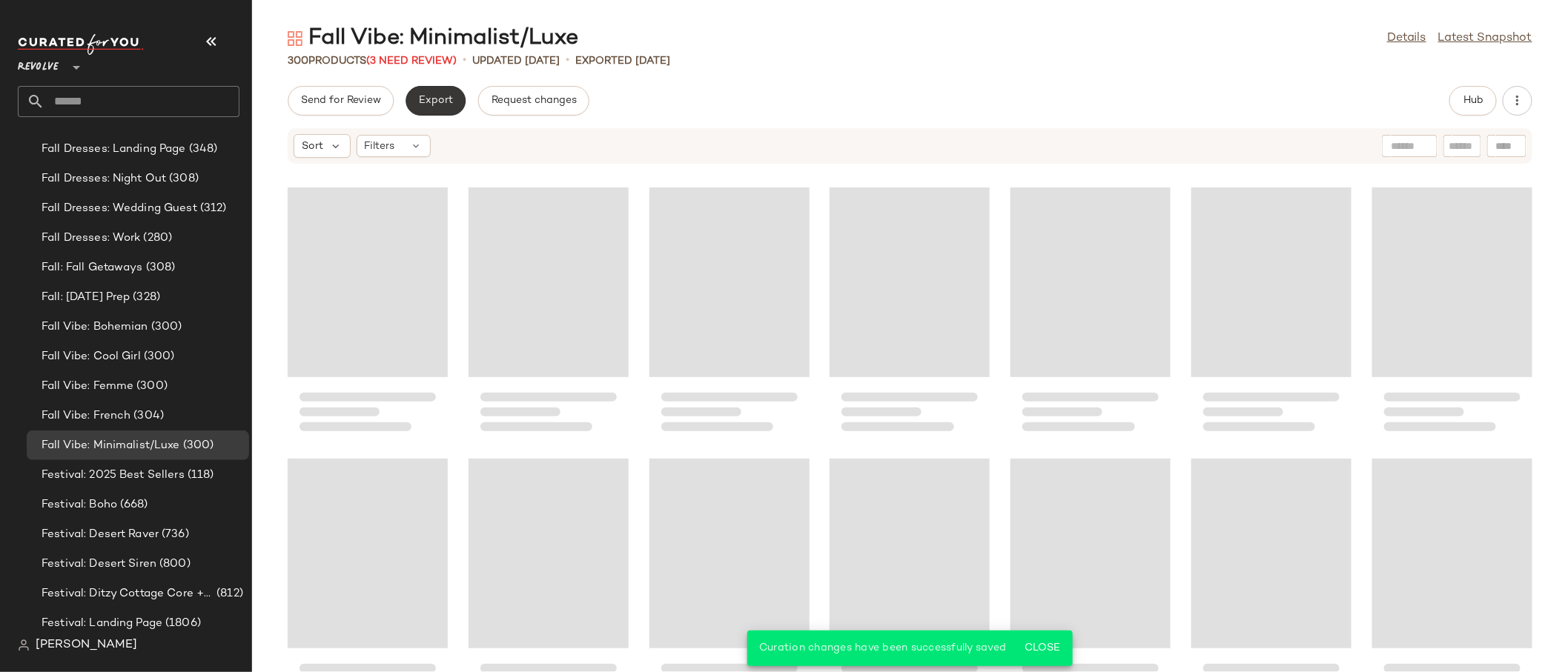
click at [438, 114] on button "Export" at bounding box center [435, 100] width 60 height 30
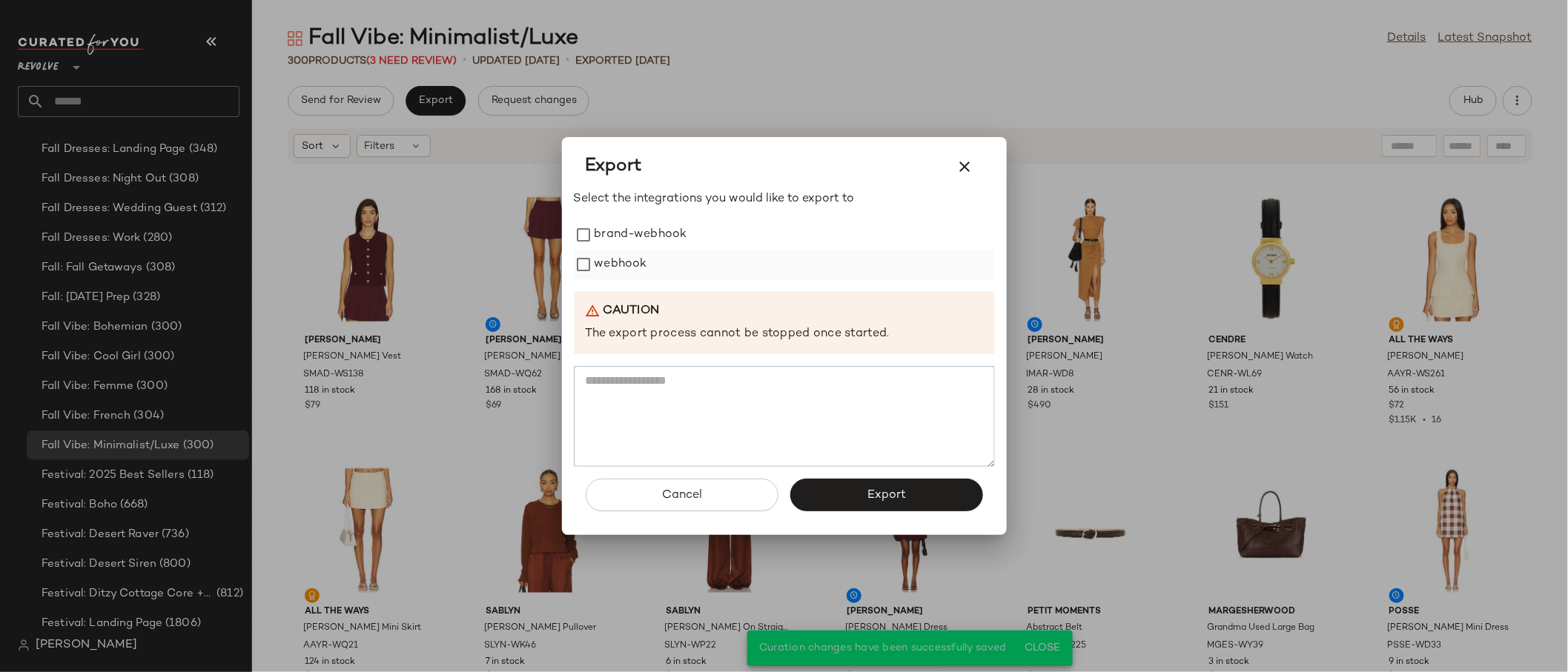
click at [607, 264] on label "webhook" at bounding box center [621, 264] width 53 height 30
click at [875, 497] on span "Export" at bounding box center [886, 495] width 39 height 14
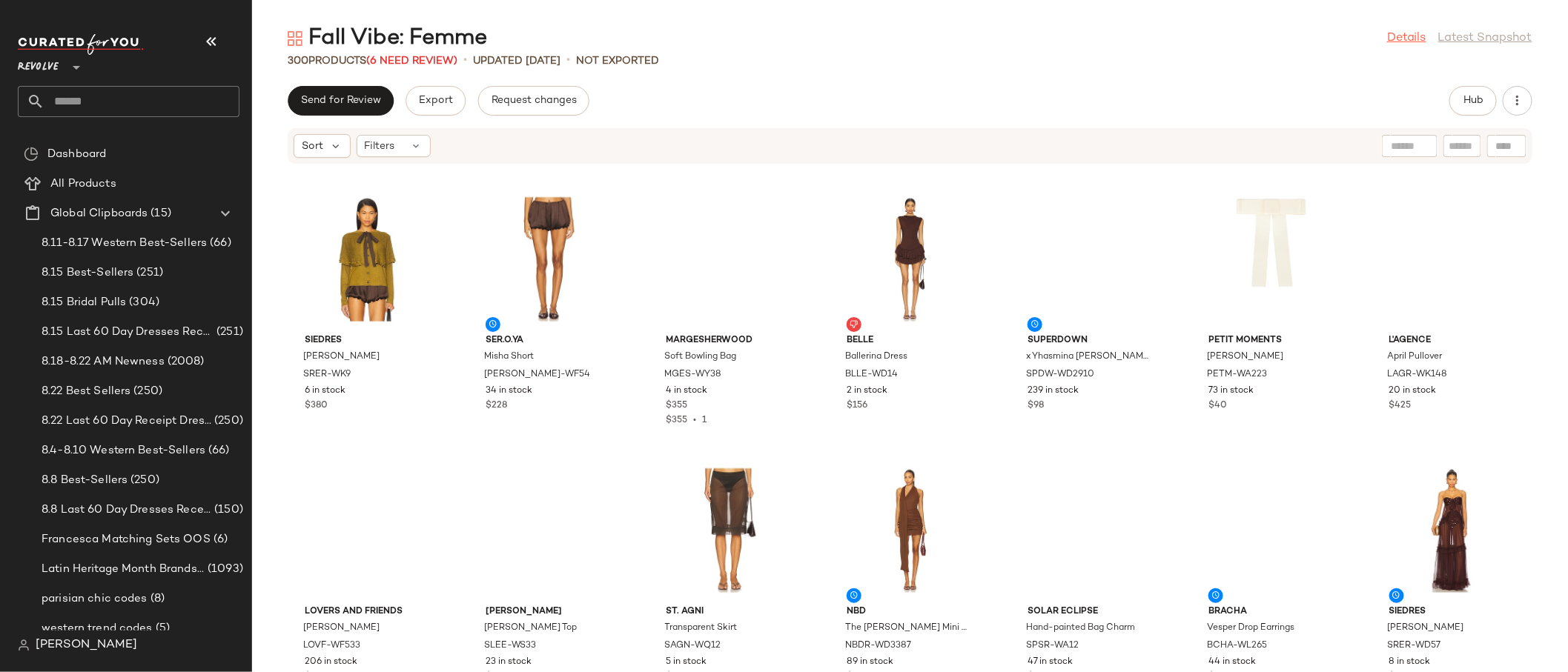
click at [1406, 36] on link "Details" at bounding box center [1406, 38] width 39 height 18
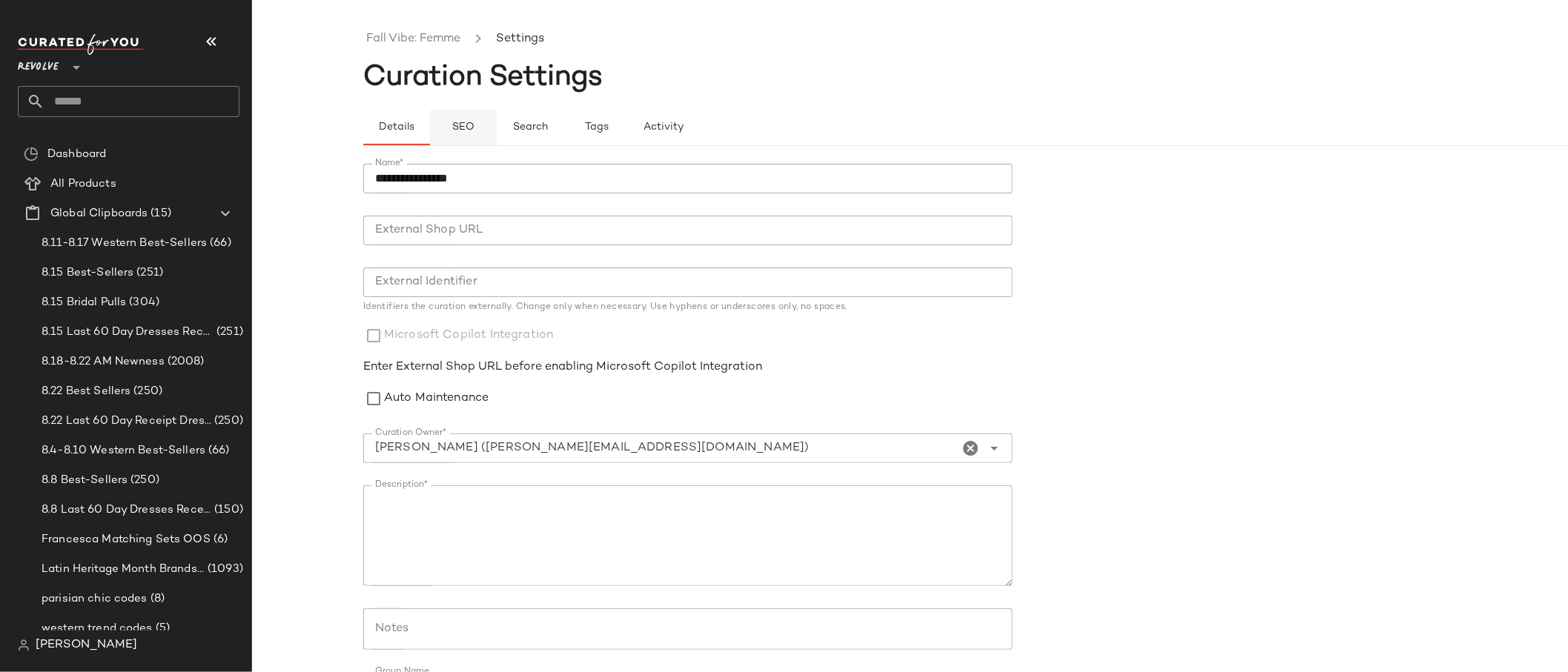
click at [563, 120] on button "SEO" at bounding box center [596, 127] width 67 height 36
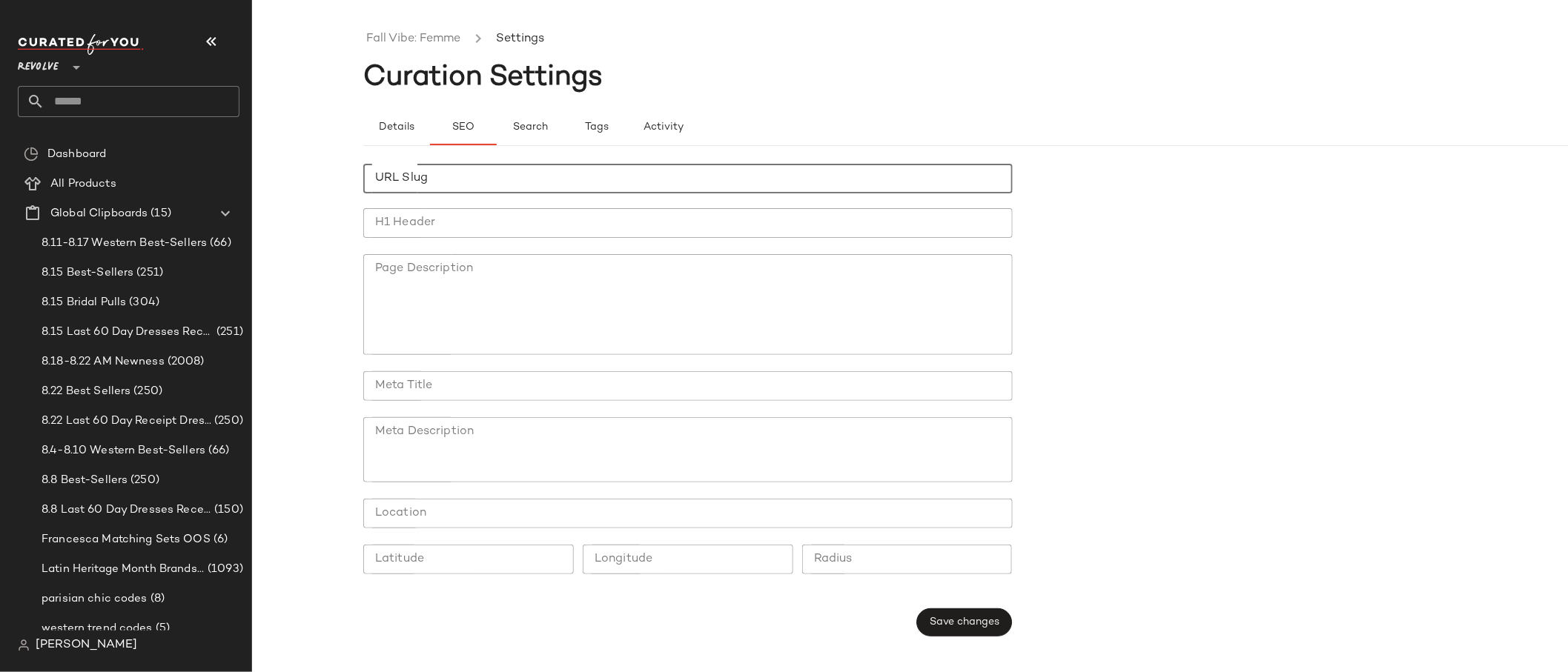
click at [430, 183] on input "URL Slug" at bounding box center [688, 178] width 650 height 30
type input "**********"
click at [432, 225] on input "H1 Header" at bounding box center [688, 223] width 650 height 30
type input "**********"
click at [996, 625] on span "Save changes" at bounding box center [963, 622] width 70 height 12
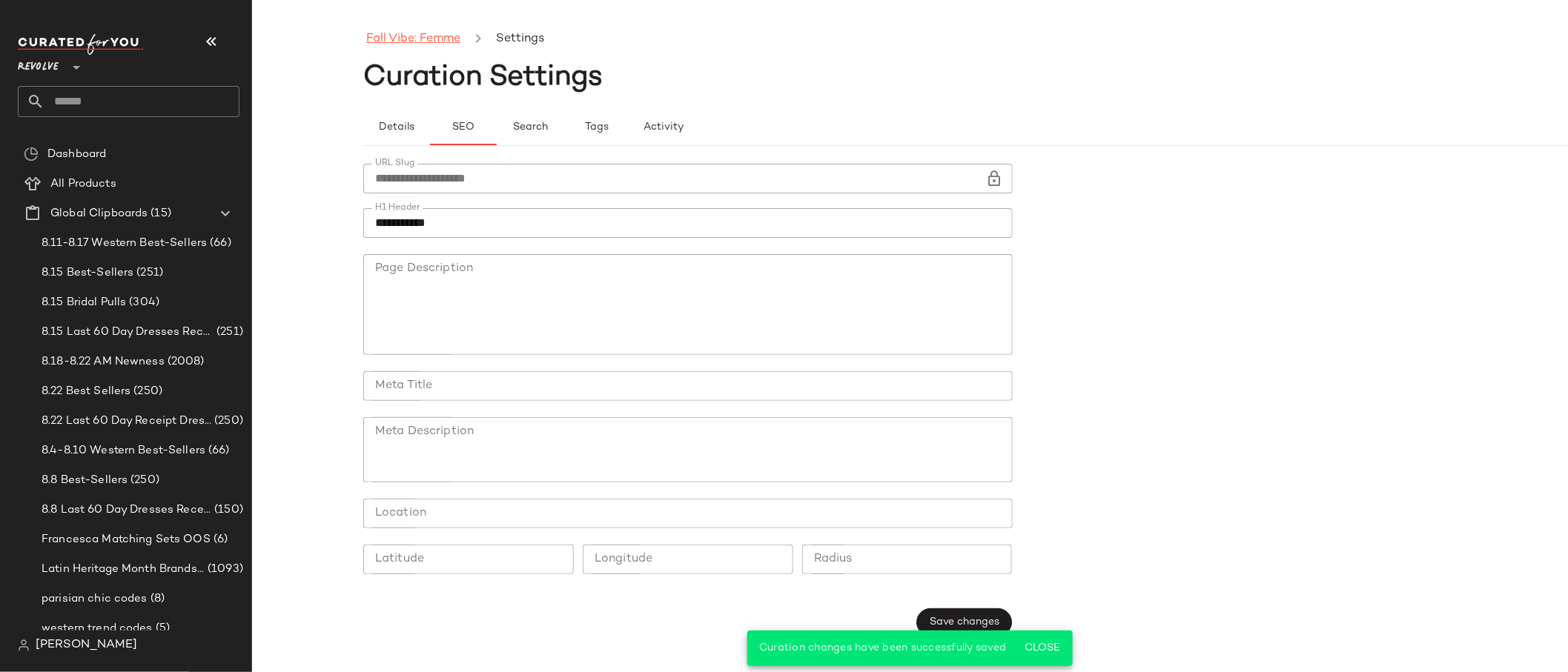
click at [417, 45] on link "Fall Vibe: Femme" at bounding box center [413, 39] width 94 height 19
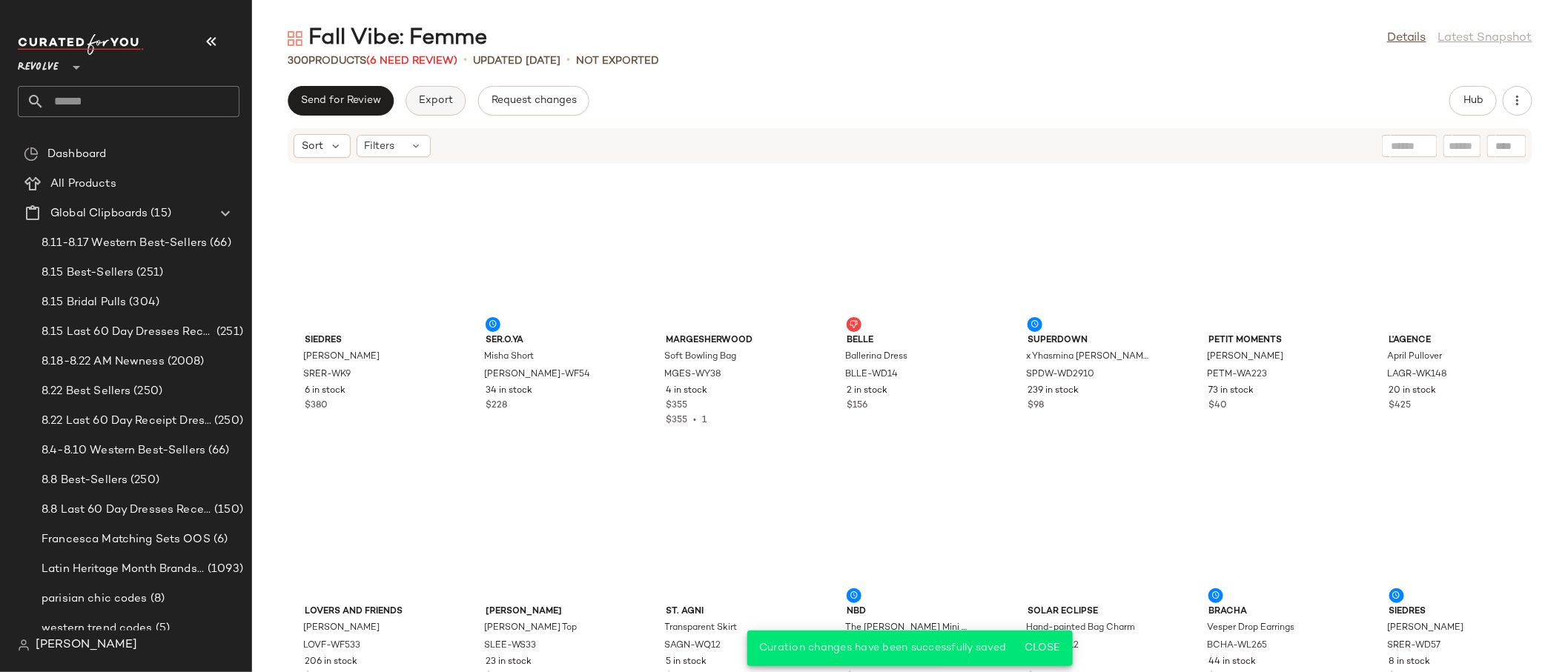
click at [425, 97] on span "Export" at bounding box center [435, 101] width 35 height 12
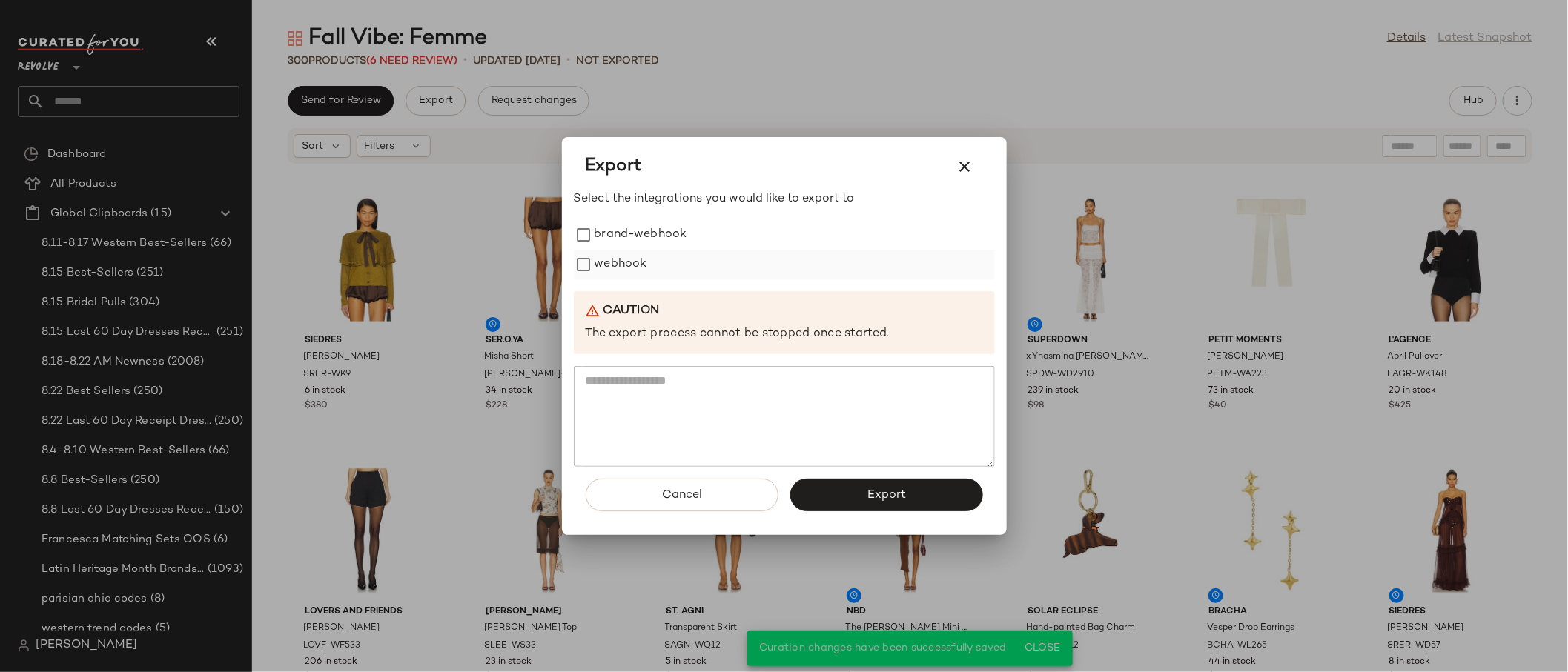
click at [614, 260] on label "webhook" at bounding box center [621, 264] width 53 height 30
click at [951, 508] on button "Export" at bounding box center [886, 495] width 193 height 32
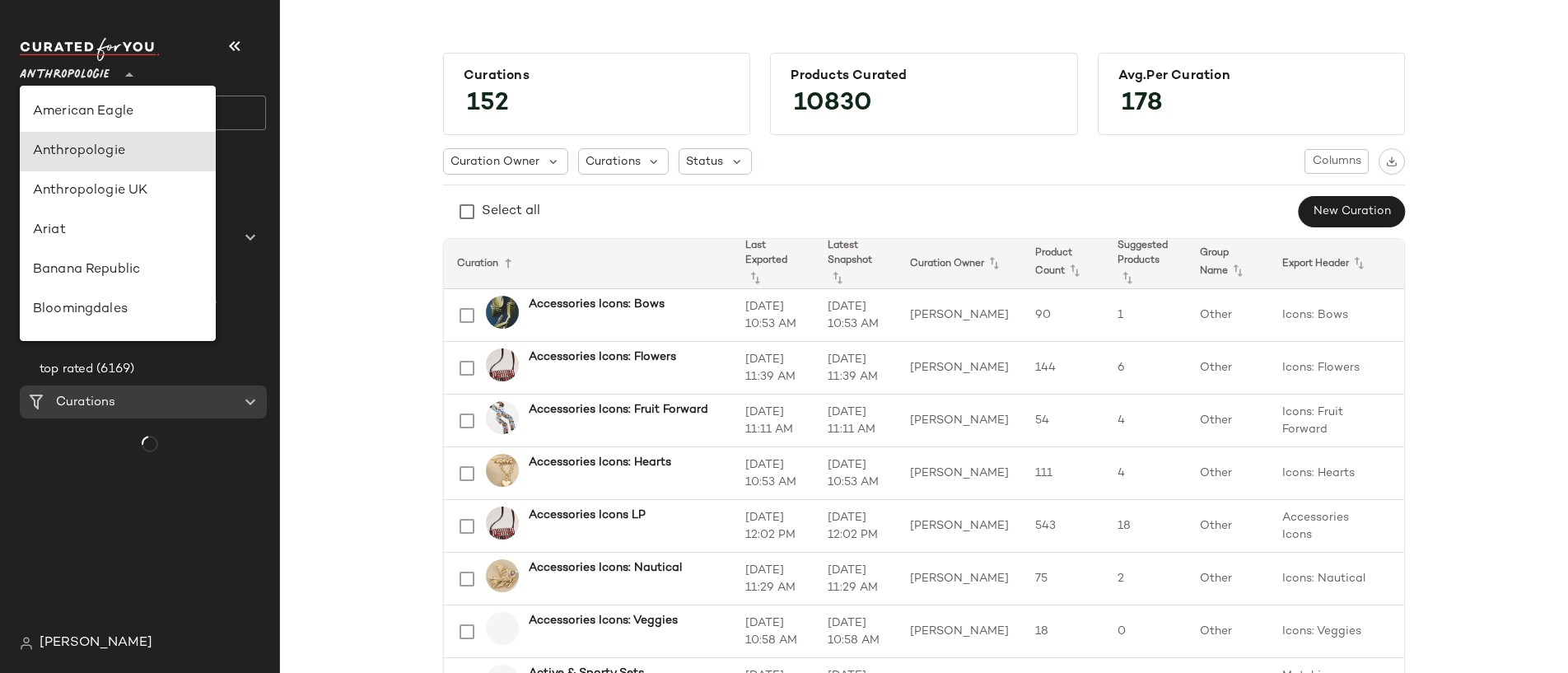
click at [80, 69] on span "Anthropologie" at bounding box center [64, 70] width 90 height 29
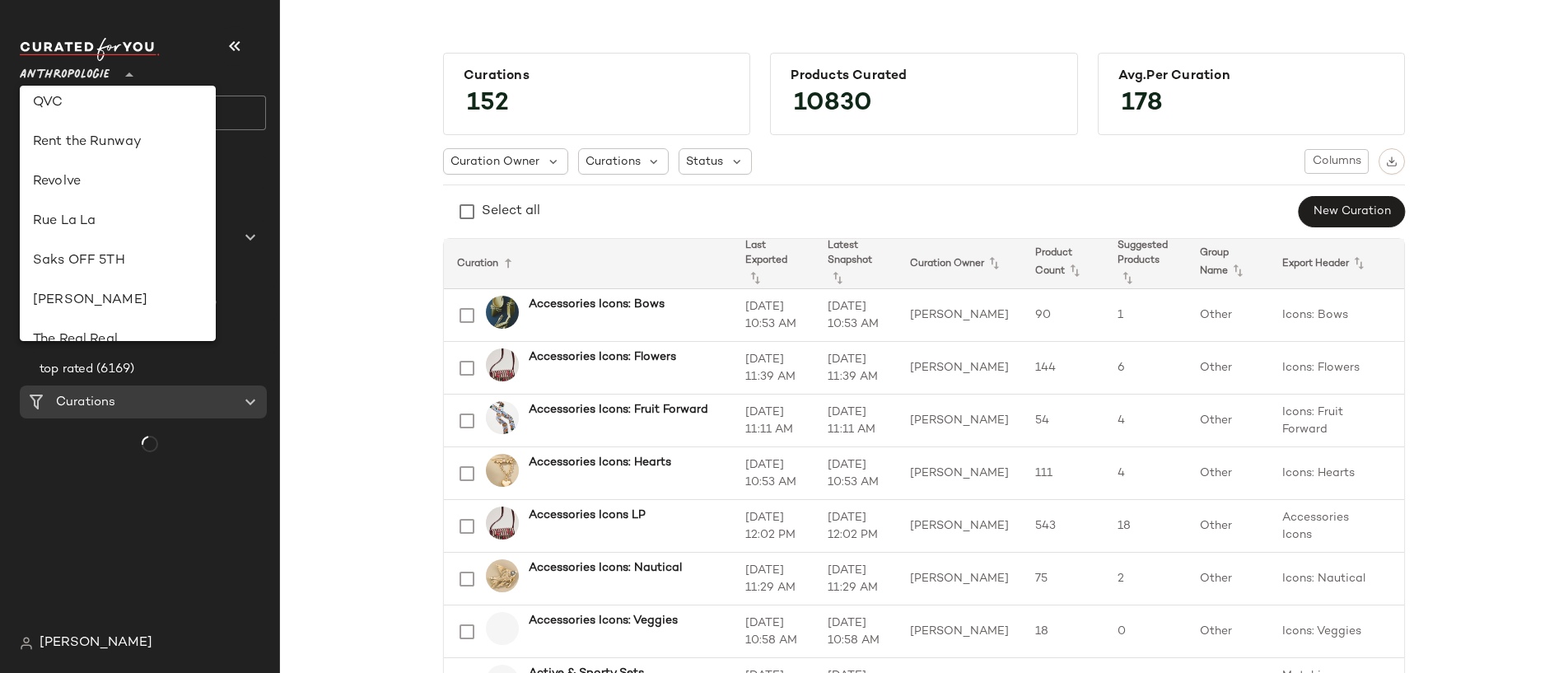
scroll to position [767, 0]
click at [96, 141] on div "Revolve" at bounding box center [118, 136] width 170 height 20
type input "**"
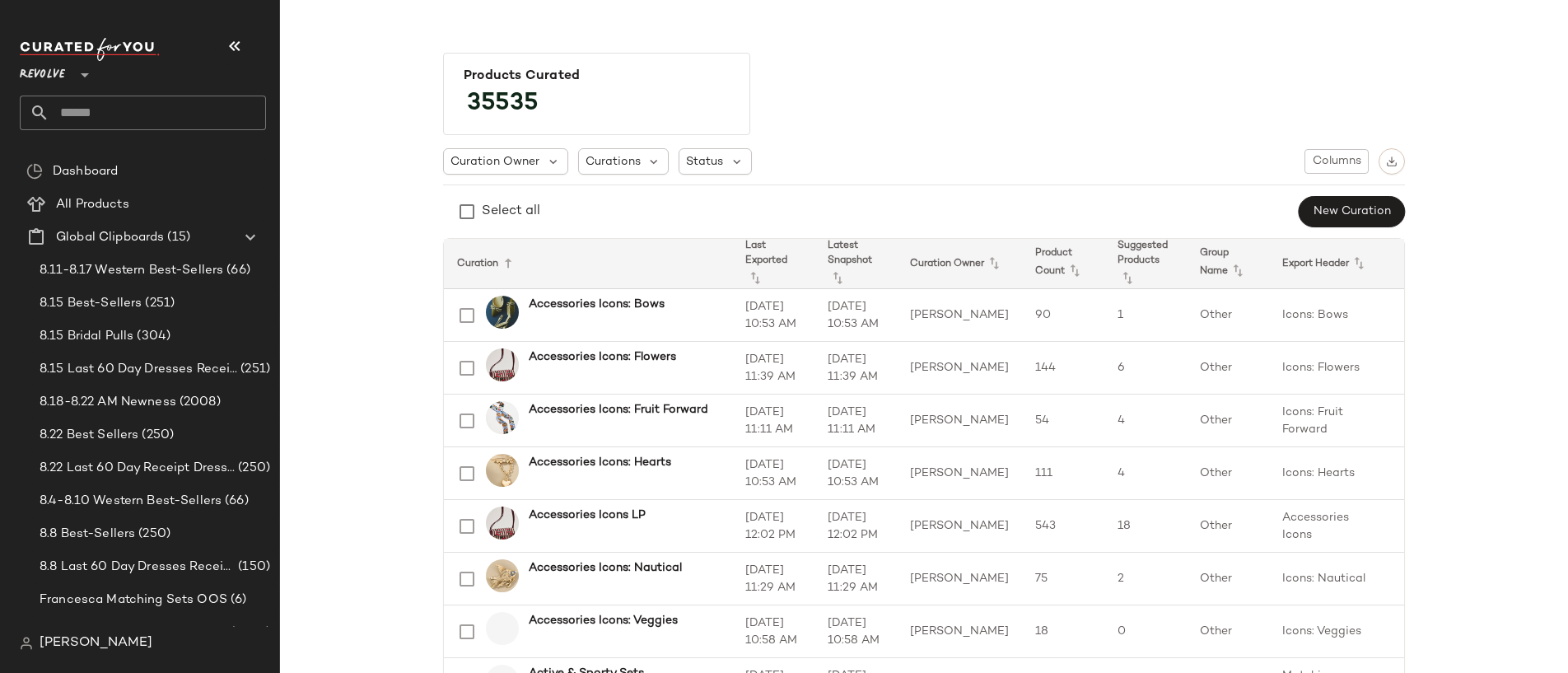
click at [99, 114] on input "text" at bounding box center [157, 112] width 217 height 35
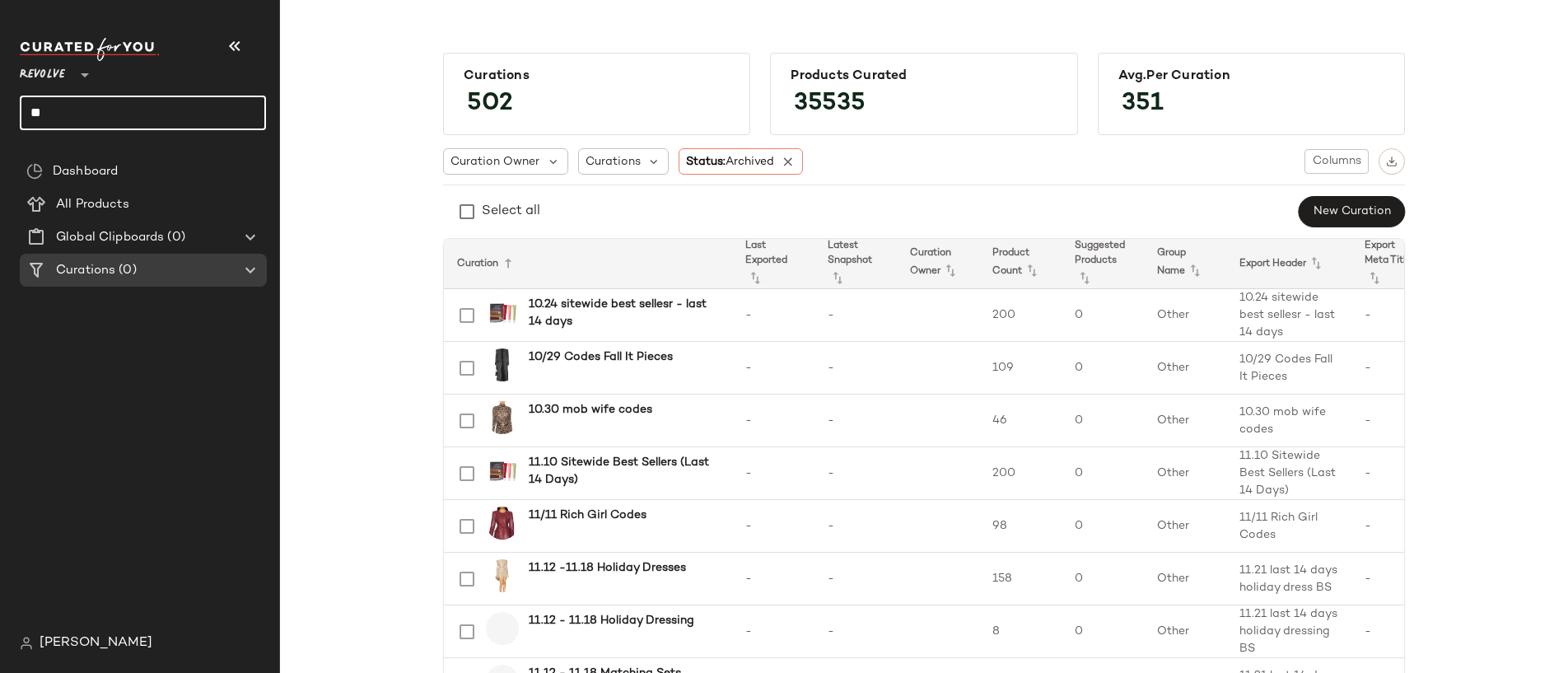
type input "*"
click at [195, 409] on div "Dashboard All Products Global Clipboards (0) Curations (0)" at bounding box center [149, 390] width 259 height 472
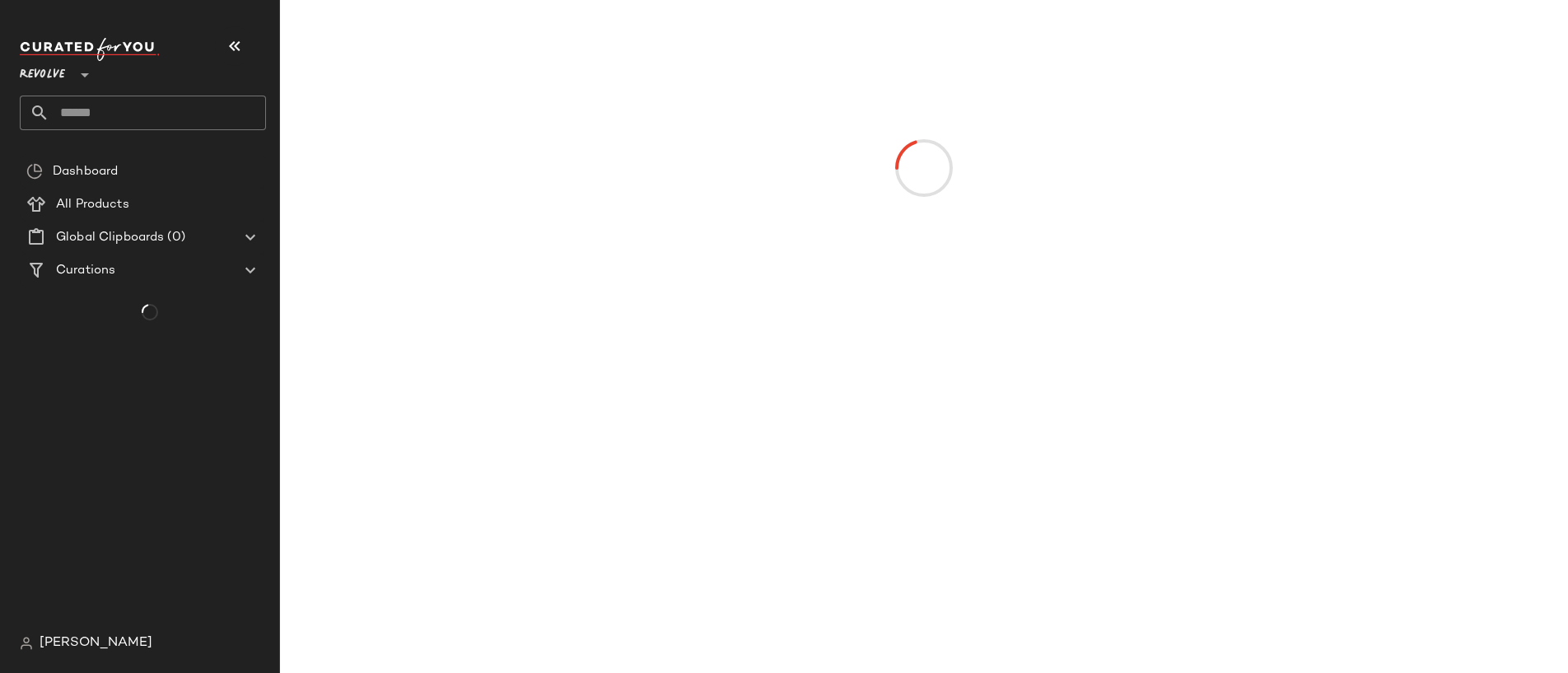
click at [81, 107] on input "text" at bounding box center [157, 112] width 217 height 35
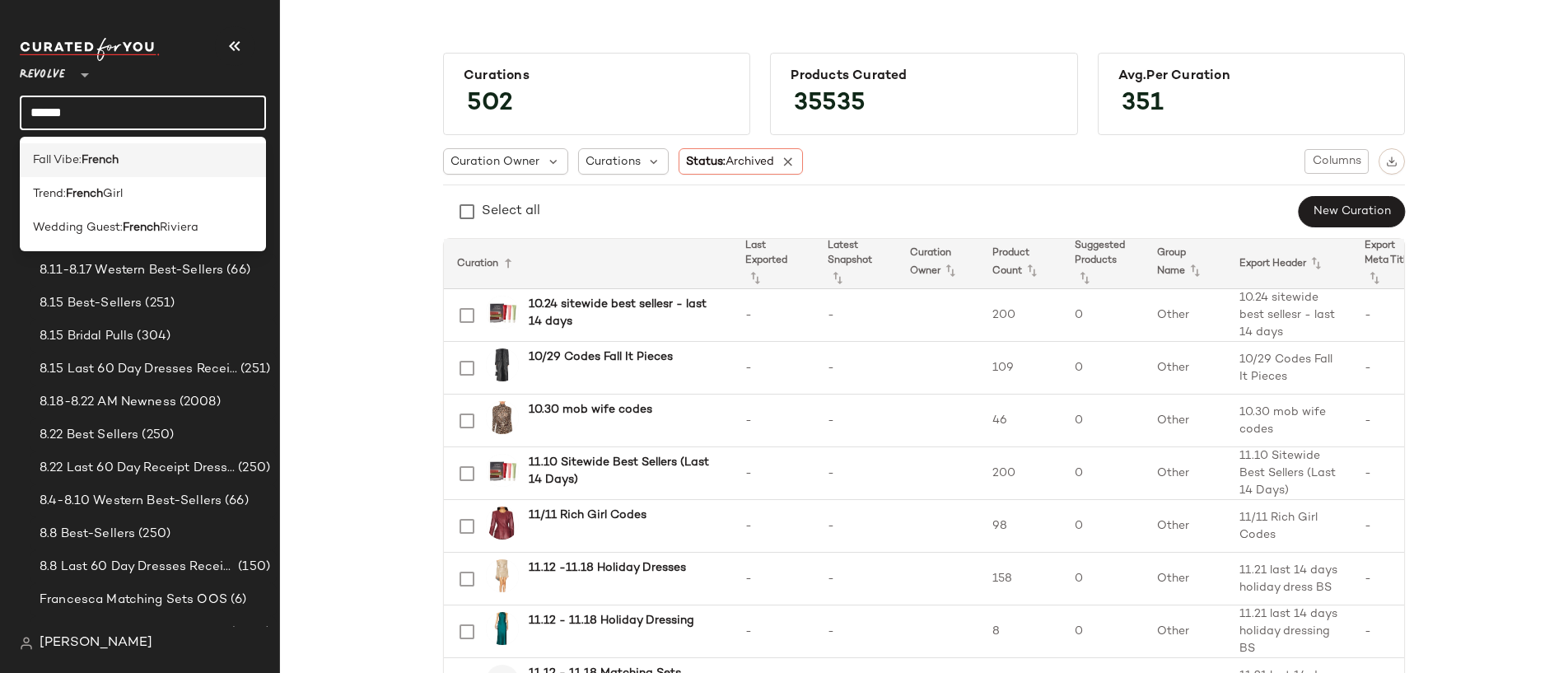
type input "******"
click at [119, 167] on b "French" at bounding box center [100, 160] width 37 height 17
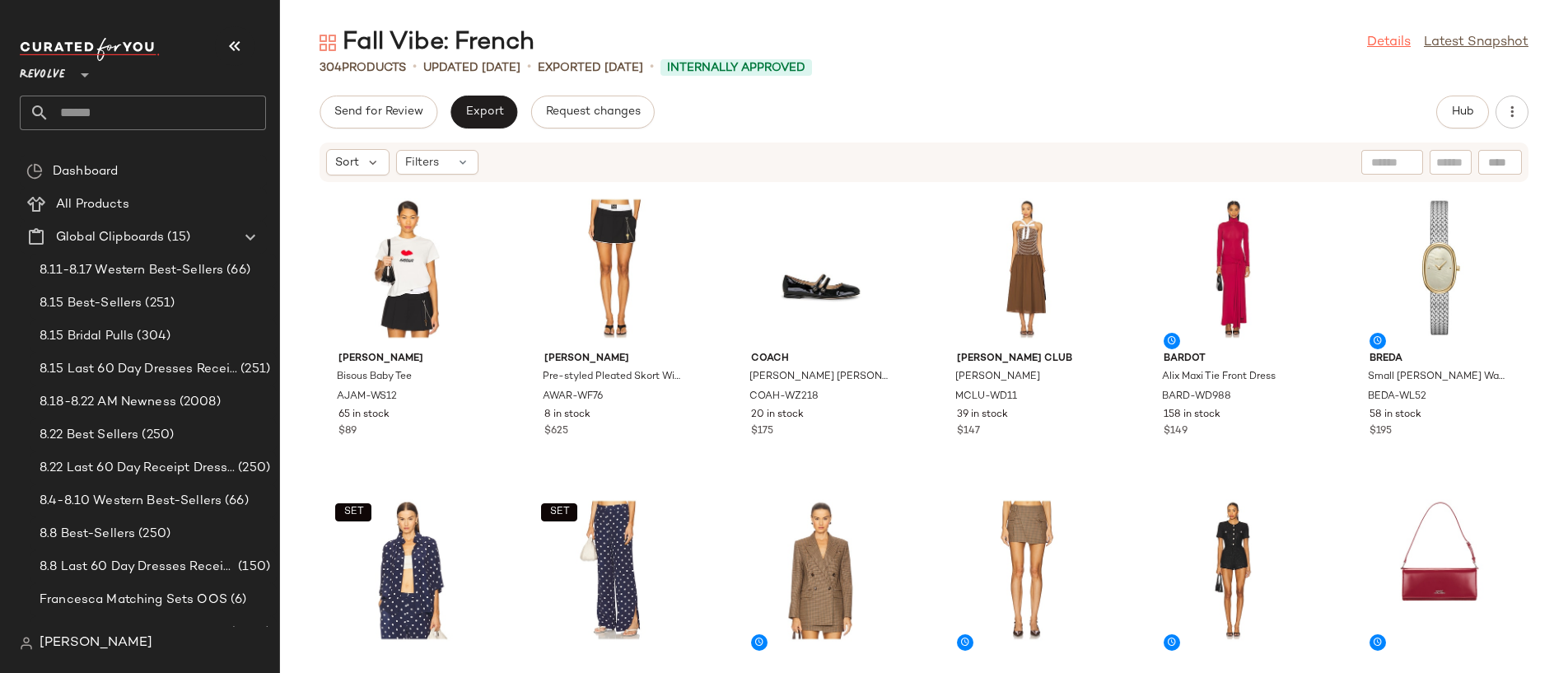
click at [1391, 47] on link "Details" at bounding box center [1389, 42] width 43 height 20
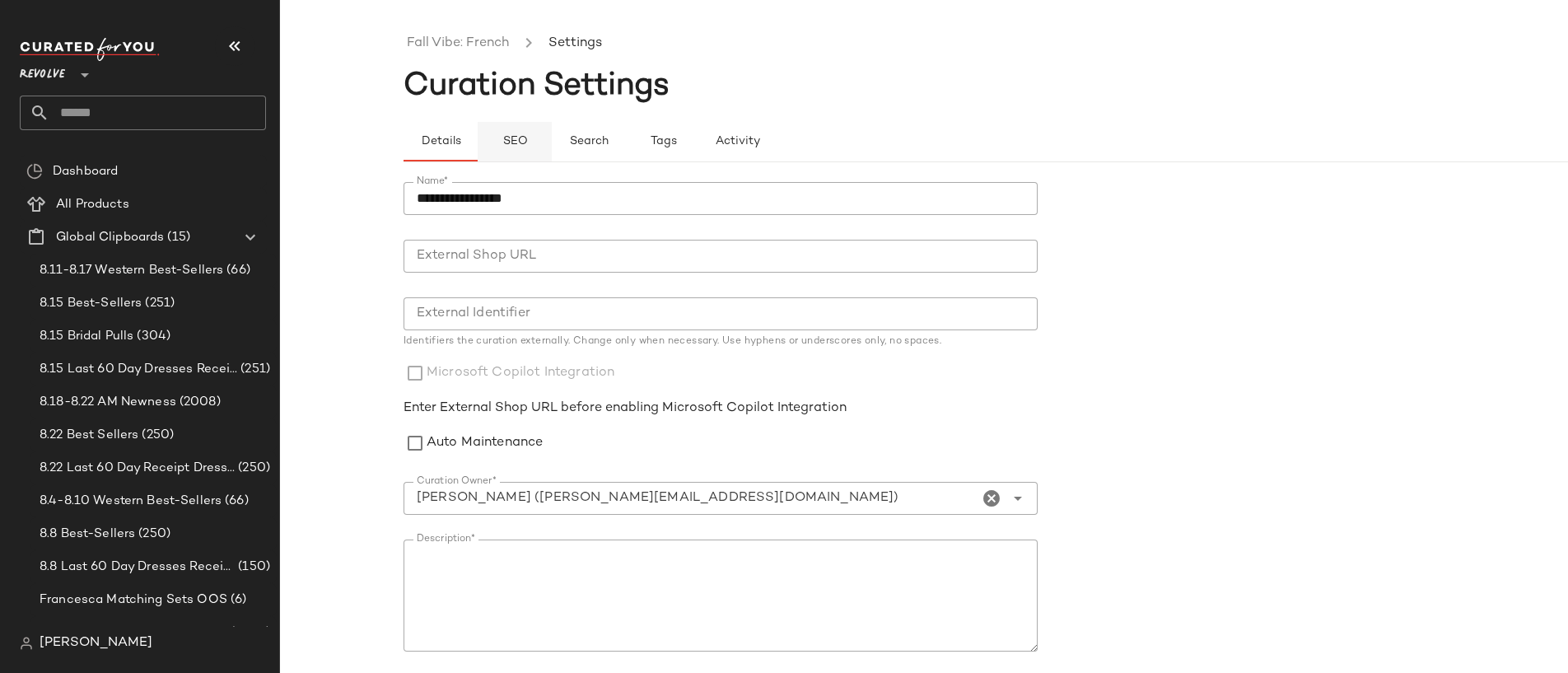
click at [626, 134] on button "SEO" at bounding box center [662, 141] width 74 height 40
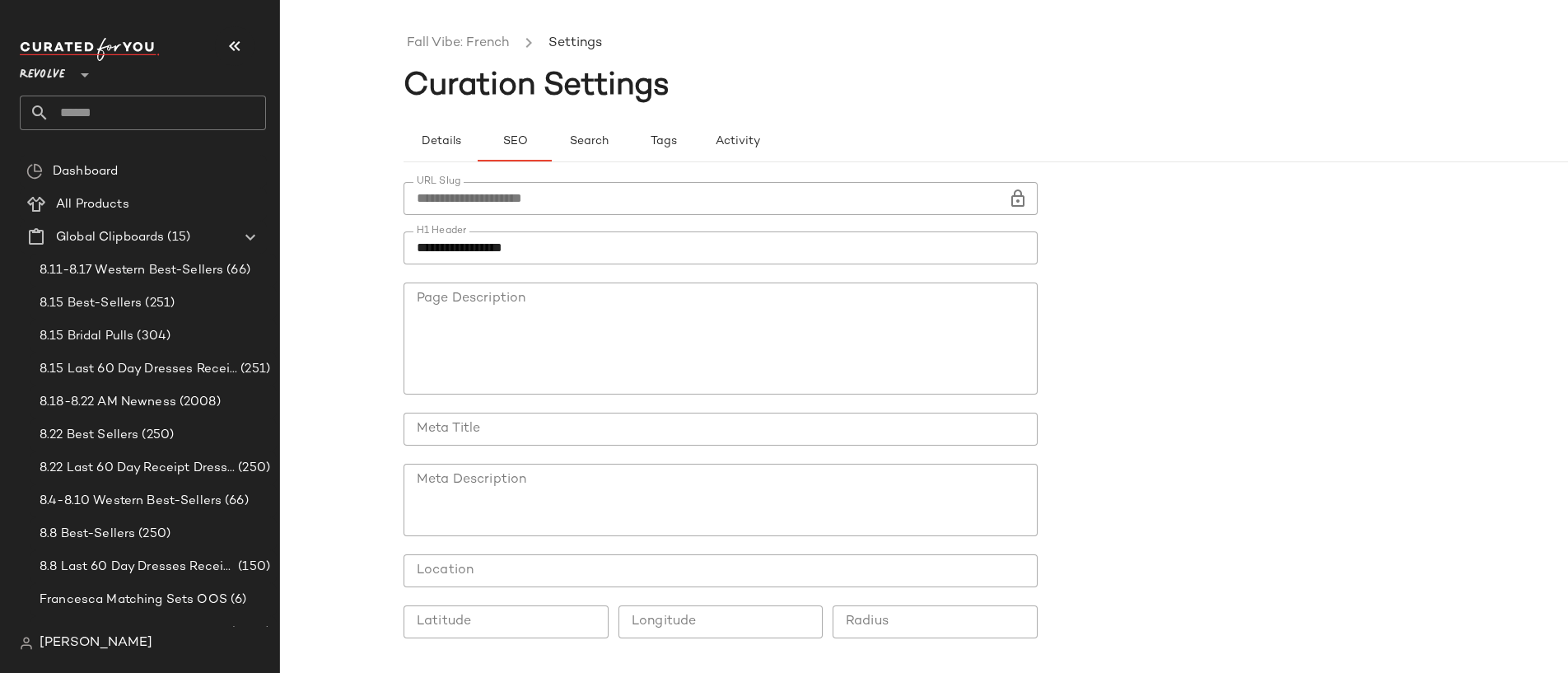
click at [486, 247] on input "**********" at bounding box center [720, 248] width 634 height 33
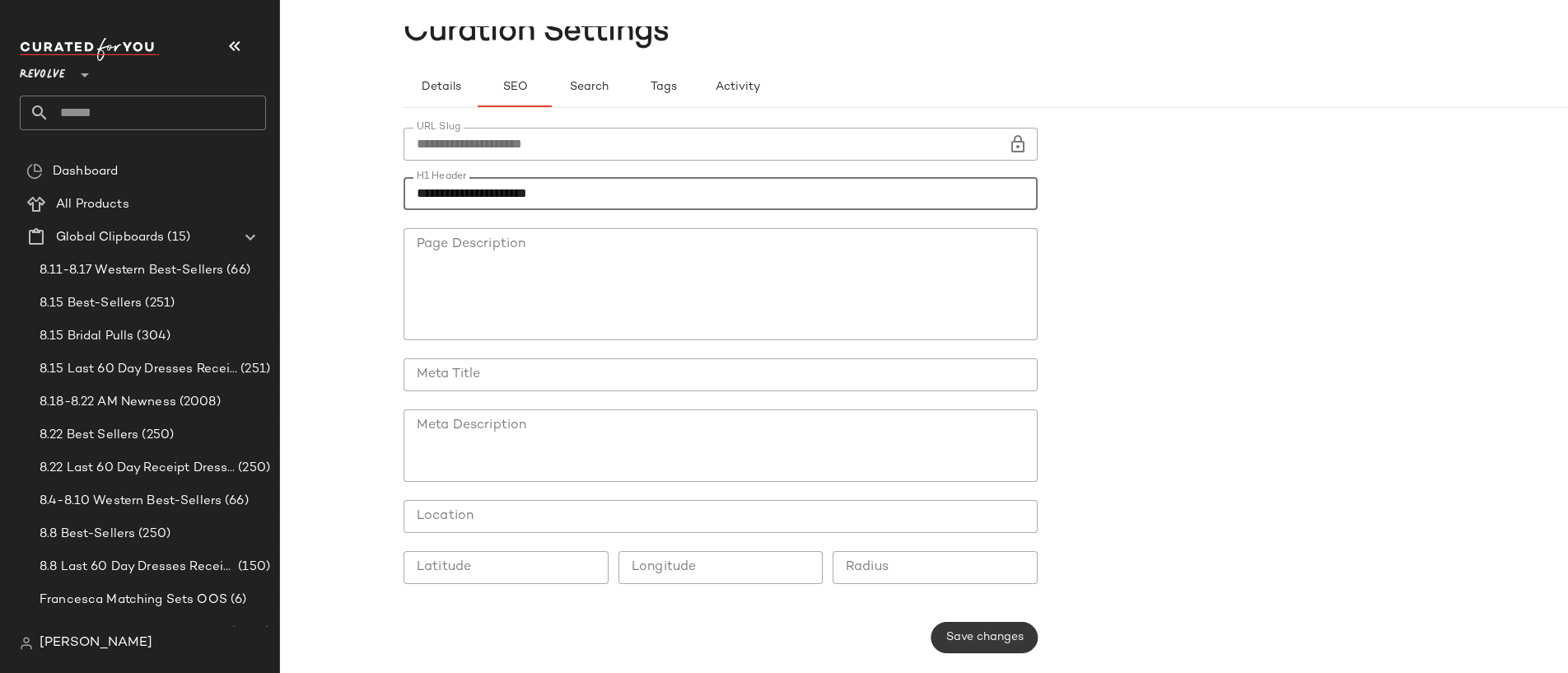
type input "**********"
click at [992, 637] on span "Save changes" at bounding box center [984, 638] width 78 height 13
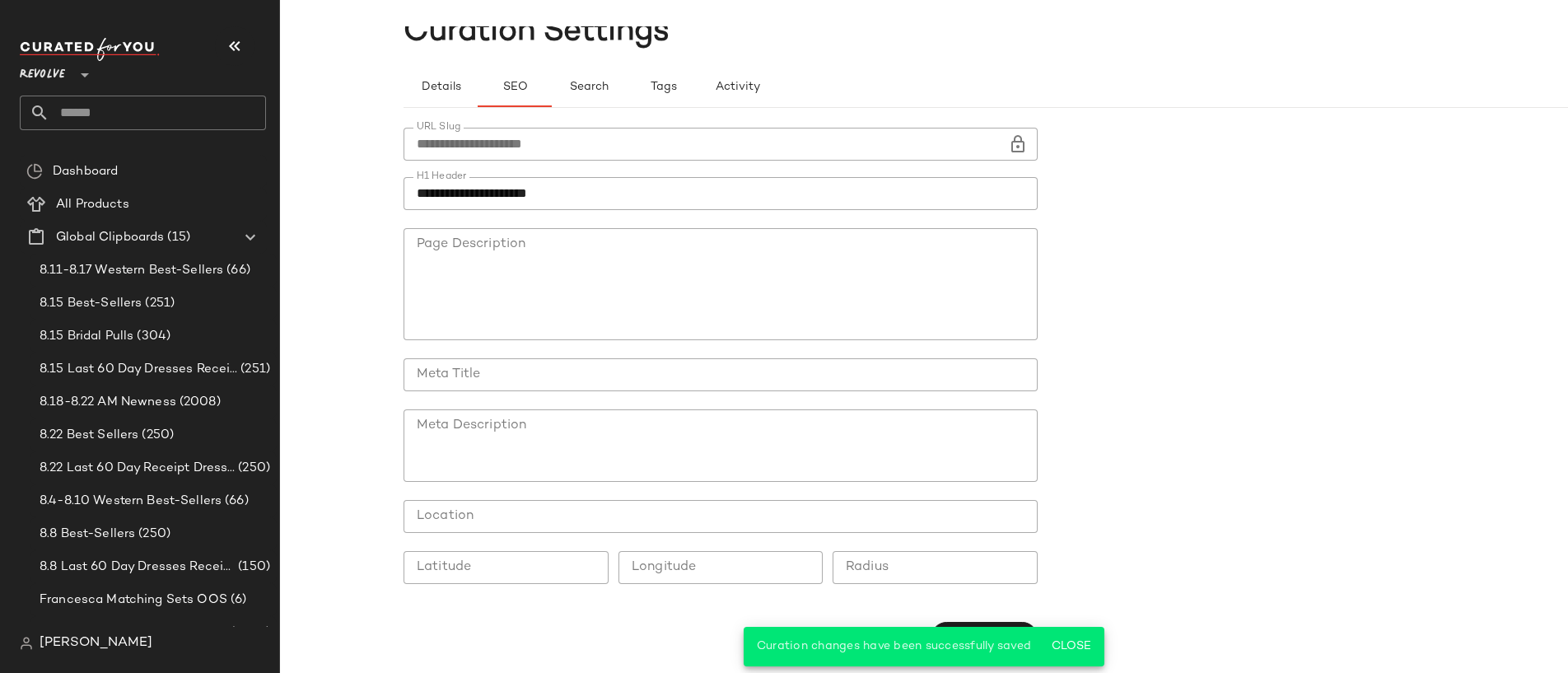
scroll to position [0, 0]
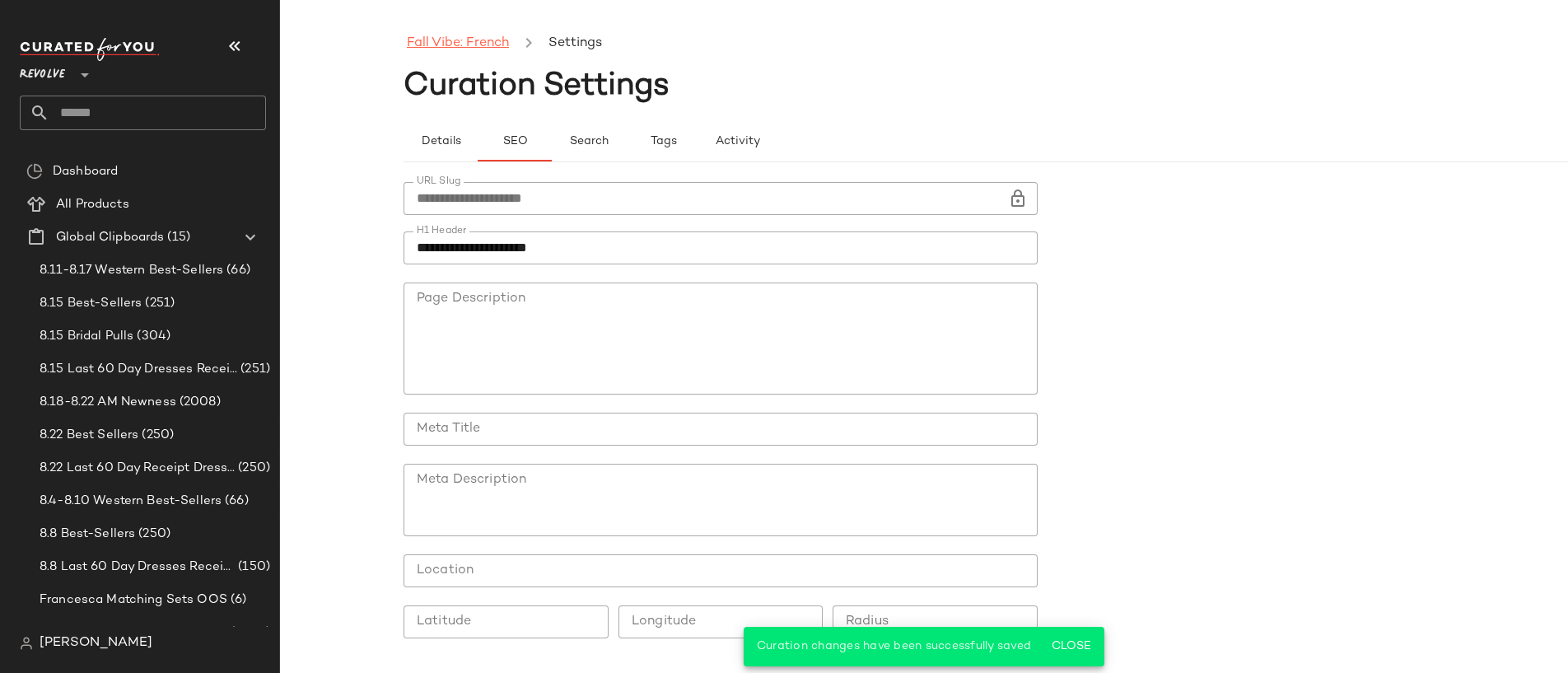
click at [489, 34] on link "Fall Vibe: French" at bounding box center [458, 43] width 102 height 22
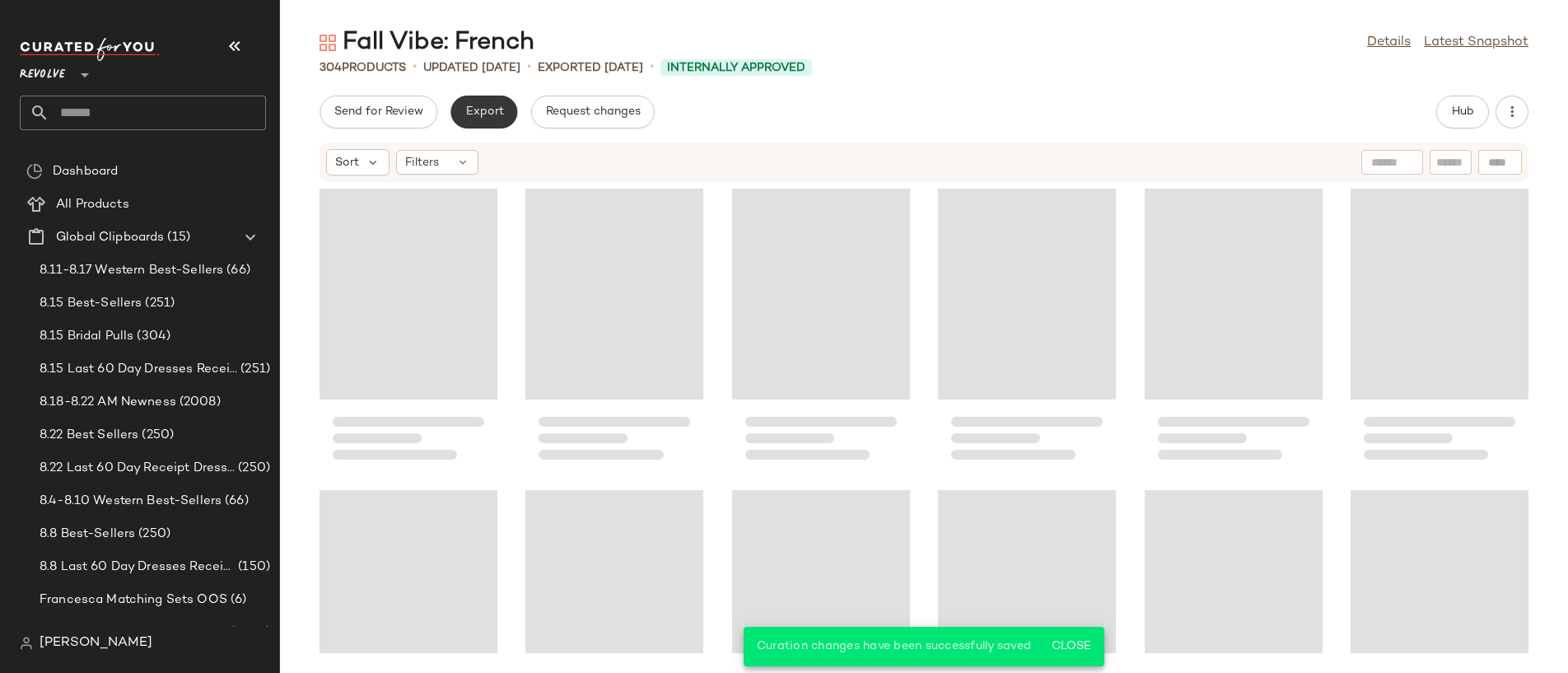
click at [481, 120] on button "Export" at bounding box center [483, 111] width 67 height 33
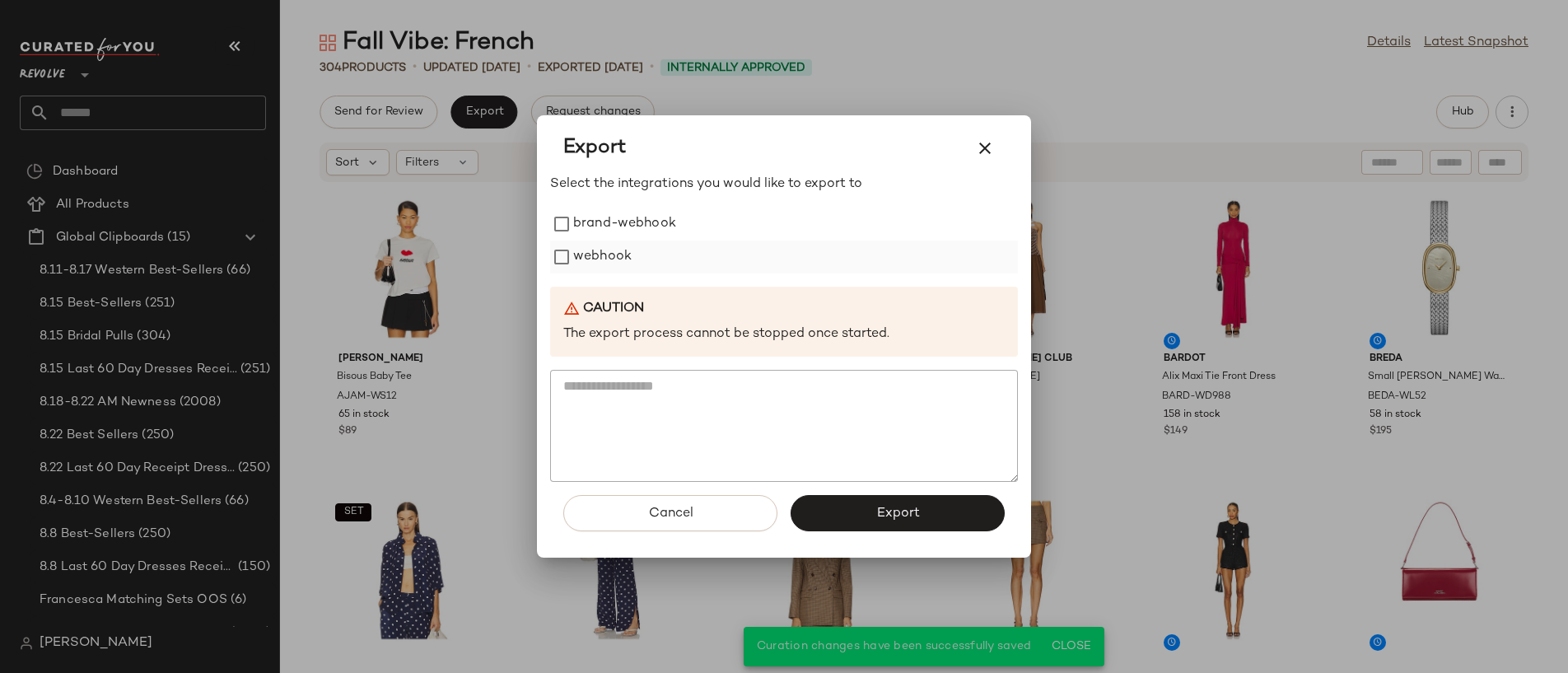
click at [597, 261] on label "webhook" at bounding box center [602, 256] width 58 height 33
click at [888, 509] on span "Export" at bounding box center [897, 514] width 43 height 16
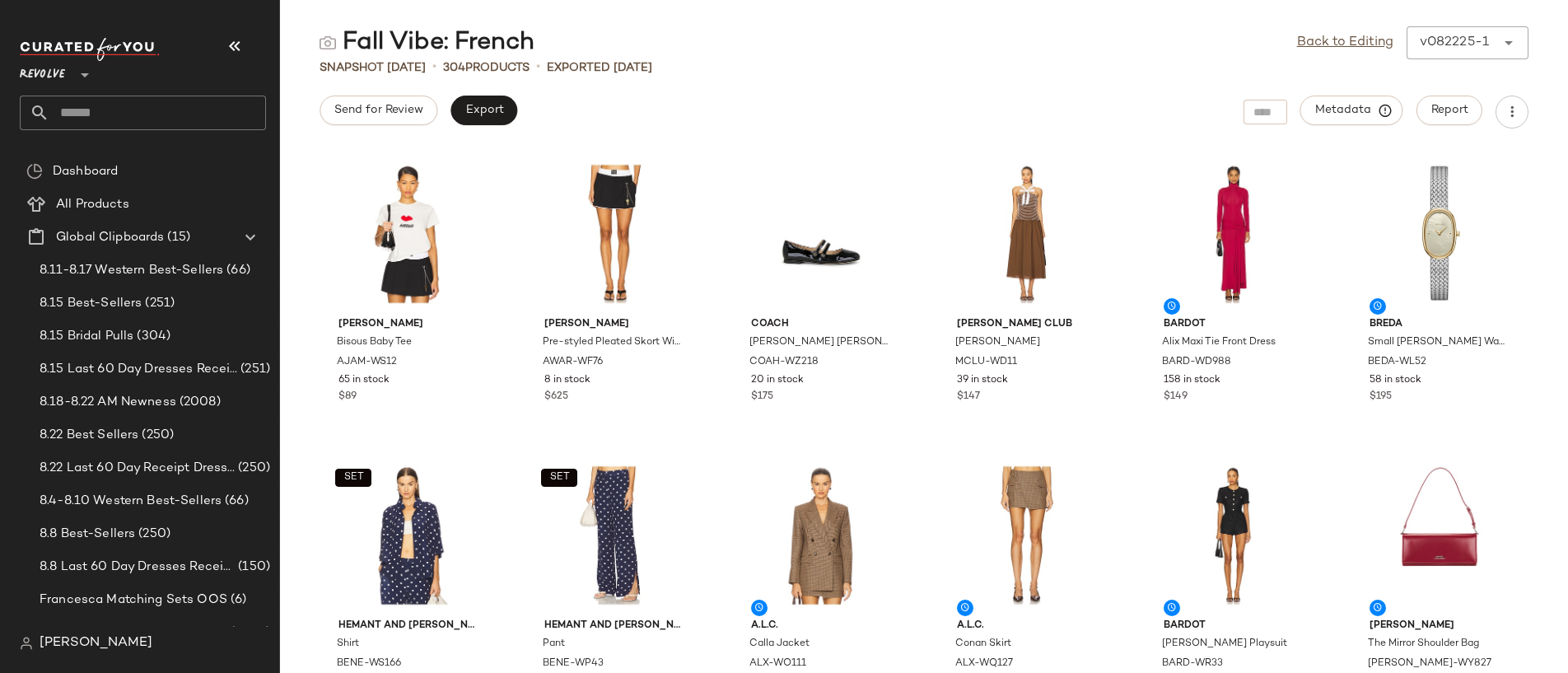
click at [204, 114] on input "text" at bounding box center [157, 112] width 217 height 35
type input "*"
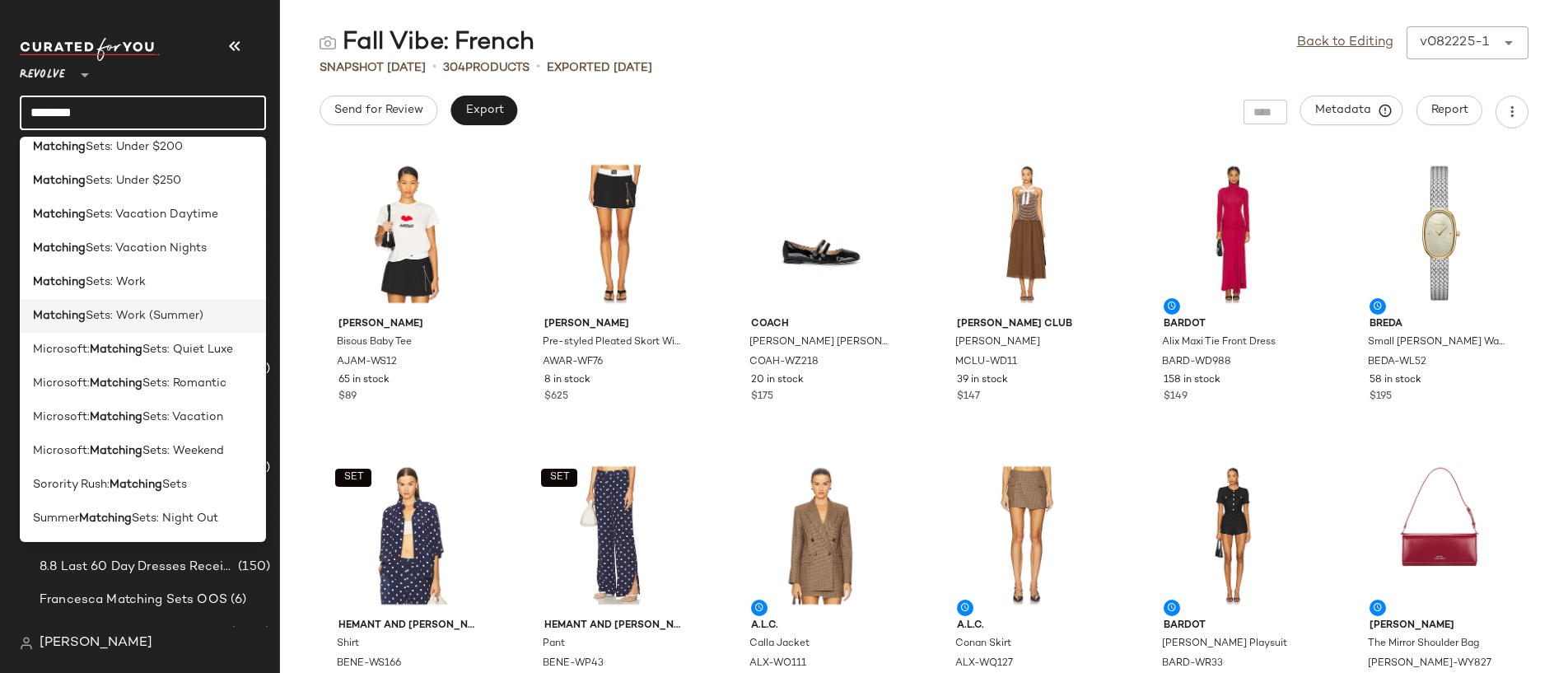
scroll to position [88, 0]
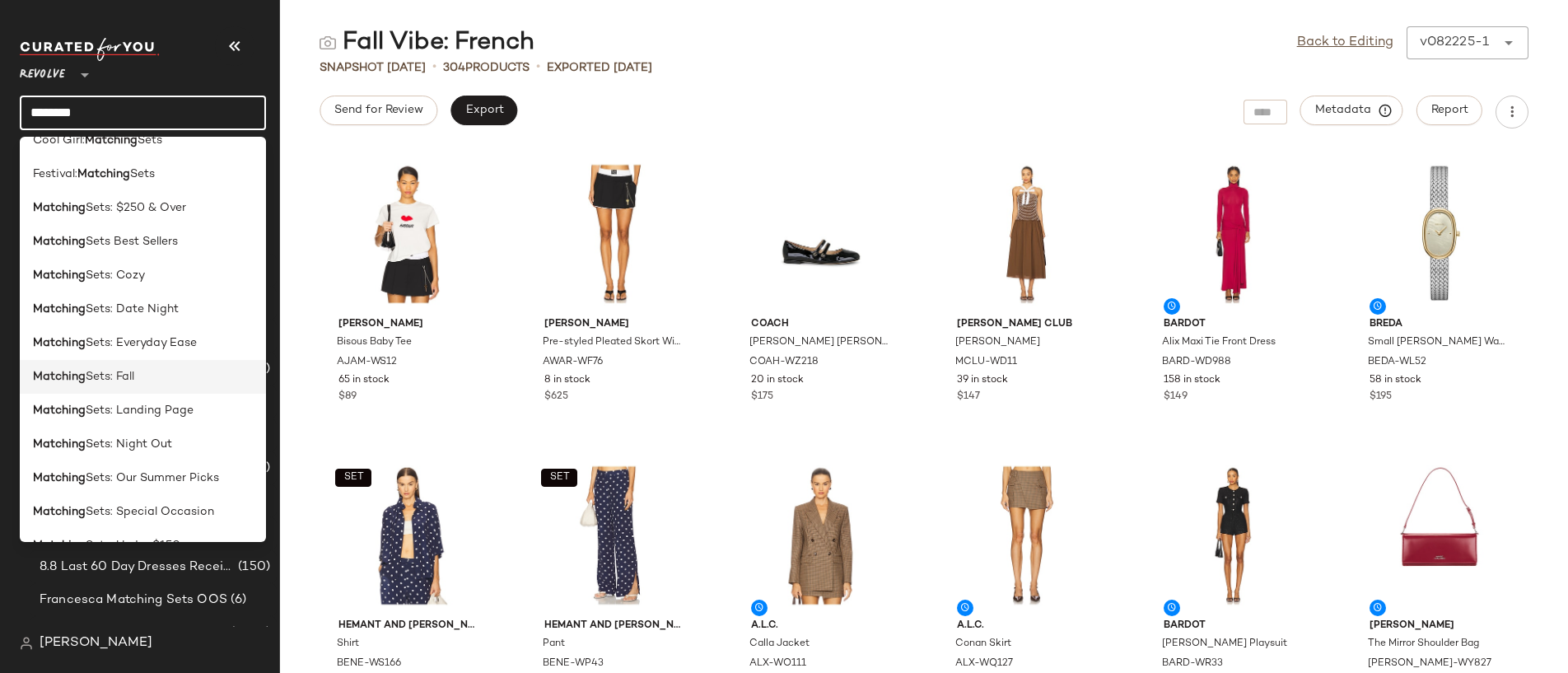
type input "********"
click at [152, 376] on div "Matching Sets: Fall" at bounding box center [142, 377] width 220 height 17
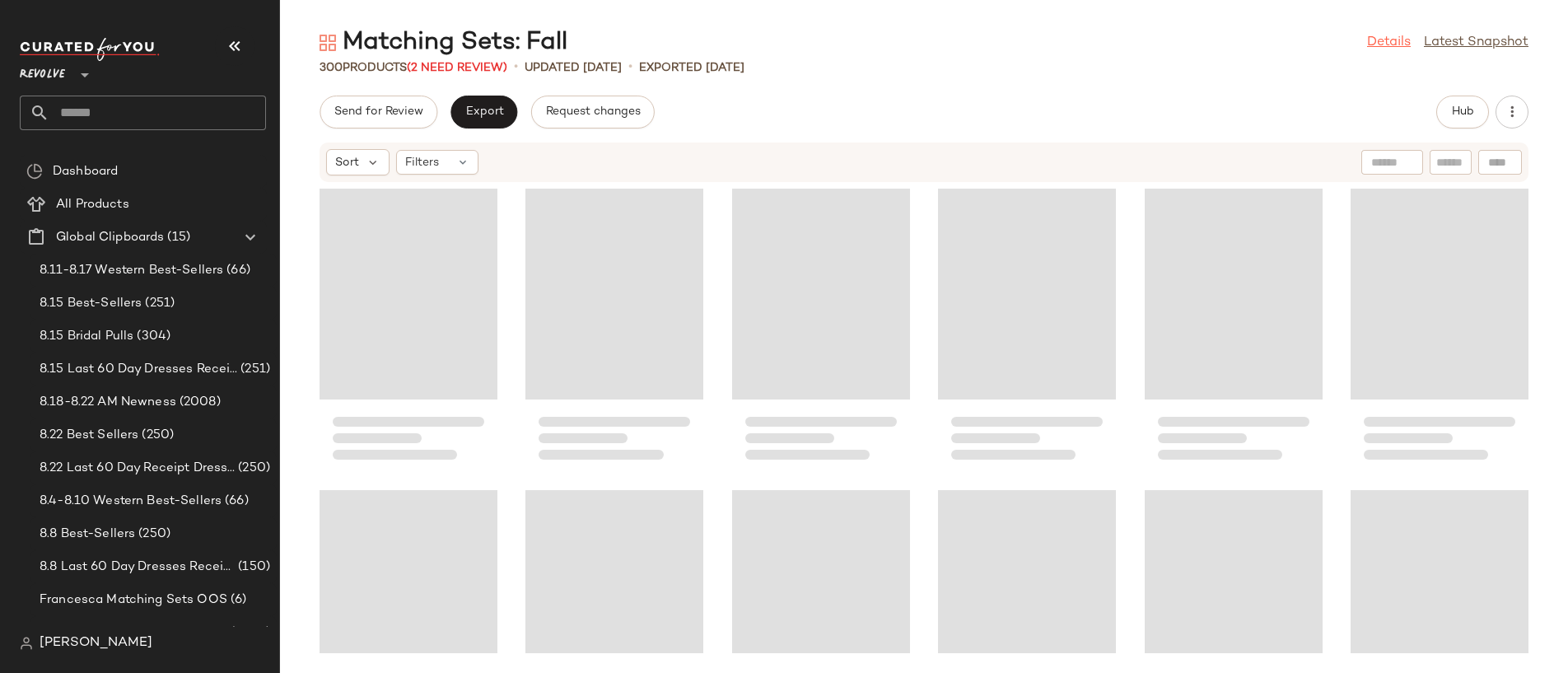
click at [1374, 38] on link "Details" at bounding box center [1389, 42] width 43 height 20
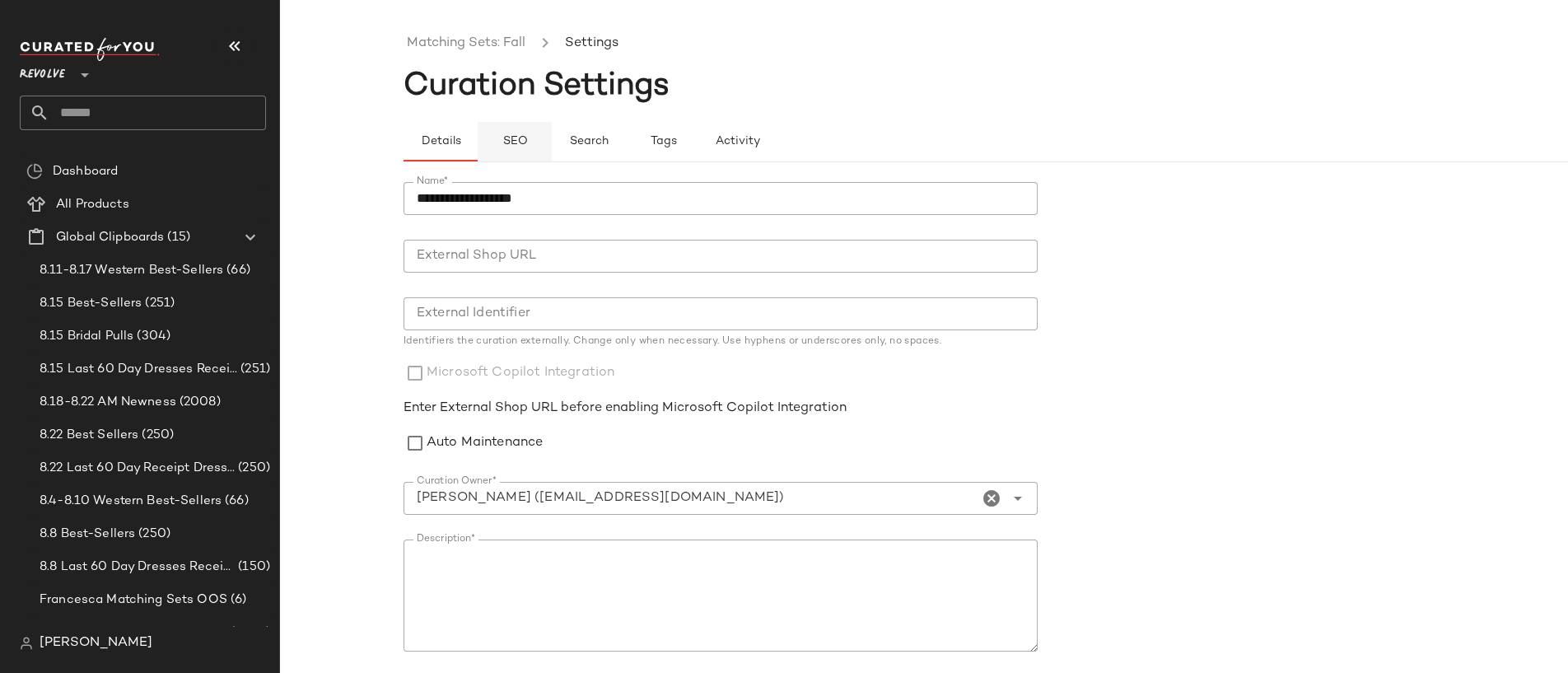
click at [521, 140] on span "SEO" at bounding box center [514, 141] width 25 height 13
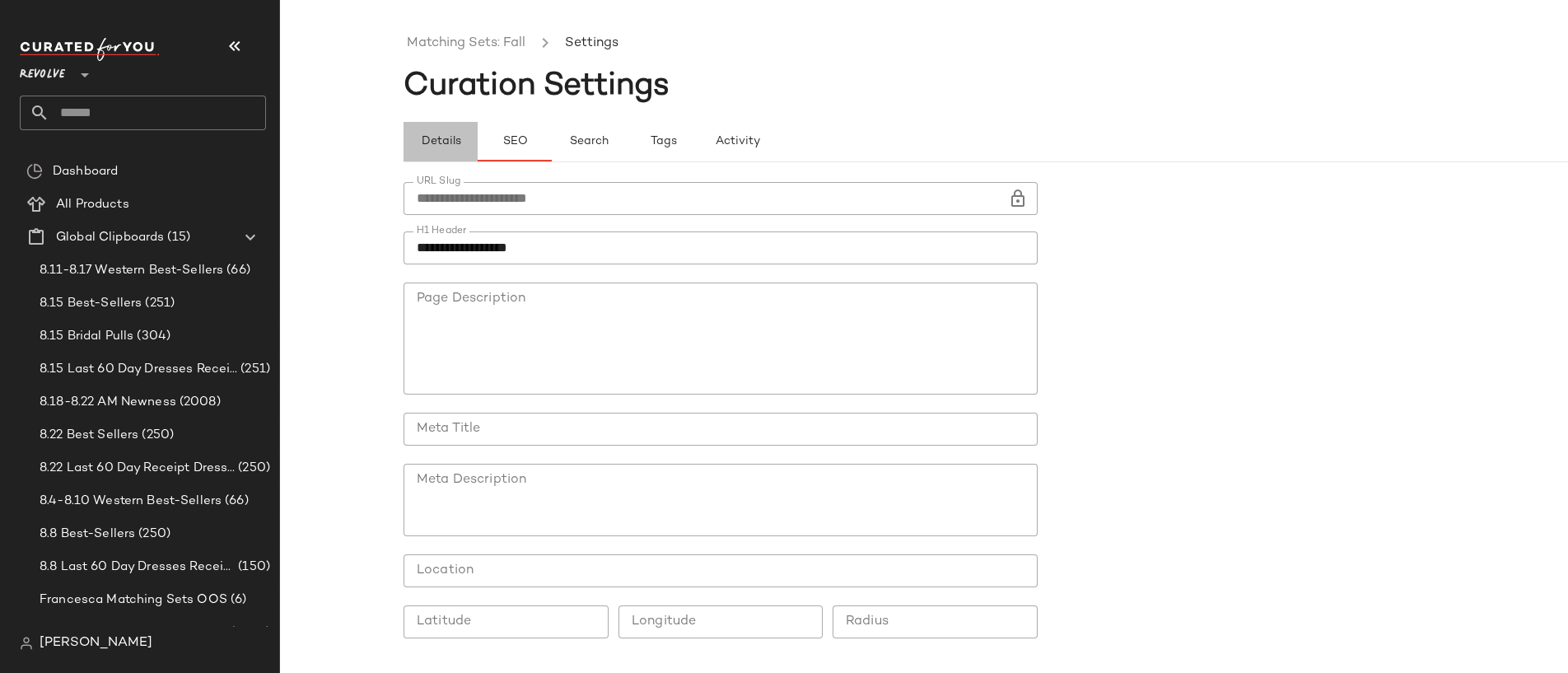
click at [552, 150] on button "Details" at bounding box center [589, 141] width 74 height 40
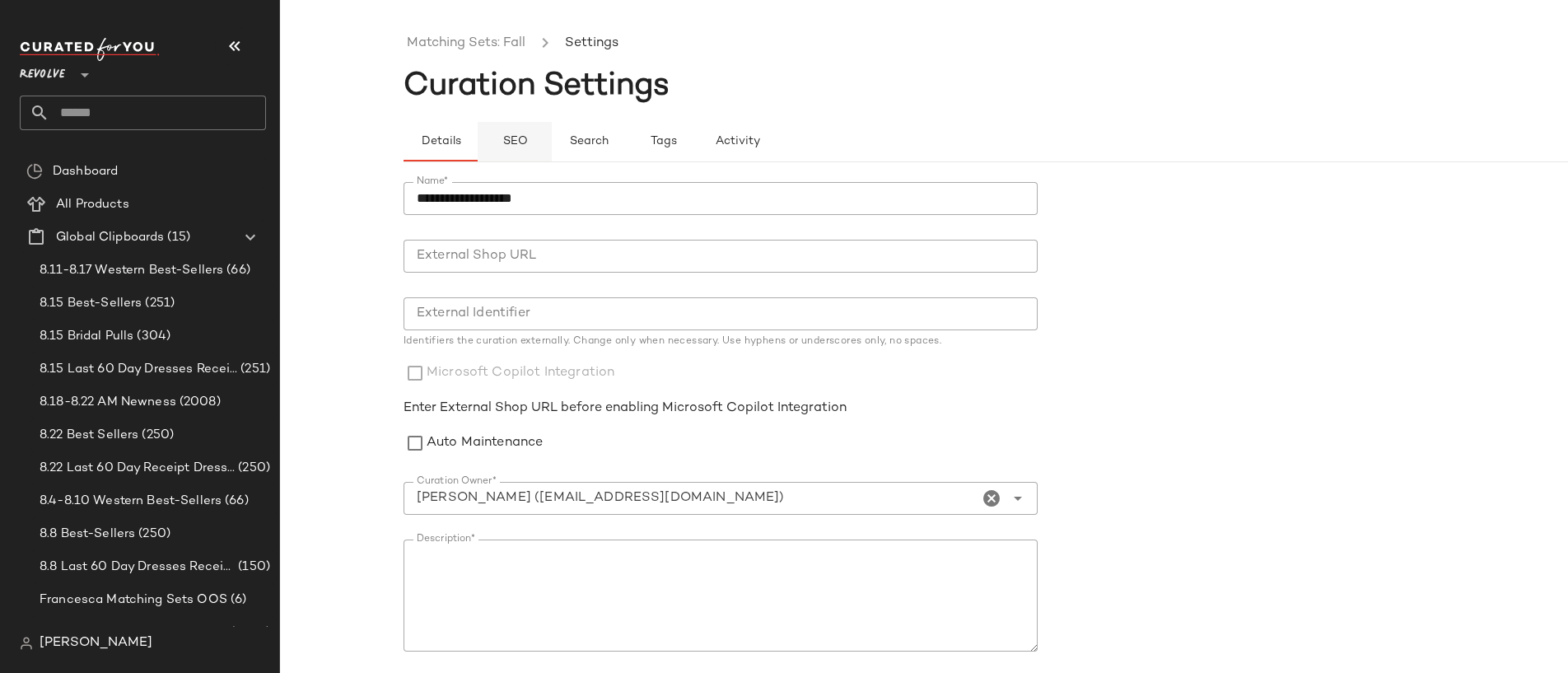
click at [626, 132] on button "SEO" at bounding box center [662, 141] width 74 height 40
